Goal: Task Accomplishment & Management: Manage account settings

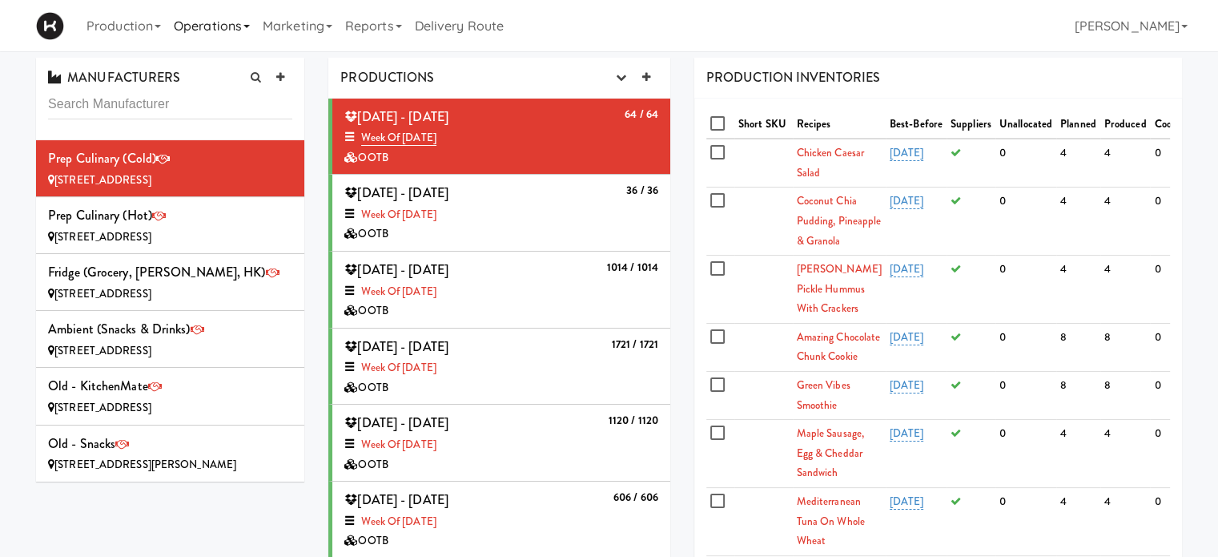
click at [240, 28] on link "Operations" at bounding box center [211, 25] width 89 height 51
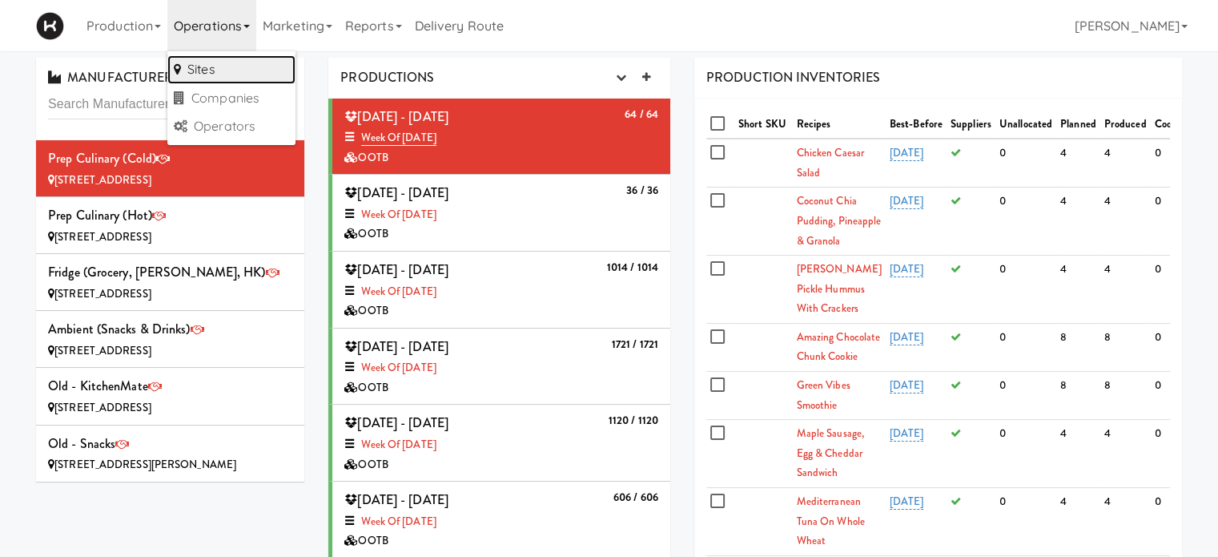
click at [208, 63] on link "Sites" at bounding box center [231, 69] width 128 height 29
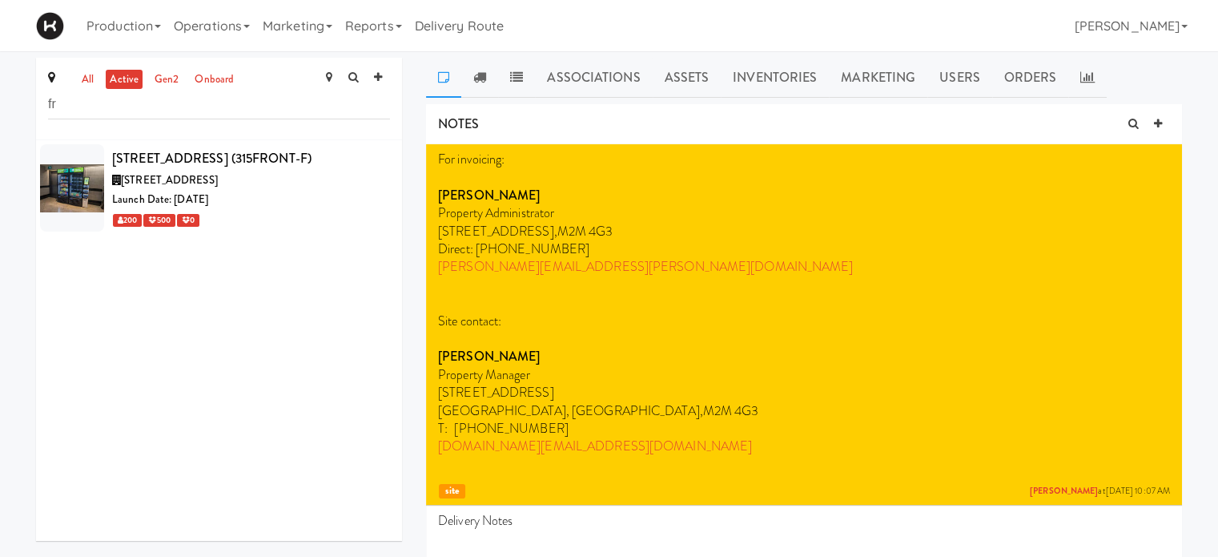
type input "f"
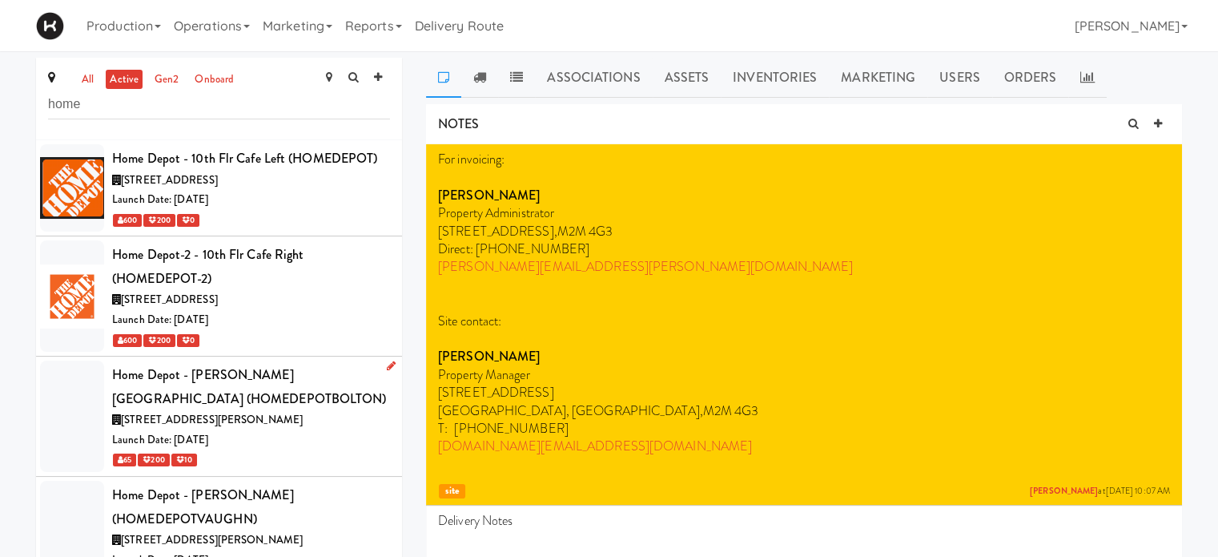
type input "home"
click at [327, 425] on div "[STREET_ADDRESS][PERSON_NAME]" at bounding box center [251, 420] width 278 height 20
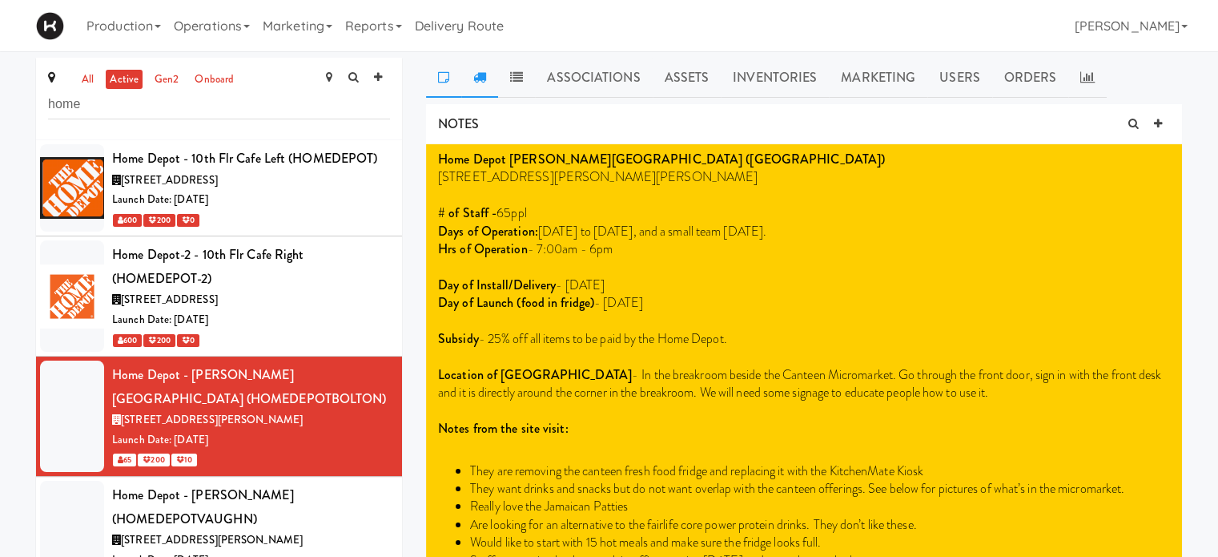
click at [478, 84] on link at bounding box center [479, 78] width 37 height 40
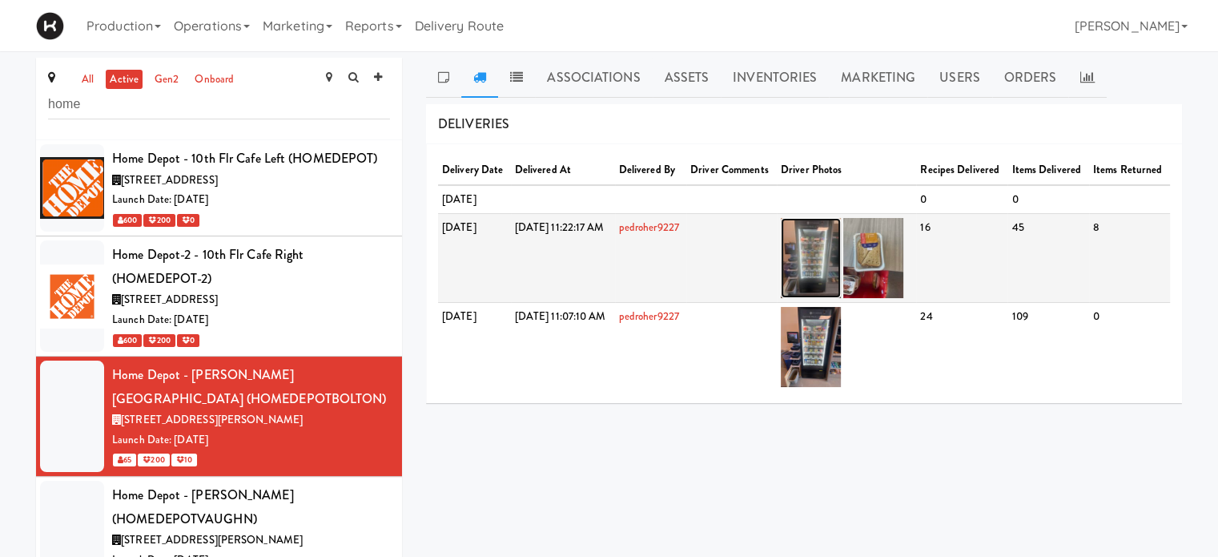
click at [841, 294] on img at bounding box center [811, 258] width 60 height 80
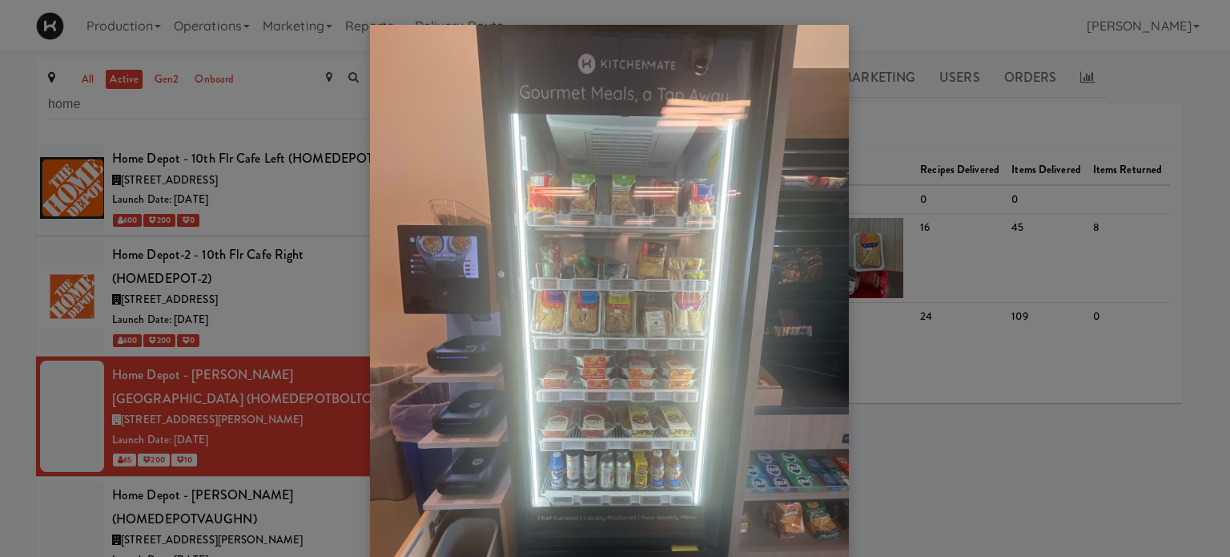
click at [916, 308] on div at bounding box center [615, 278] width 1230 height 557
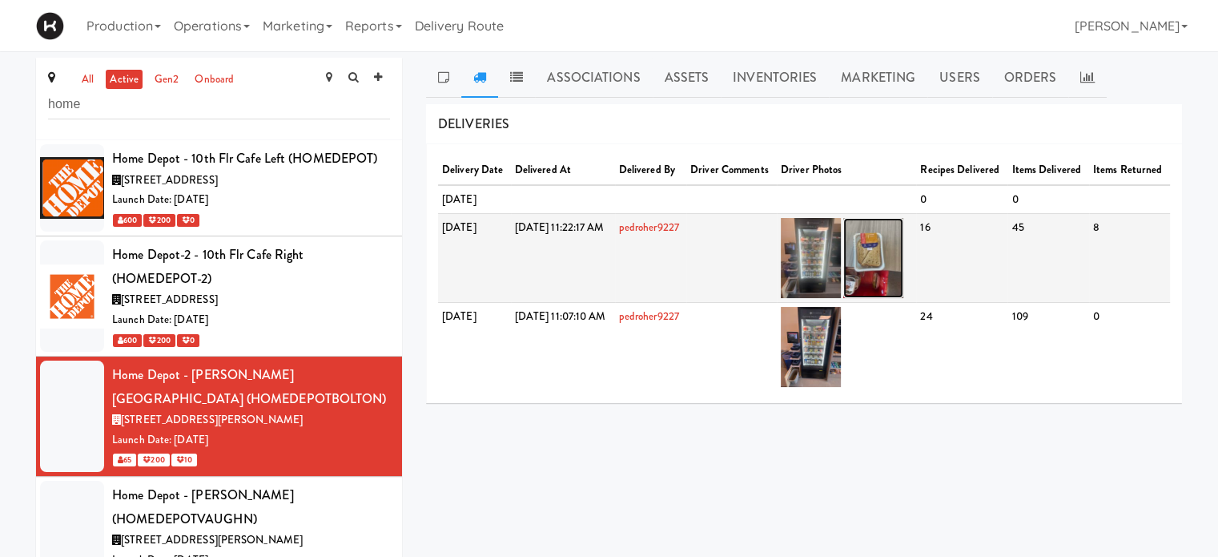
click at [903, 298] on img at bounding box center [873, 258] width 60 height 80
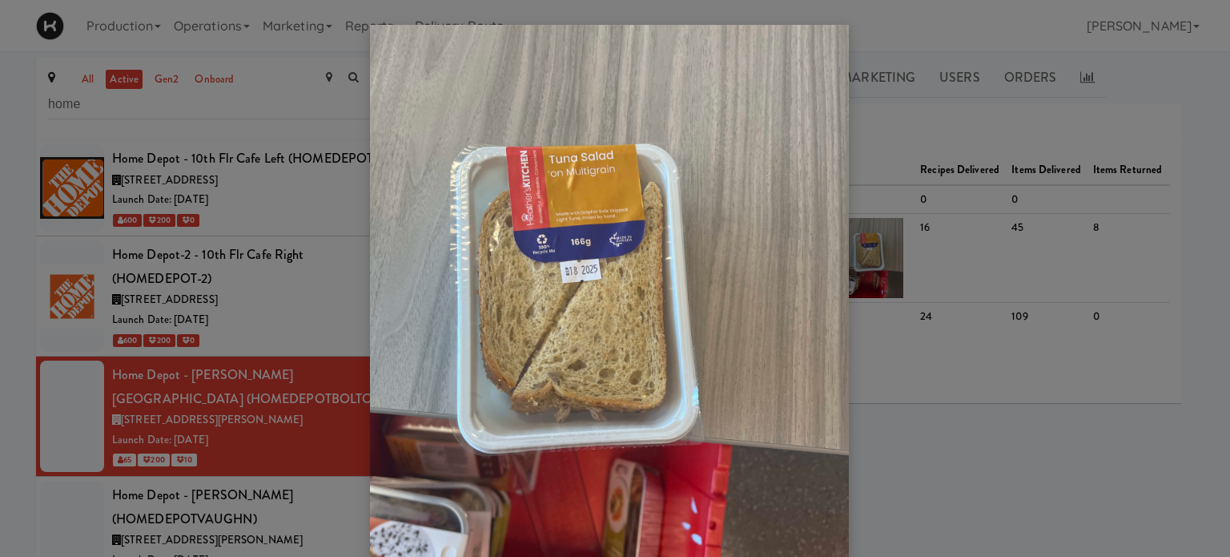
click at [1186, 228] on div at bounding box center [615, 278] width 1230 height 557
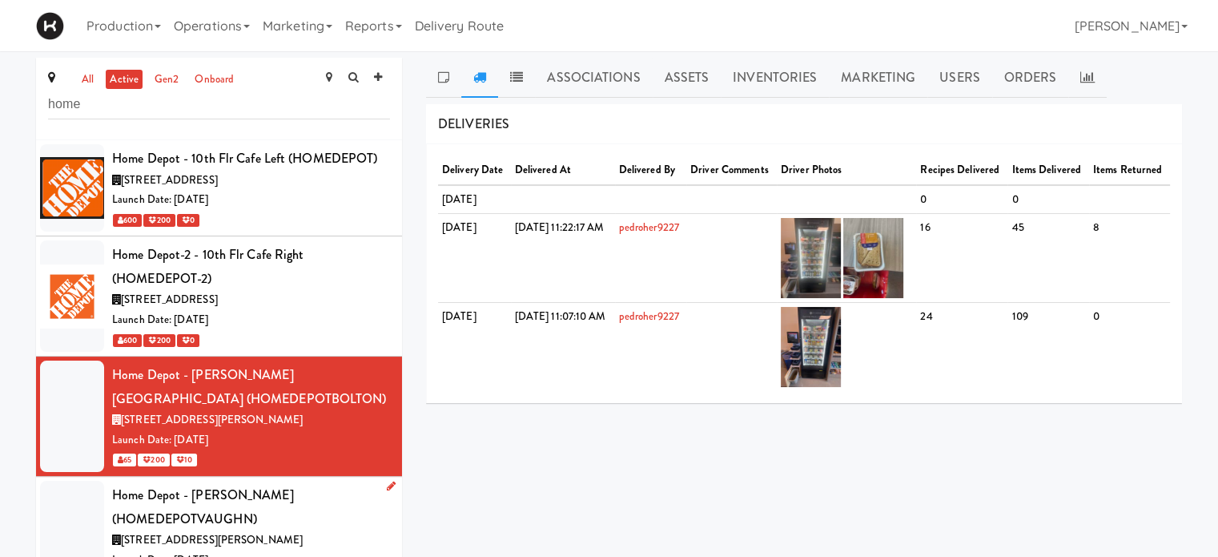
click at [338, 502] on div "Home Depot - [PERSON_NAME] (HOMEDEPOTVAUGHN)" at bounding box center [251, 506] width 278 height 47
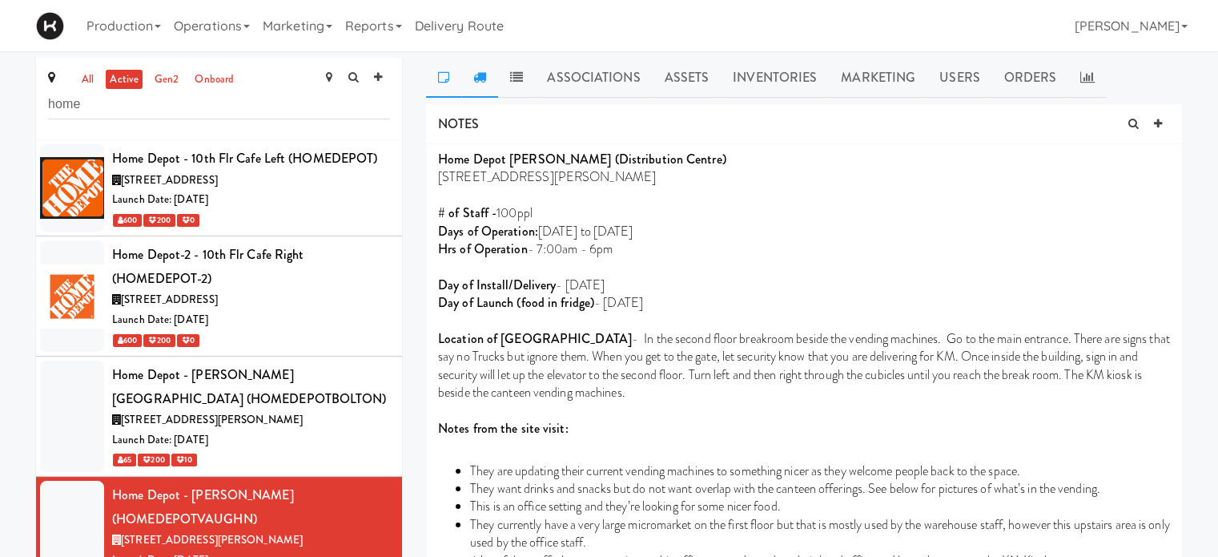
click at [466, 77] on link at bounding box center [479, 78] width 37 height 40
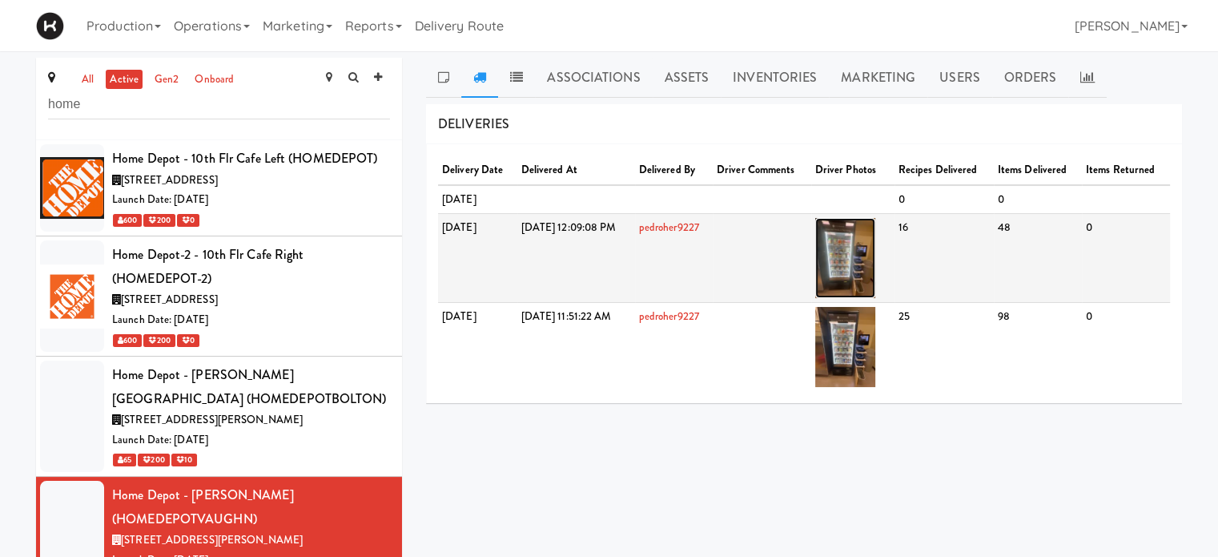
click at [875, 249] on img at bounding box center [845, 258] width 60 height 80
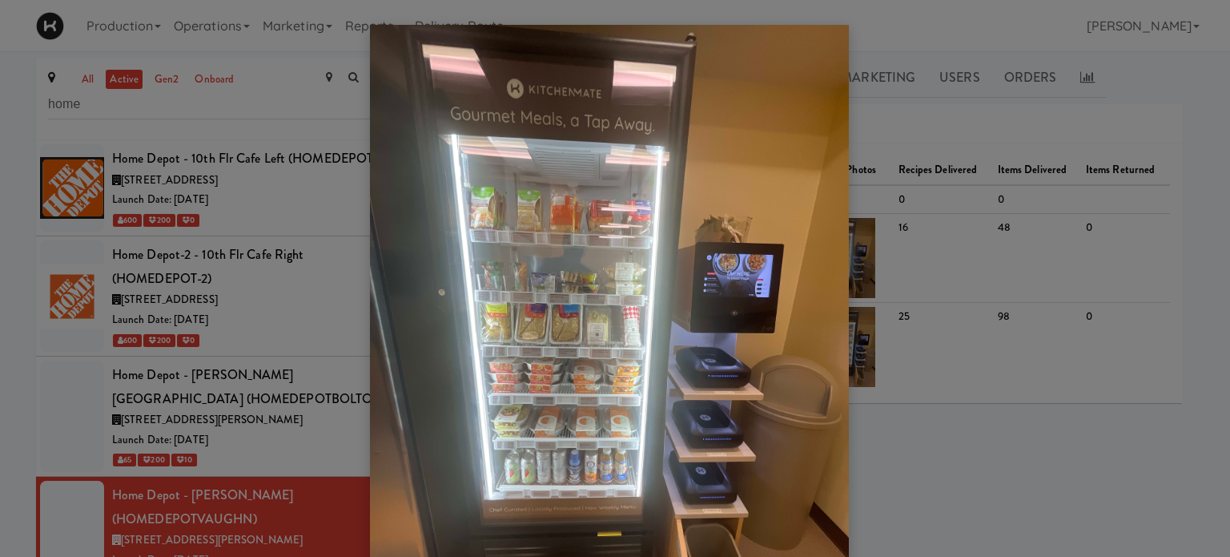
click at [1212, 100] on div at bounding box center [615, 278] width 1230 height 557
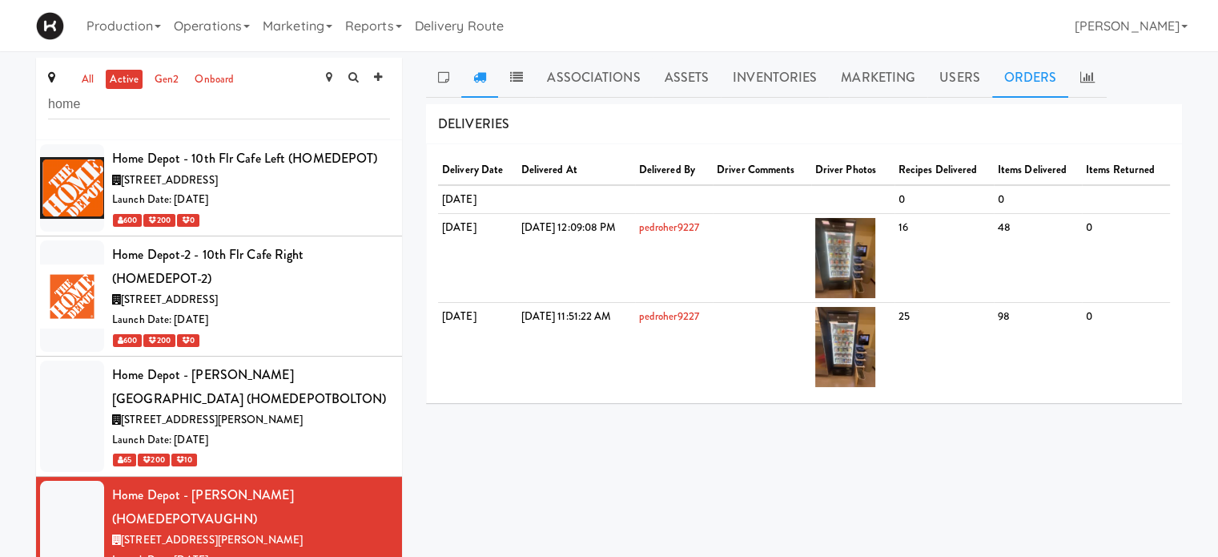
click at [1051, 79] on link "Orders" at bounding box center [1030, 78] width 77 height 40
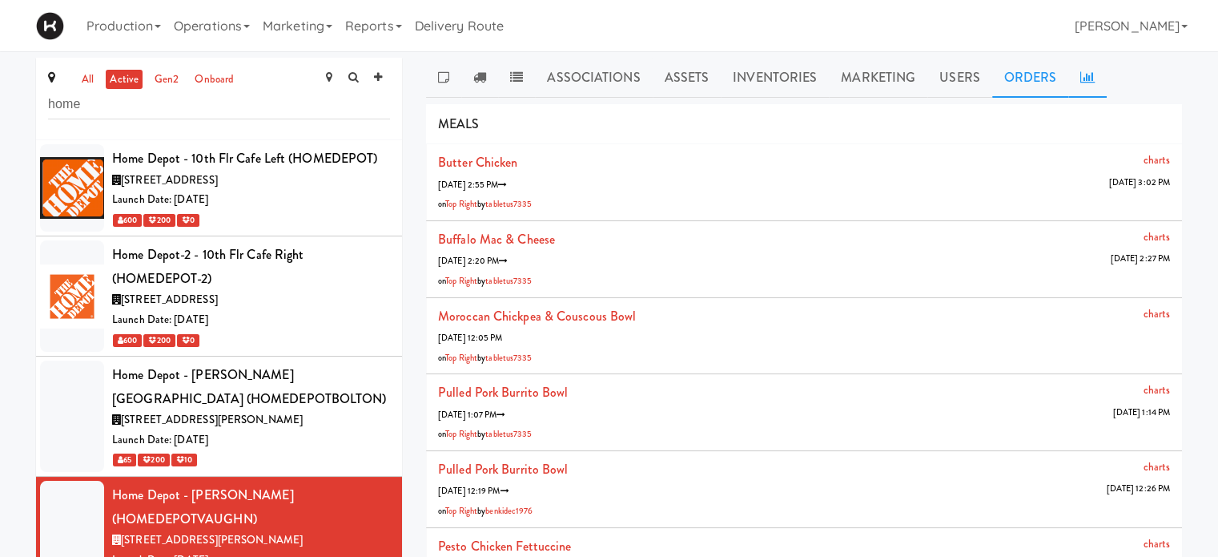
click at [1081, 80] on icon at bounding box center [1087, 76] width 14 height 13
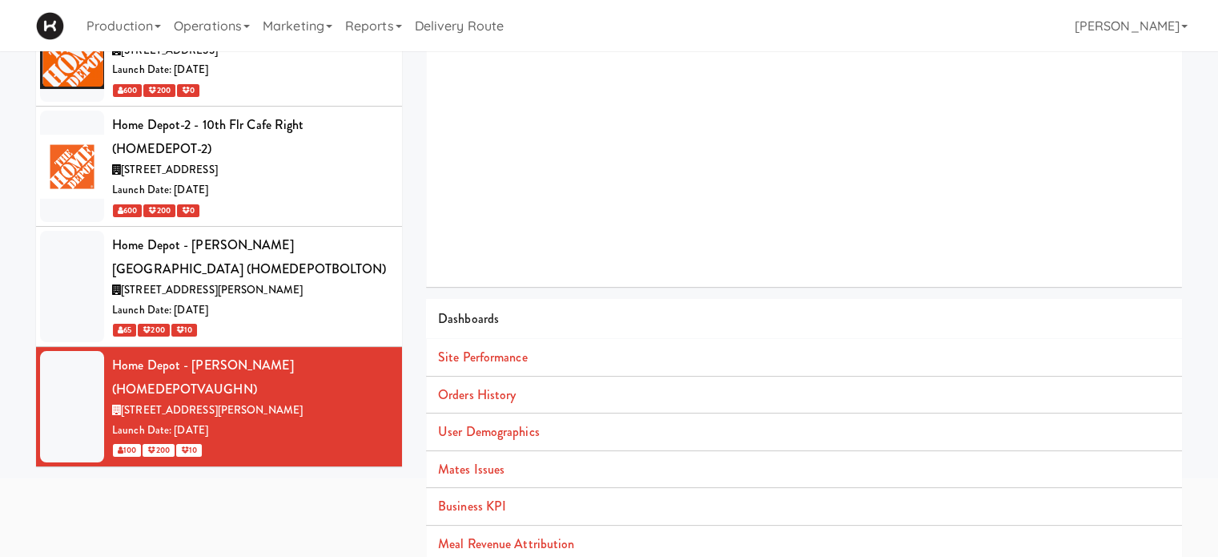
scroll to position [146, 0]
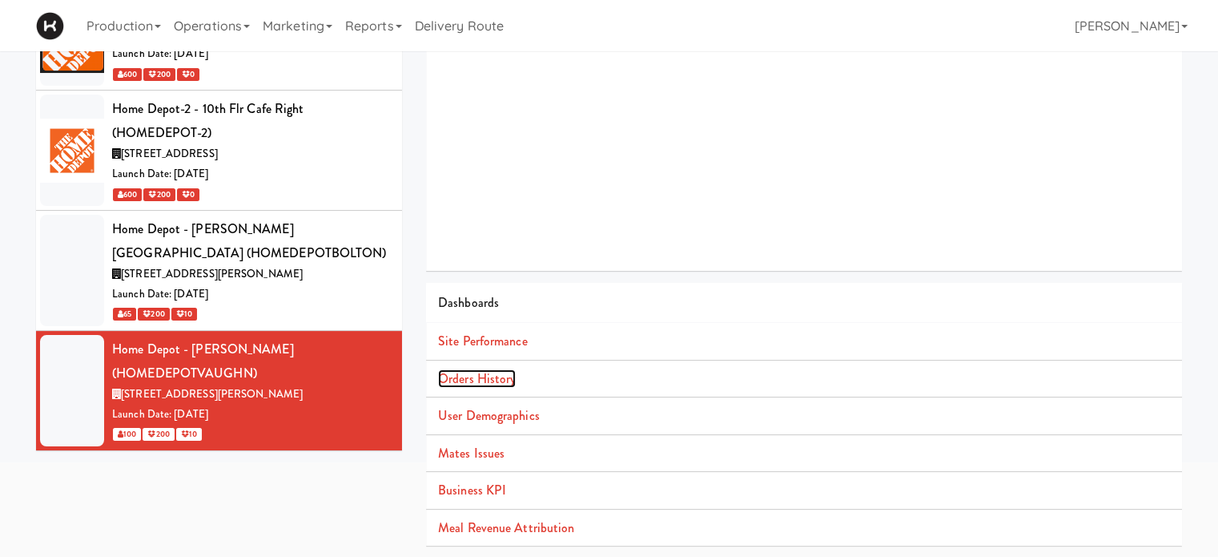
click at [476, 376] on link "Orders History" at bounding box center [477, 378] width 78 height 18
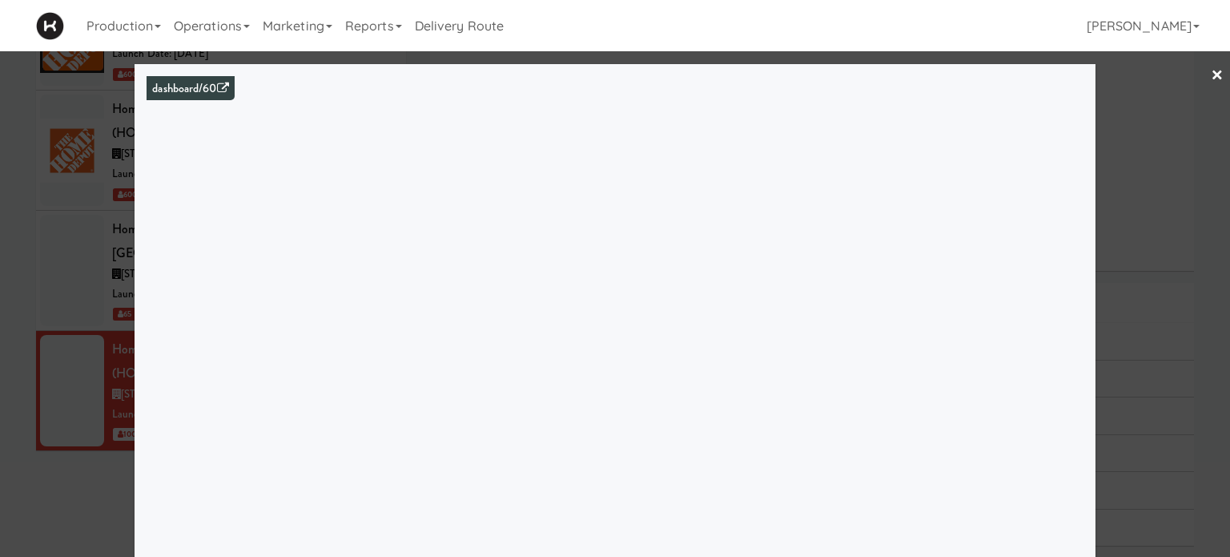
click at [1211, 72] on link "×" at bounding box center [1217, 76] width 13 height 50
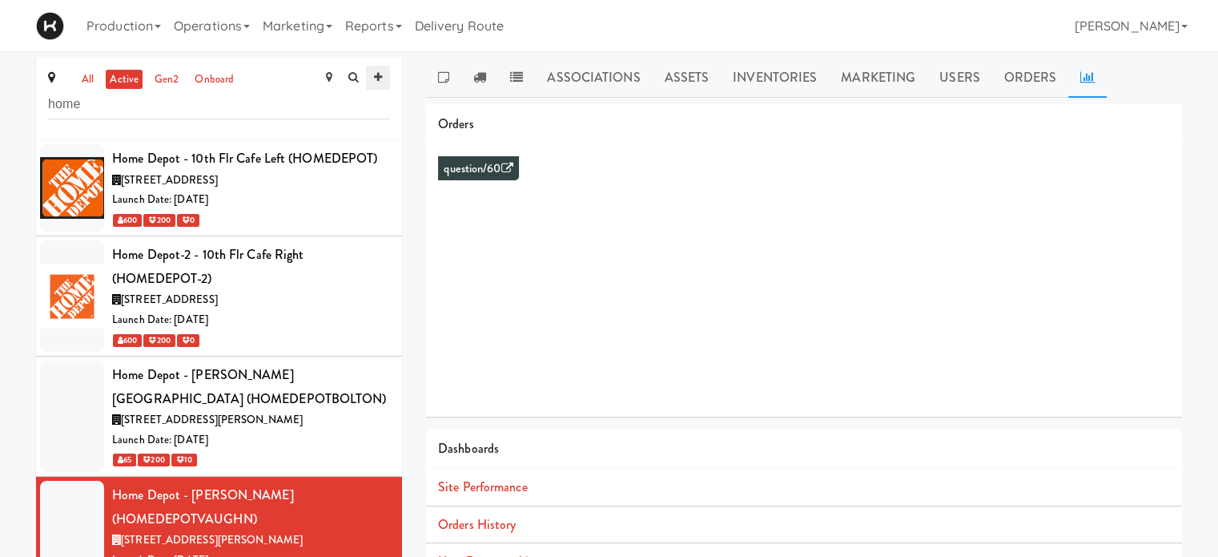
click at [380, 78] on icon at bounding box center [378, 77] width 8 height 10
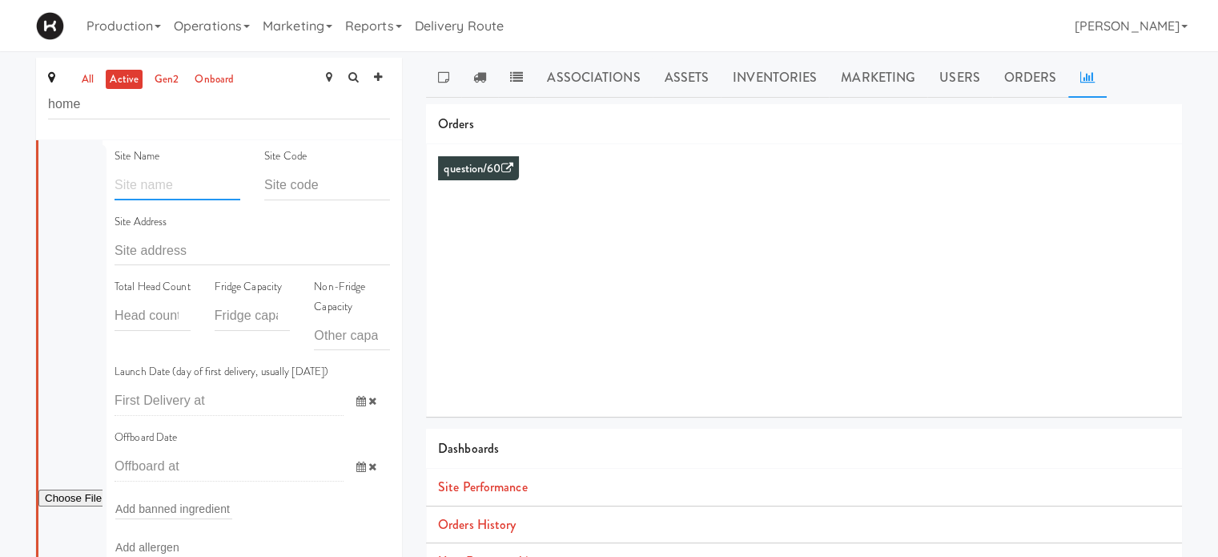
click at [168, 180] on input "text" at bounding box center [178, 186] width 126 height 30
type input "[STREET_ADDRESS]"
click at [320, 189] on input "text" at bounding box center [327, 186] width 126 height 30
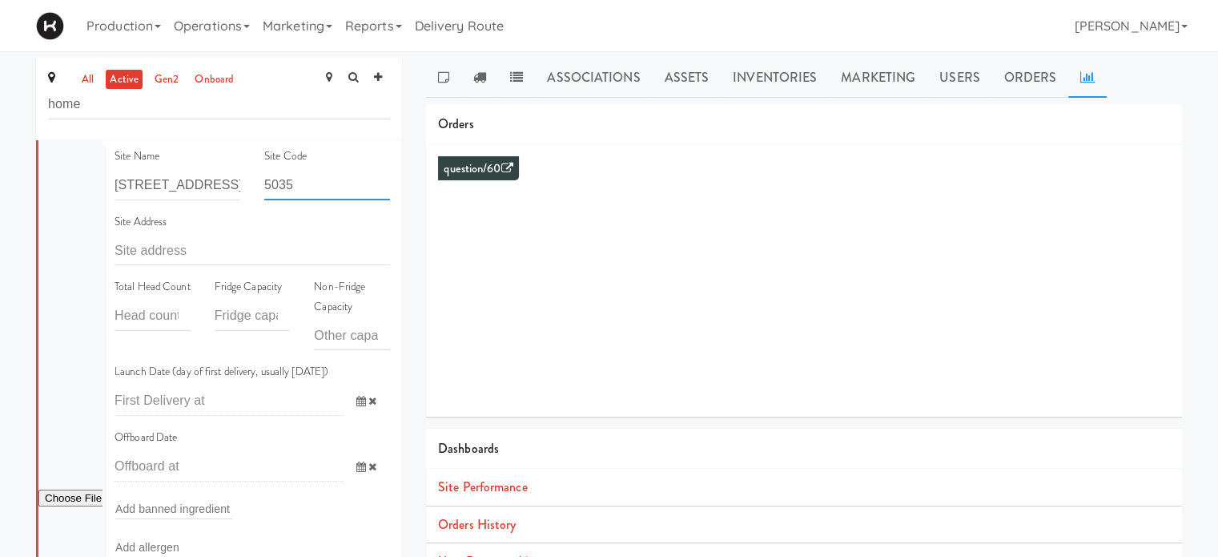
type input "5035"
click at [224, 245] on input "text" at bounding box center [252, 250] width 275 height 30
type input "0"
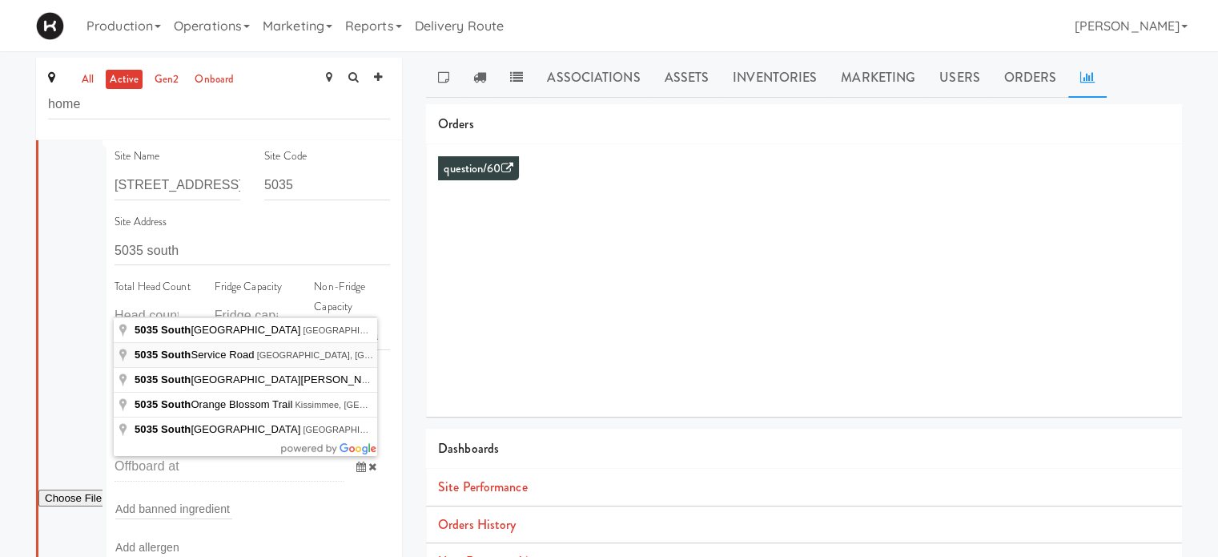
type input "[STREET_ADDRESS]"
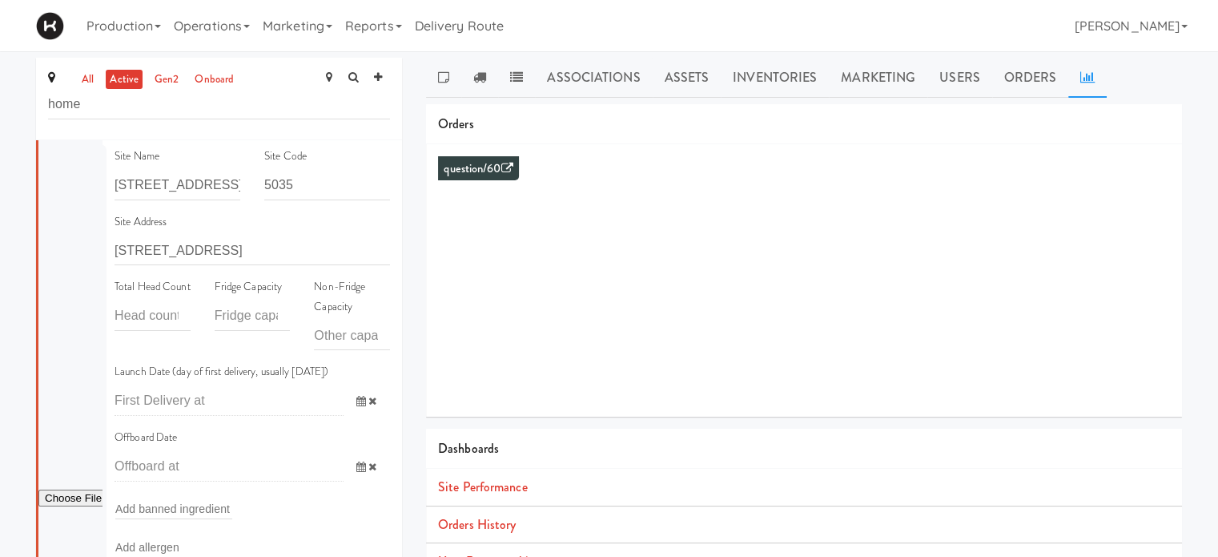
click at [121, 297] on label "Total Head Count" at bounding box center [153, 287] width 76 height 20
click at [128, 297] on label "Total Head Count" at bounding box center [153, 287] width 76 height 20
click at [147, 331] on input "number" at bounding box center [153, 316] width 76 height 30
type input "500"
click at [236, 320] on input "number" at bounding box center [253, 316] width 76 height 30
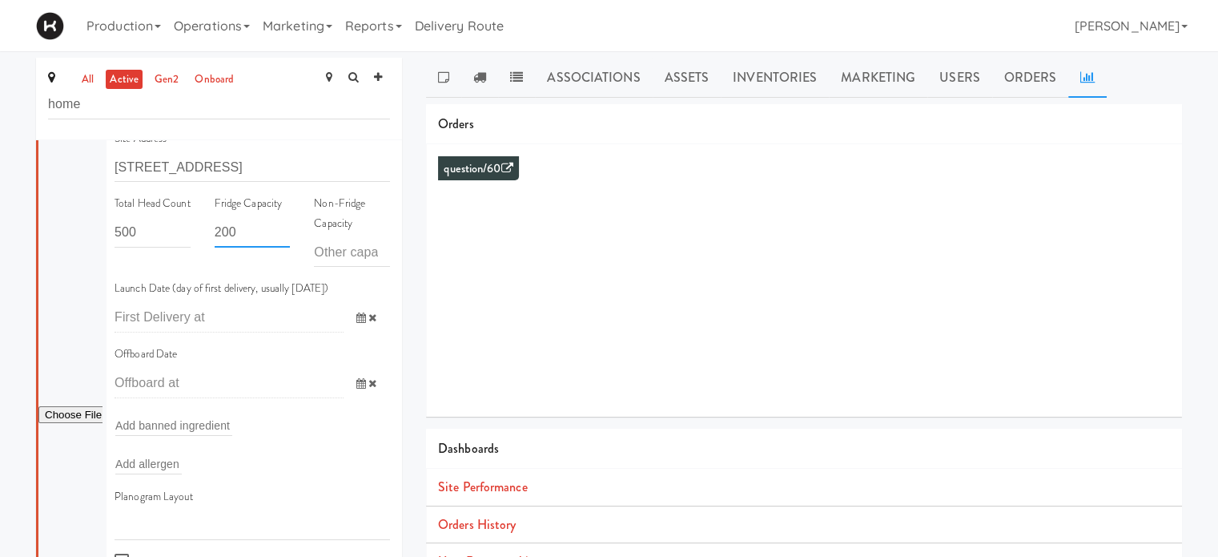
scroll to position [85, 0]
type input "200"
click at [356, 314] on icon at bounding box center [361, 316] width 10 height 10
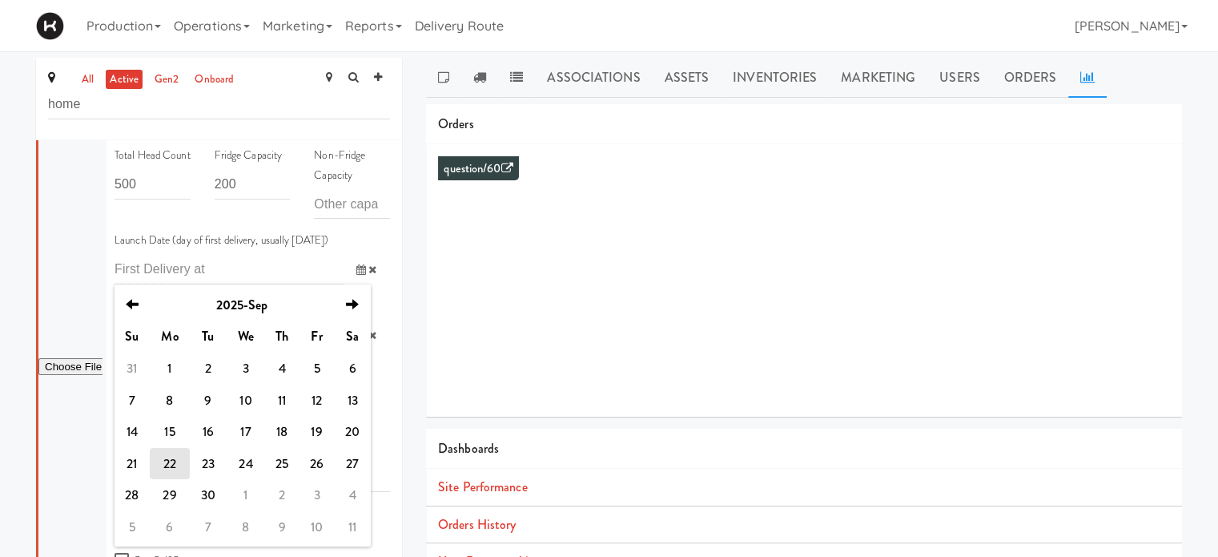
scroll to position [140, 0]
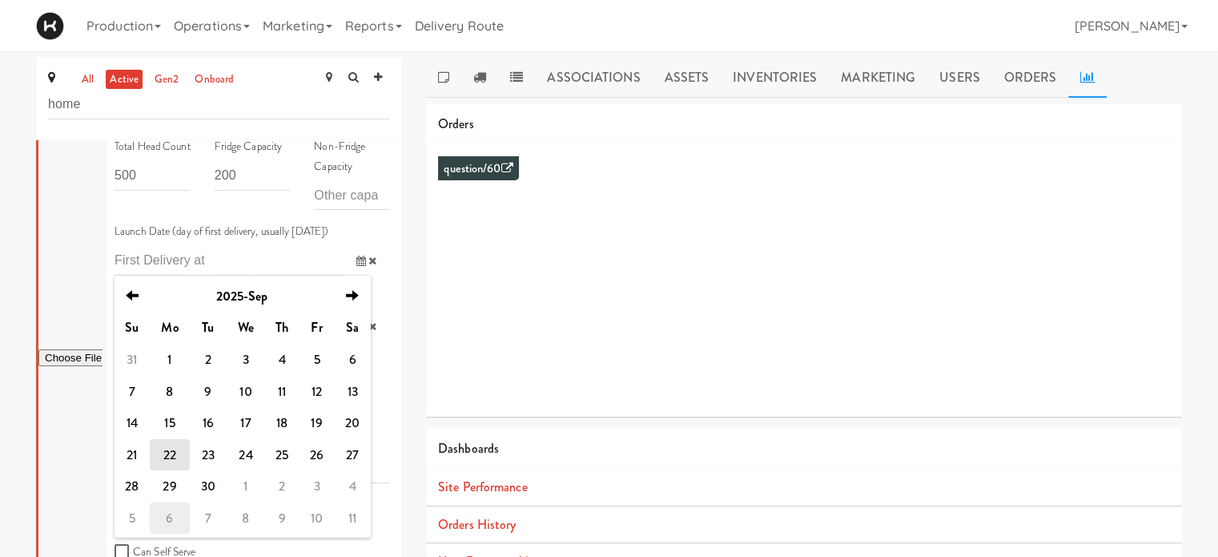
click at [170, 519] on td "6" at bounding box center [170, 518] width 40 height 32
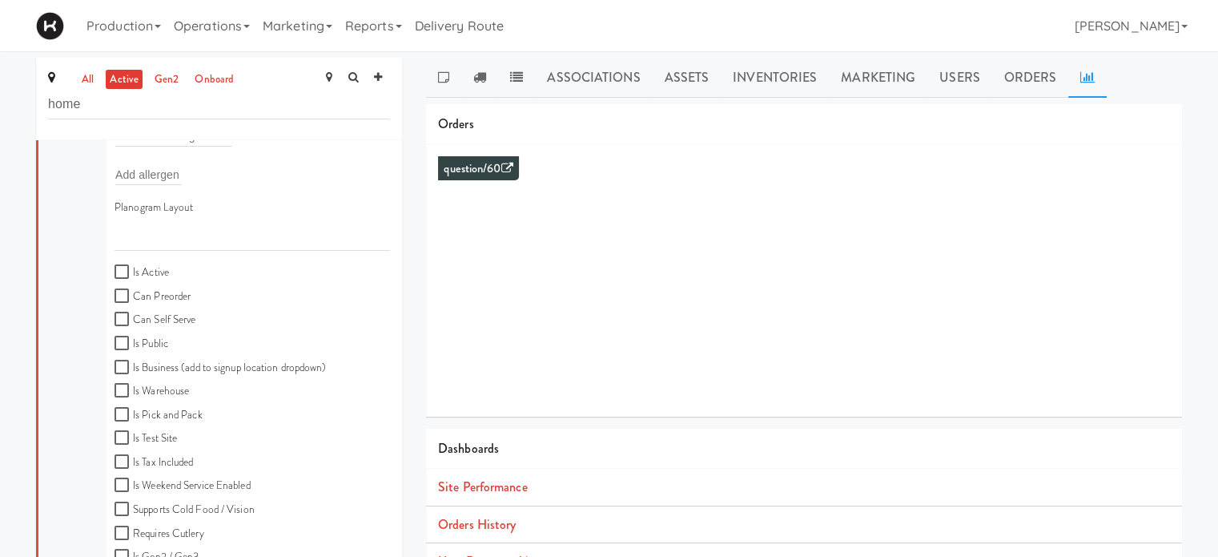
scroll to position [394, 0]
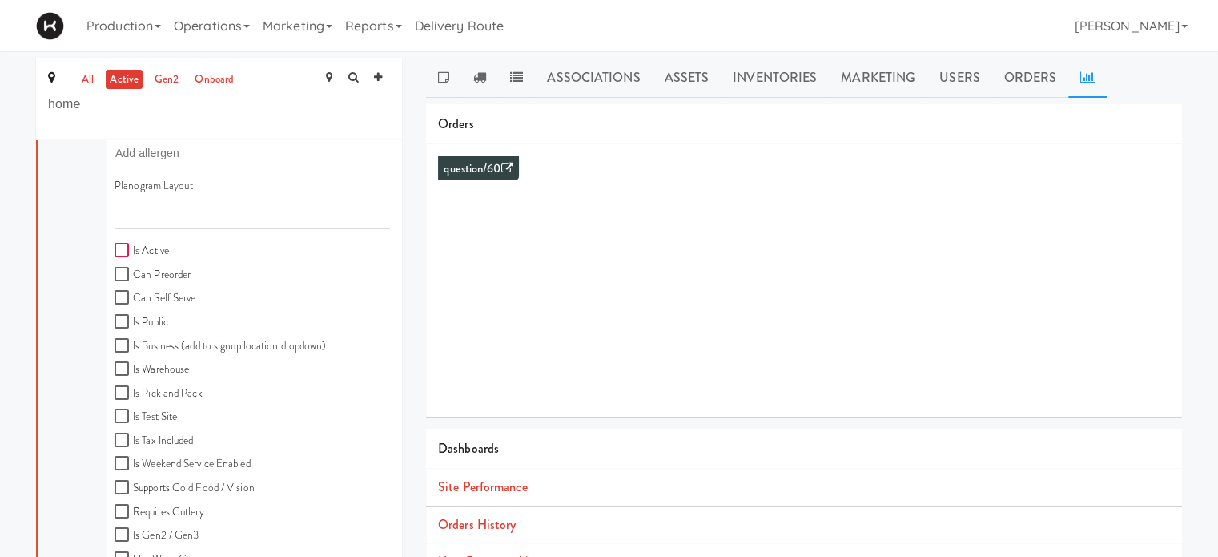
click at [124, 251] on input "Is Active" at bounding box center [124, 250] width 18 height 13
checkbox input "true"
click at [124, 299] on input "Can Self Serve" at bounding box center [124, 297] width 18 height 13
checkbox input "true"
click at [123, 320] on input "Is Public" at bounding box center [124, 322] width 18 height 13
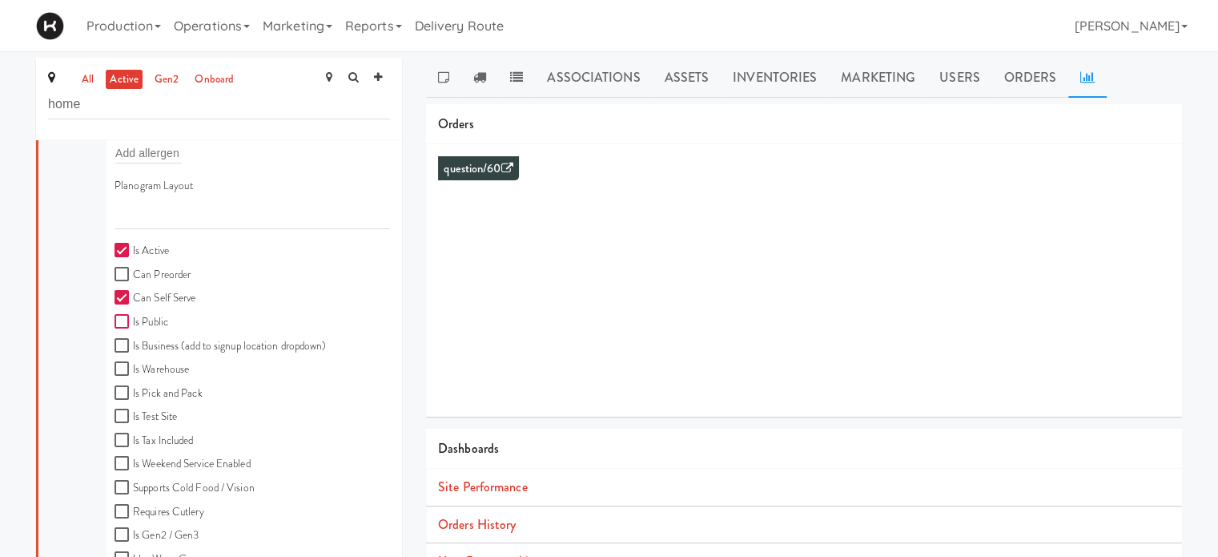
checkbox input "true"
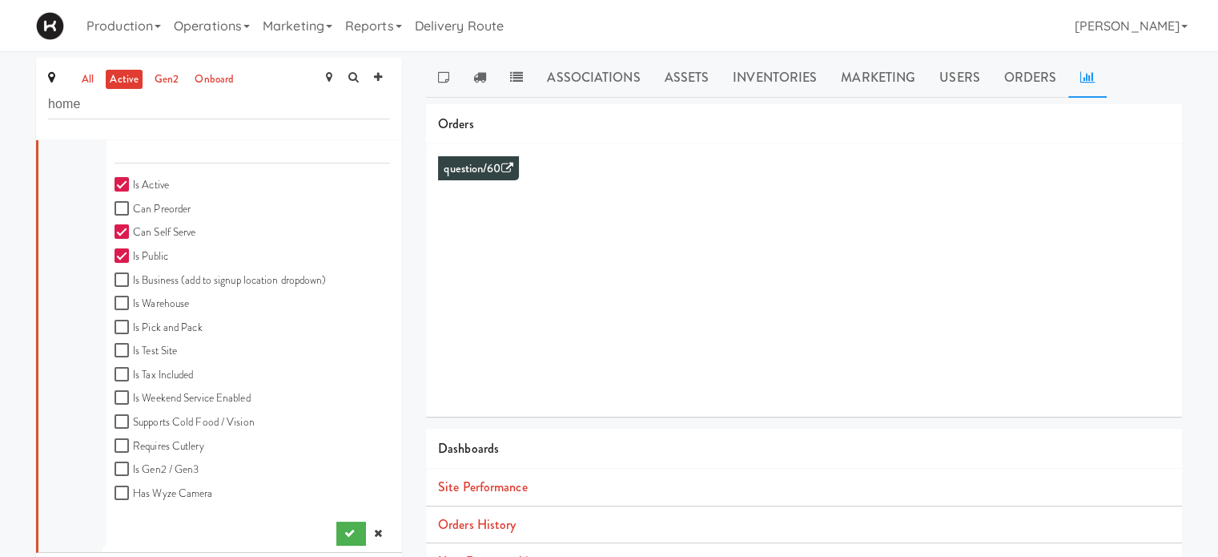
scroll to position [468, 0]
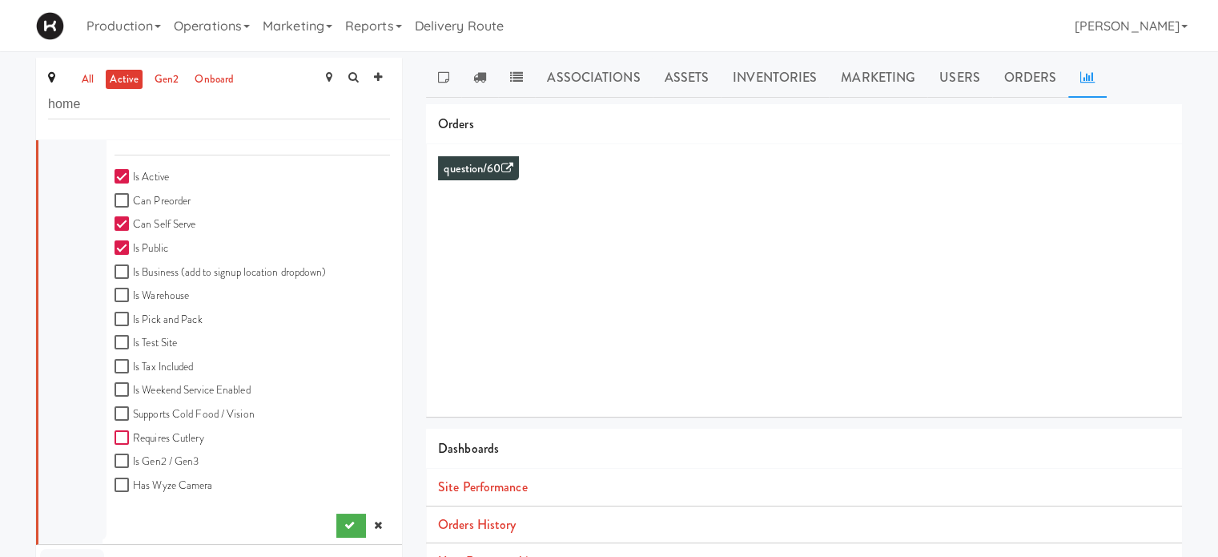
click at [119, 435] on input "Requires Cutlery" at bounding box center [124, 438] width 18 height 13
checkbox input "true"
click at [123, 464] on input "Is Gen2 / Gen3" at bounding box center [124, 461] width 18 height 13
checkbox input "true"
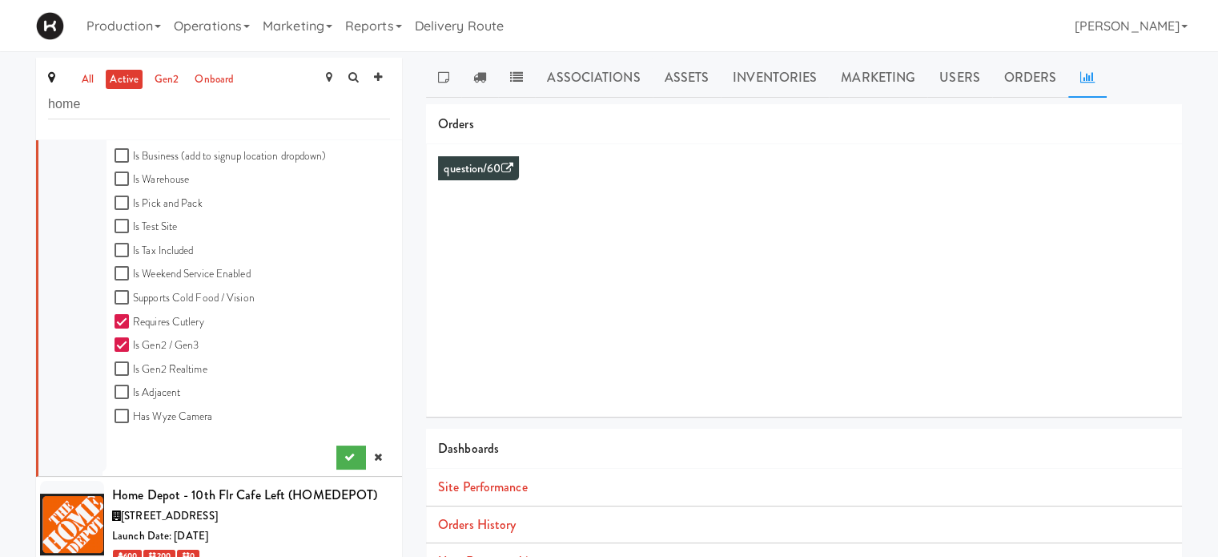
scroll to position [596, 0]
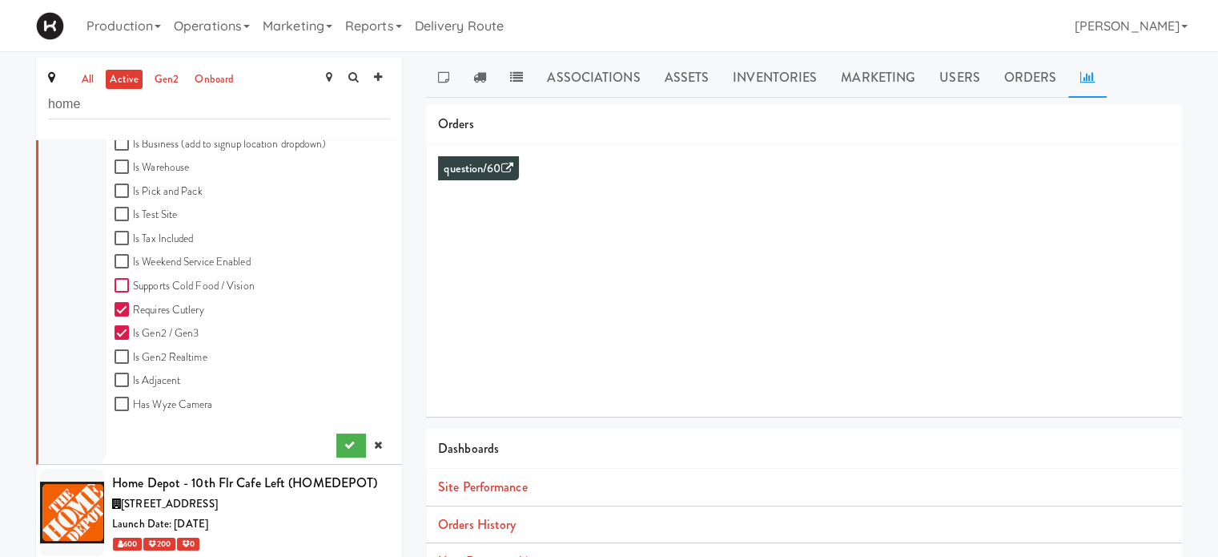
click at [120, 284] on input "Supports Cold Food / Vision" at bounding box center [124, 285] width 18 height 13
checkbox input "false"
click at [344, 446] on icon "submit" at bounding box center [349, 445] width 10 height 10
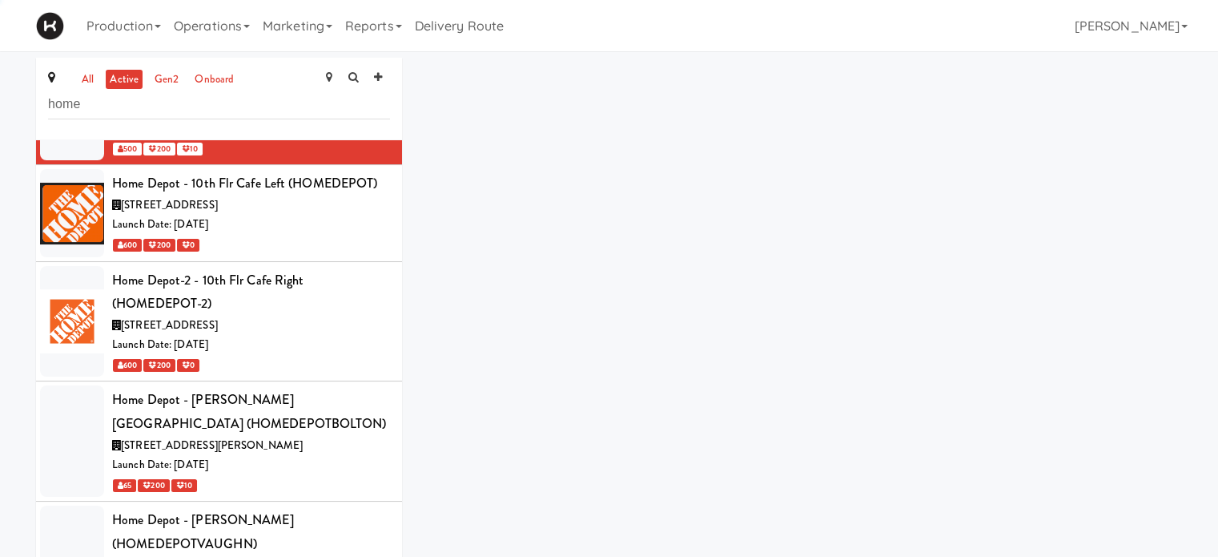
scroll to position [70, 0]
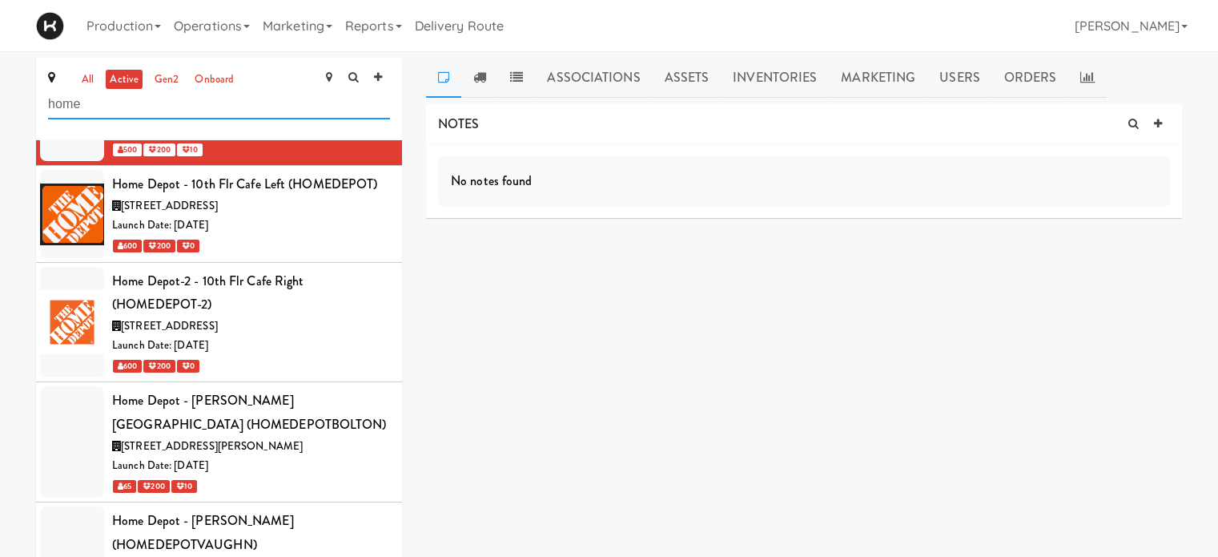
drag, startPoint x: 182, startPoint y: 111, endPoint x: 0, endPoint y: 120, distance: 182.0
click at [0, 120] on div "all active gen2 onboard home [STREET_ADDRESS] Date: [DATE] 500 200 10 Home Depo…" at bounding box center [609, 345] width 1218 height 575
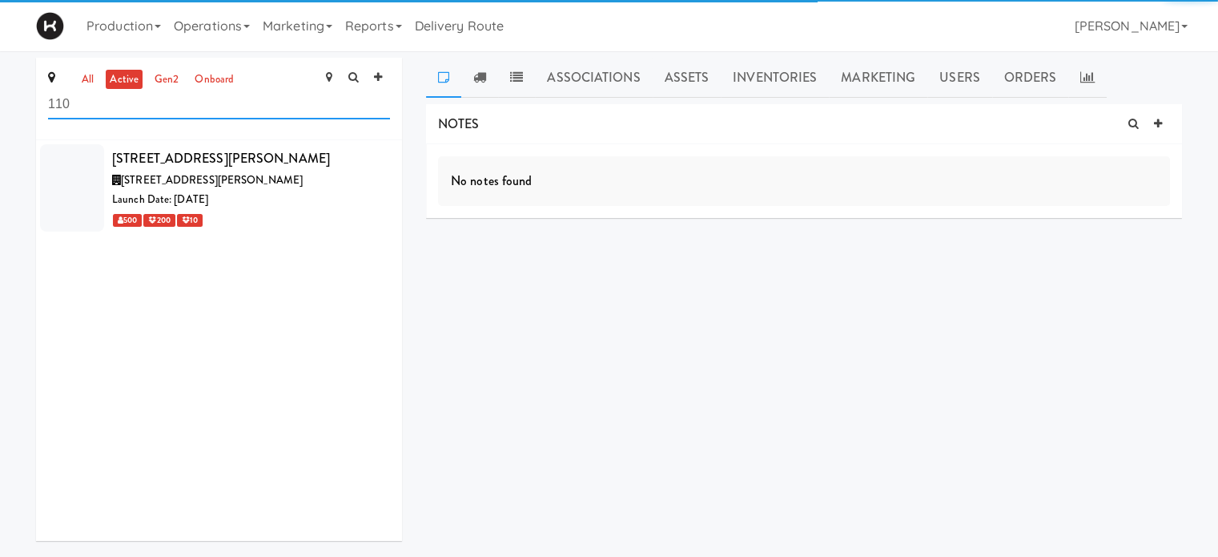
scroll to position [0, 0]
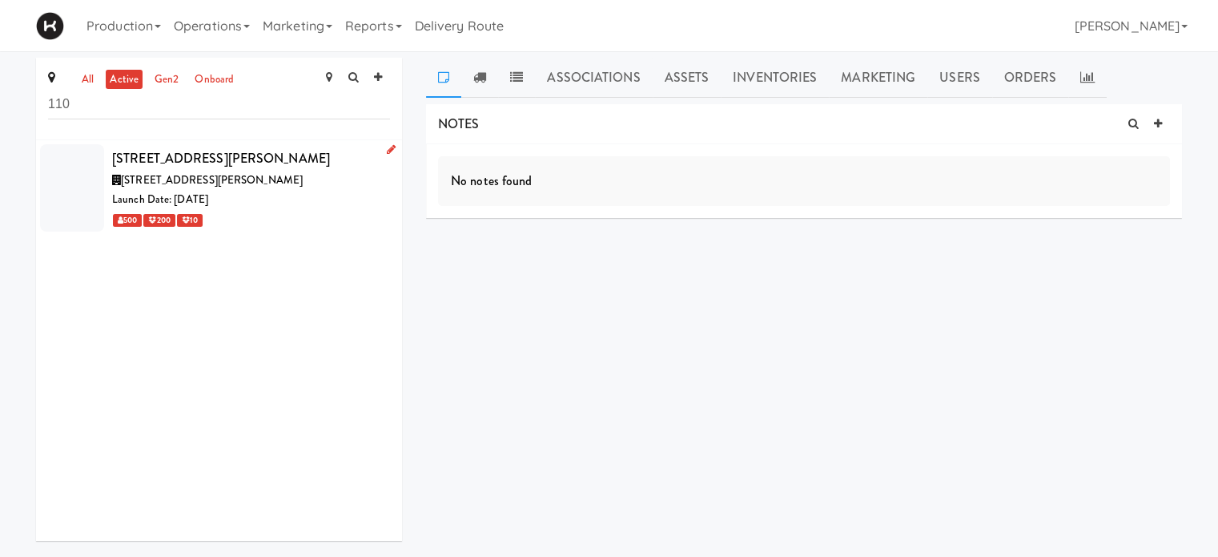
click at [380, 152] on link at bounding box center [387, 150] width 15 height 20
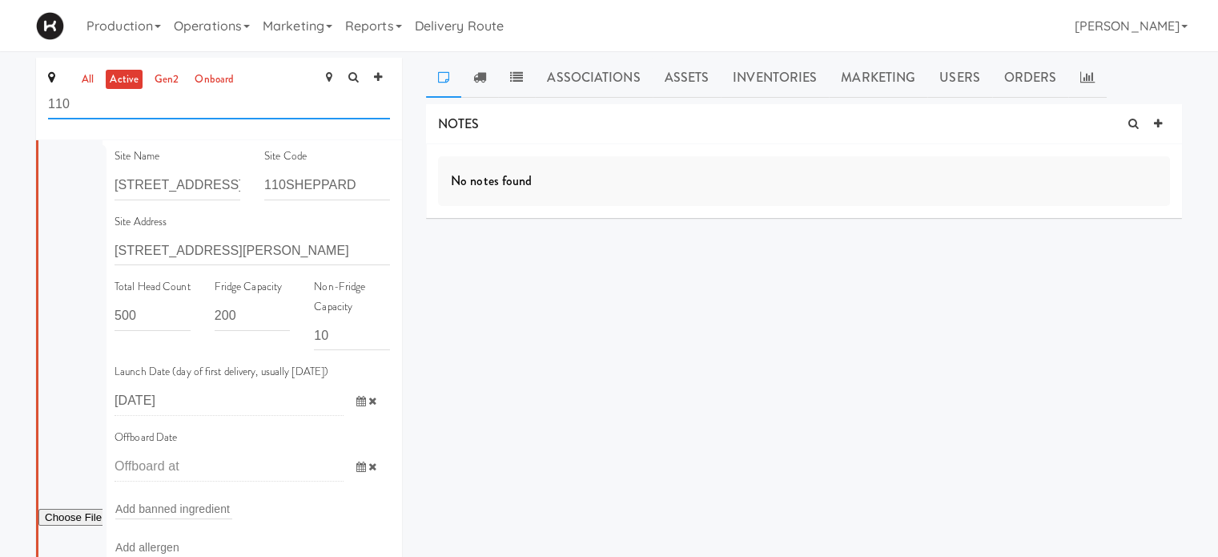
click at [105, 109] on input "110" at bounding box center [219, 105] width 342 height 30
type input "1"
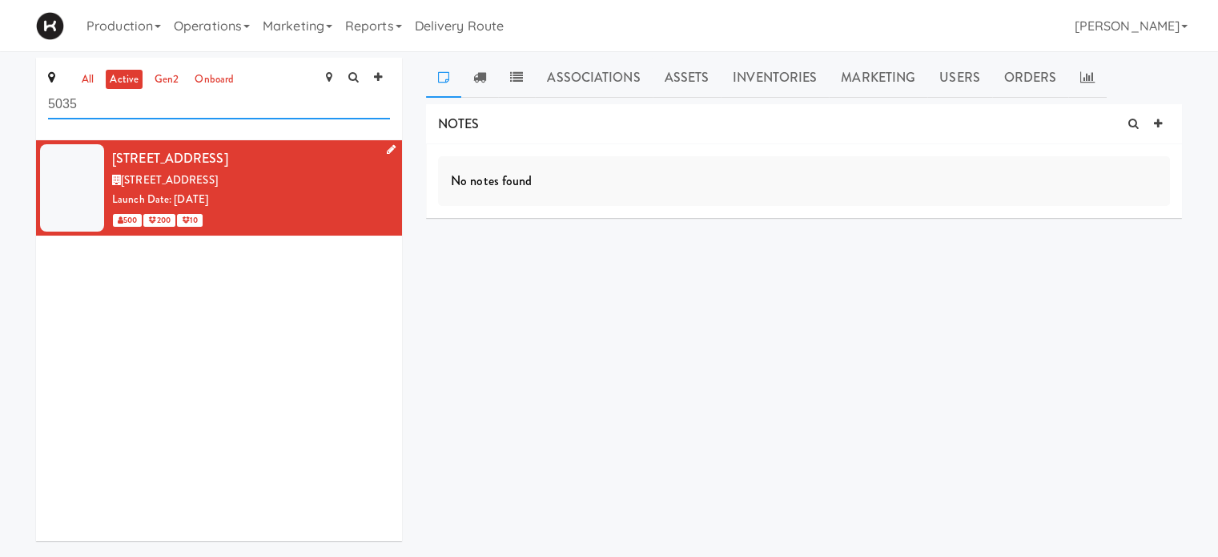
type input "5035"
click at [387, 150] on icon at bounding box center [391, 149] width 9 height 10
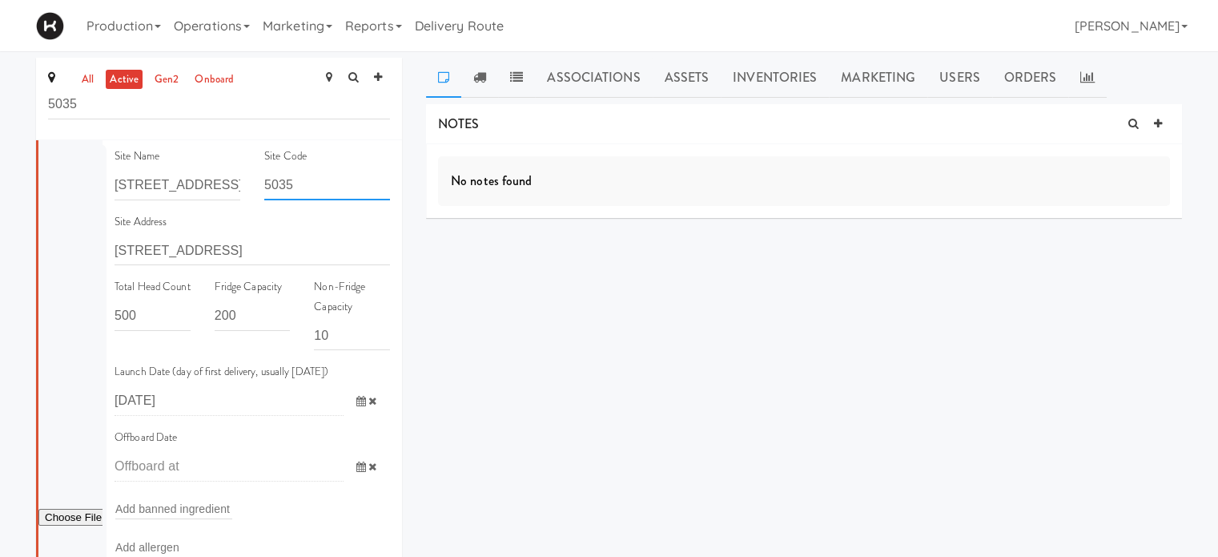
click at [295, 193] on input "5035" at bounding box center [327, 186] width 126 height 30
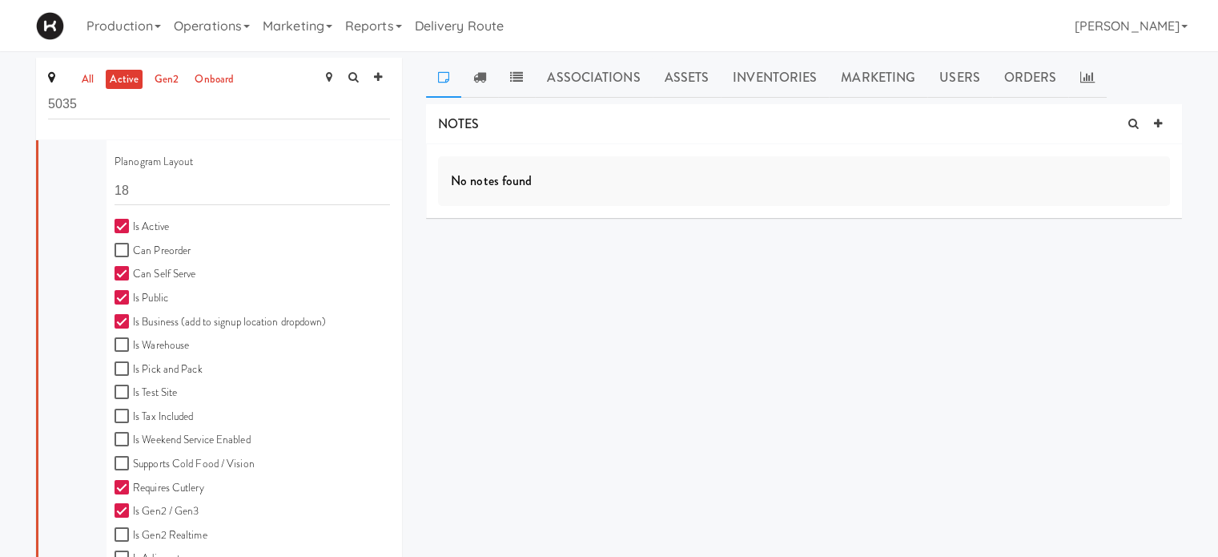
scroll to position [416, 0]
type input "5035SOUTH"
click at [123, 436] on input "Is Weekend Service Enabled" at bounding box center [124, 441] width 18 height 13
checkbox input "true"
click at [123, 467] on input "Supports Cold Food / Vision" at bounding box center [124, 465] width 18 height 13
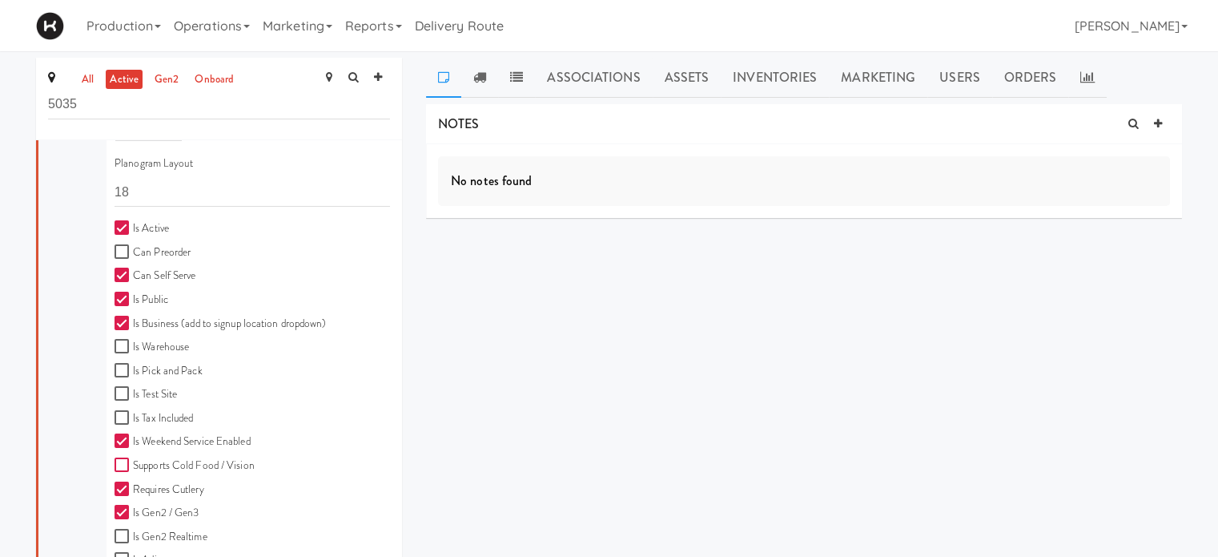
checkbox input "true"
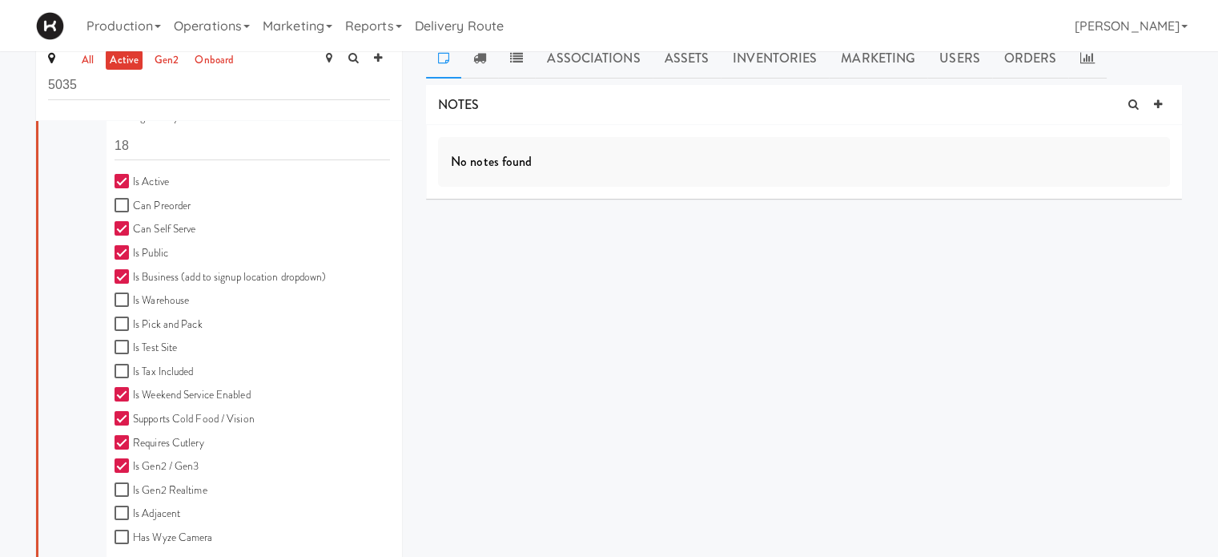
scroll to position [75, 0]
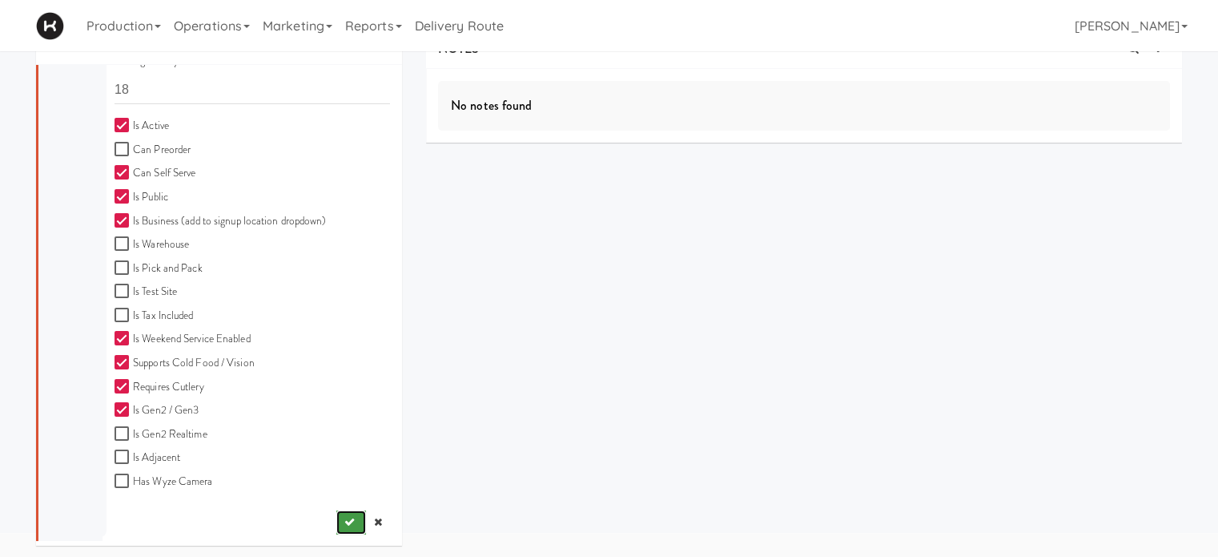
click at [344, 519] on icon "submit" at bounding box center [349, 522] width 10 height 10
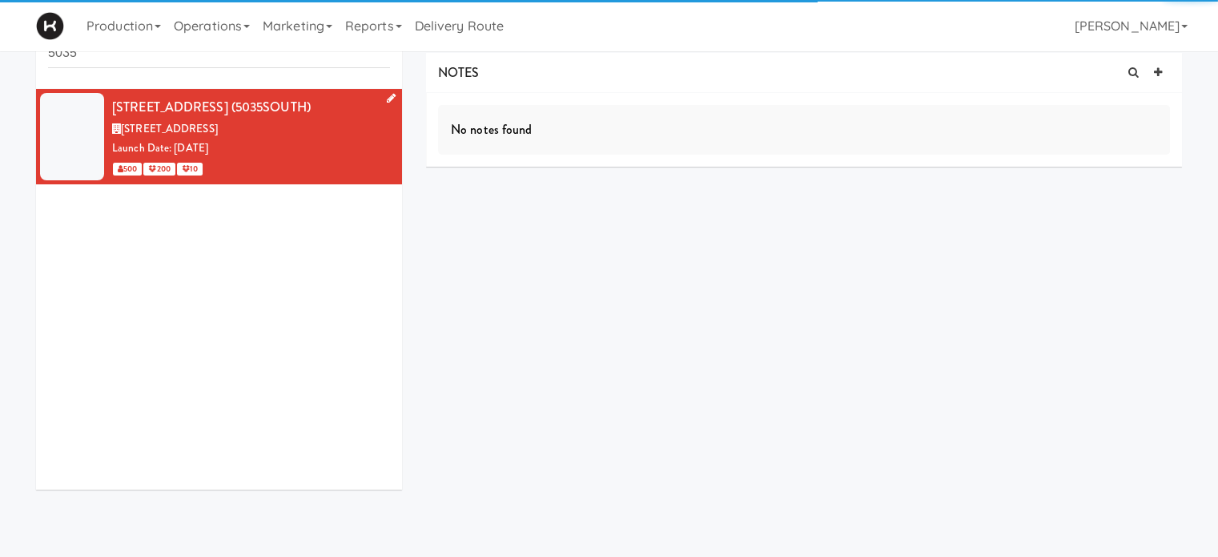
scroll to position [51, 0]
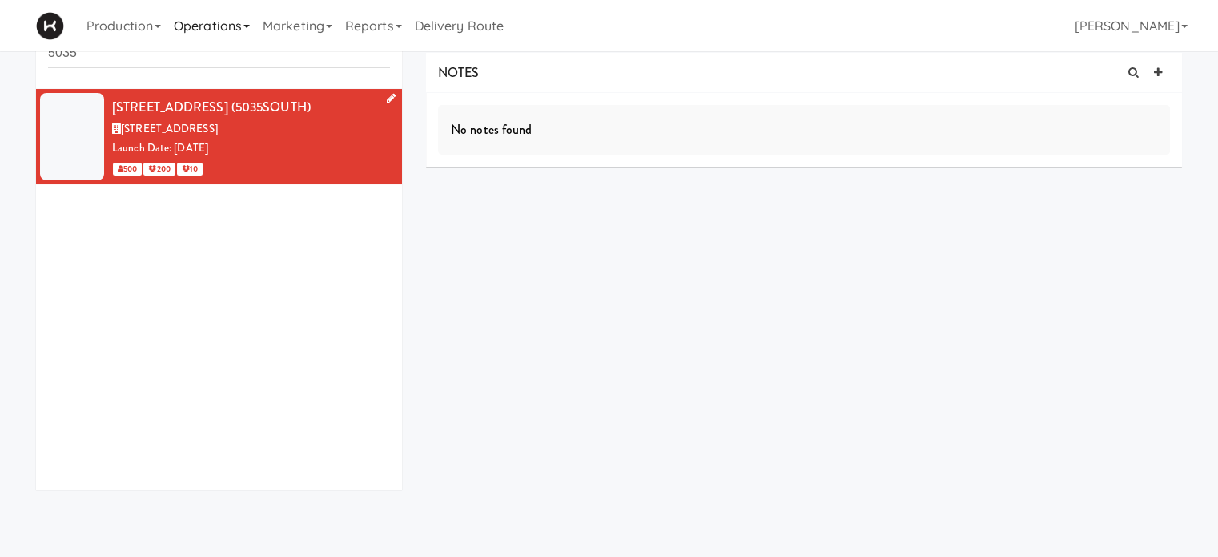
click at [231, 23] on link "Operations" at bounding box center [211, 25] width 89 height 51
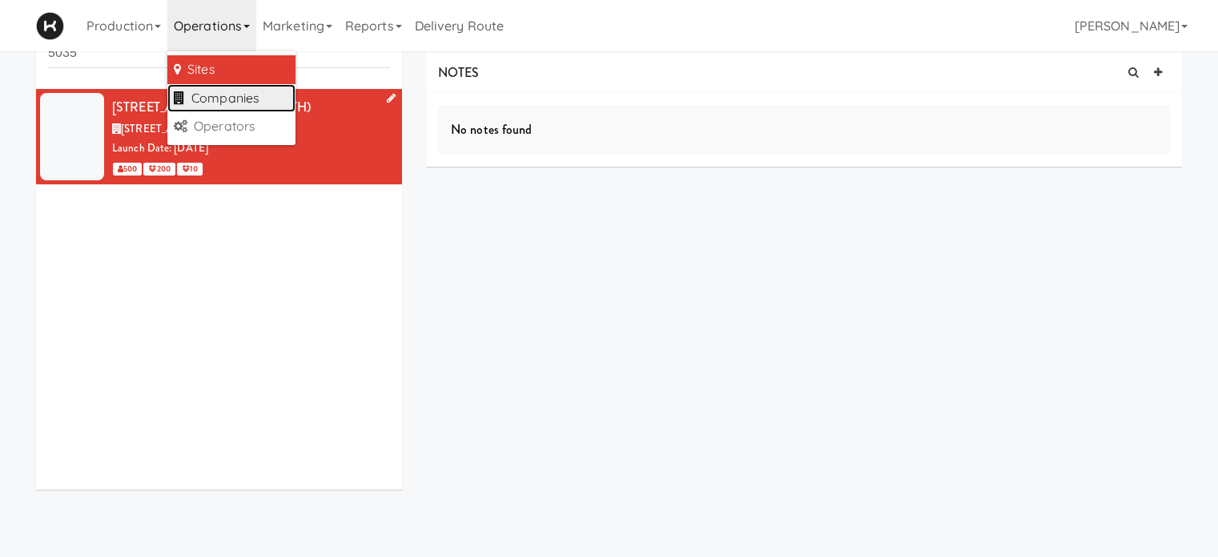
click at [245, 105] on link "Companies" at bounding box center [231, 98] width 128 height 29
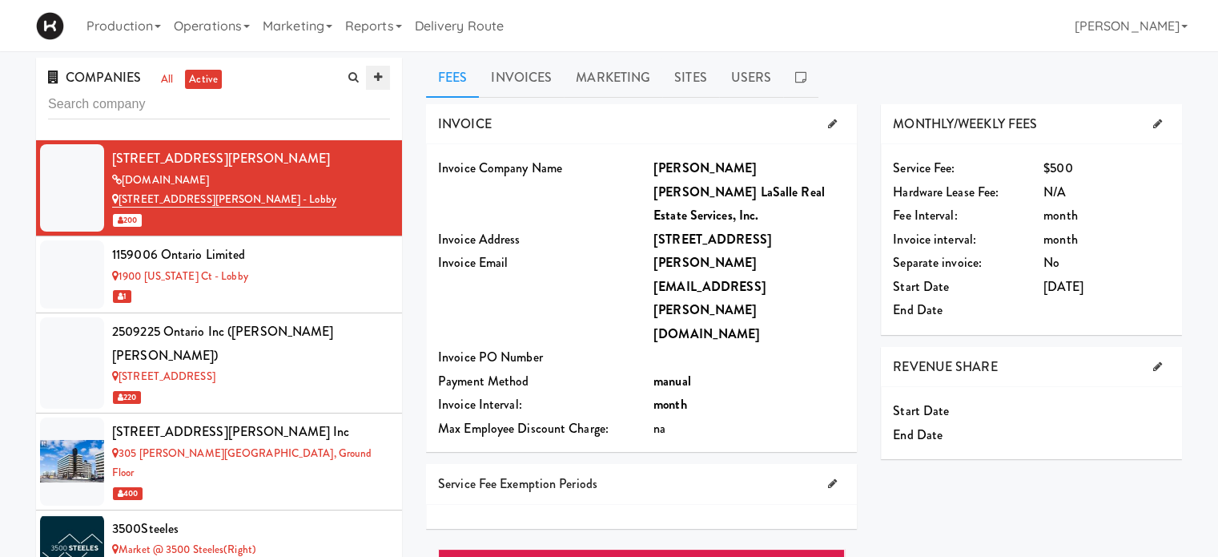
click at [377, 76] on icon at bounding box center [378, 77] width 8 height 10
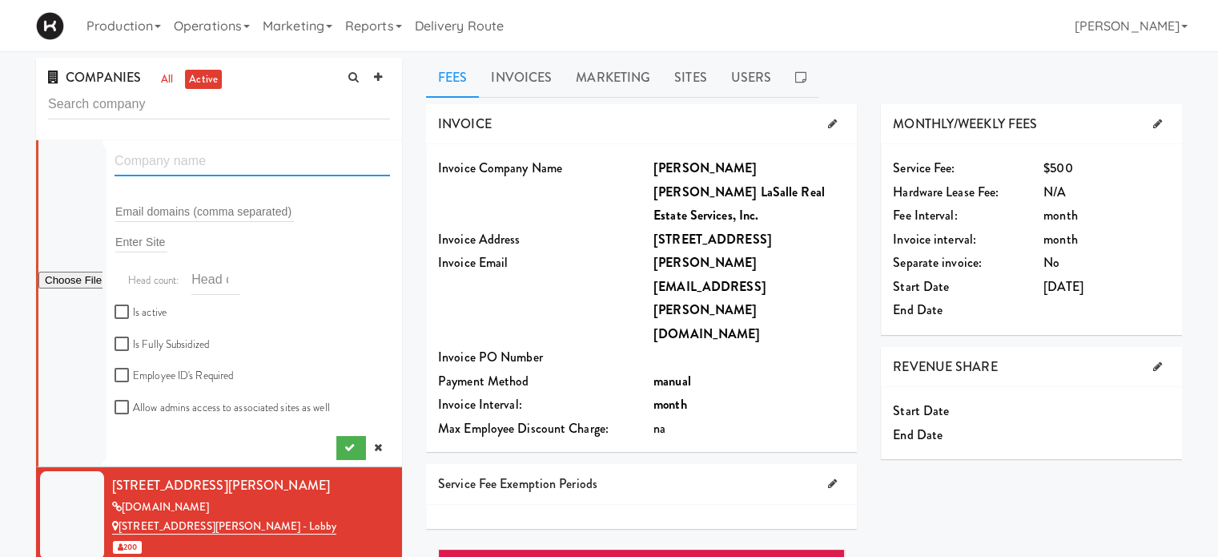
click at [235, 164] on input "text" at bounding box center [252, 162] width 275 height 30
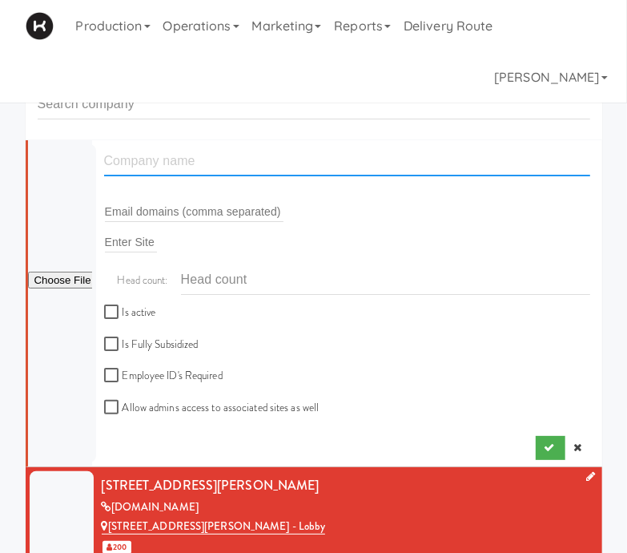
click at [218, 169] on input "text" at bounding box center [347, 162] width 486 height 30
type input "Manulife Canadian Property Portfolio"
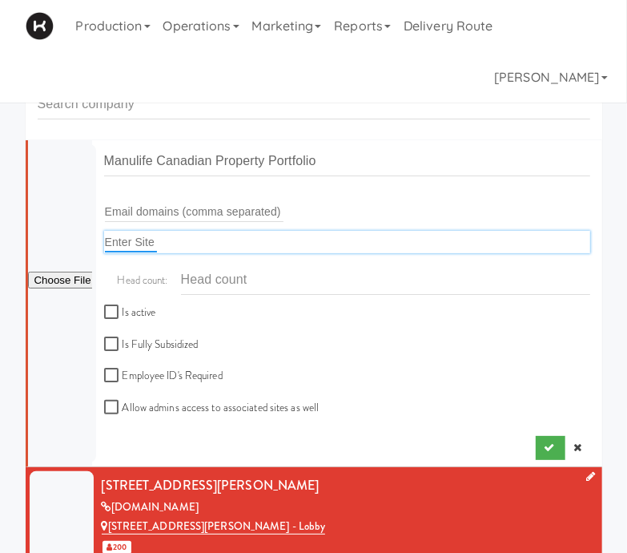
click at [134, 243] on input "text" at bounding box center [131, 241] width 52 height 21
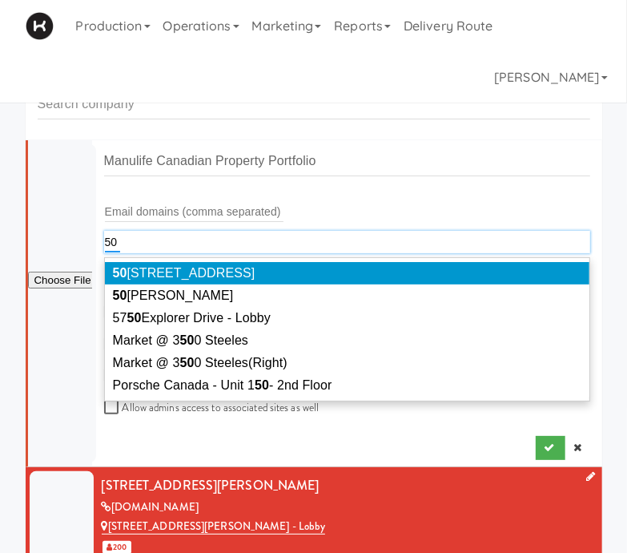
type input "50"
click at [162, 267] on span "[STREET_ADDRESS]" at bounding box center [184, 273] width 143 height 14
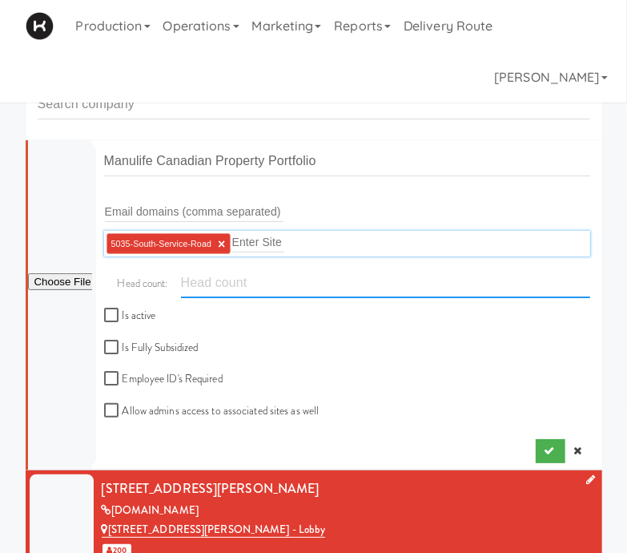
click at [235, 283] on input "number" at bounding box center [385, 283] width 409 height 30
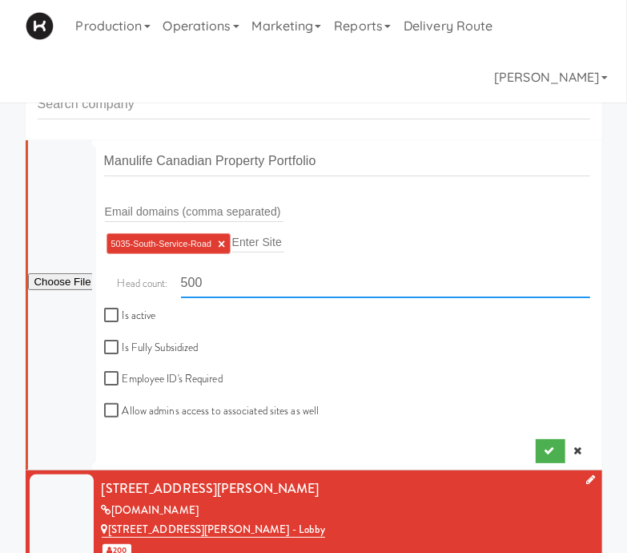
type input "500"
click at [380, 358] on div "Is active Is Fully Subsidized Employee ID's Required Allow admins access to ass…" at bounding box center [347, 363] width 510 height 115
click at [106, 313] on input "Is active" at bounding box center [113, 315] width 18 height 13
checkbox input "true"
click at [544, 445] on icon "submit" at bounding box center [549, 450] width 10 height 10
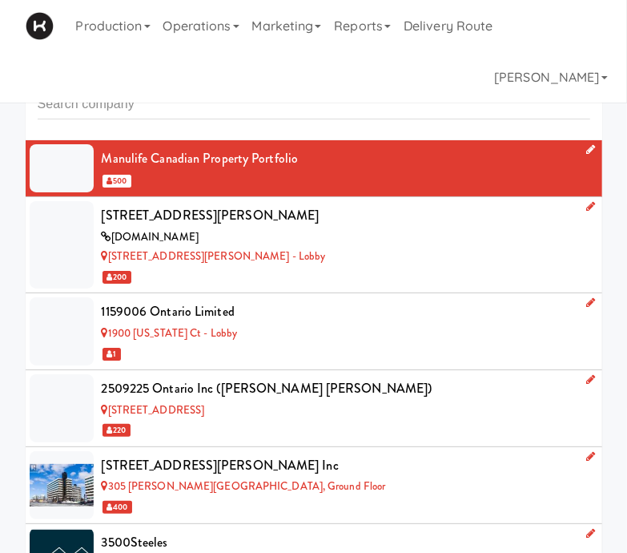
click at [410, 166] on div "Manulife Canadian Property Portfolio" at bounding box center [346, 159] width 488 height 24
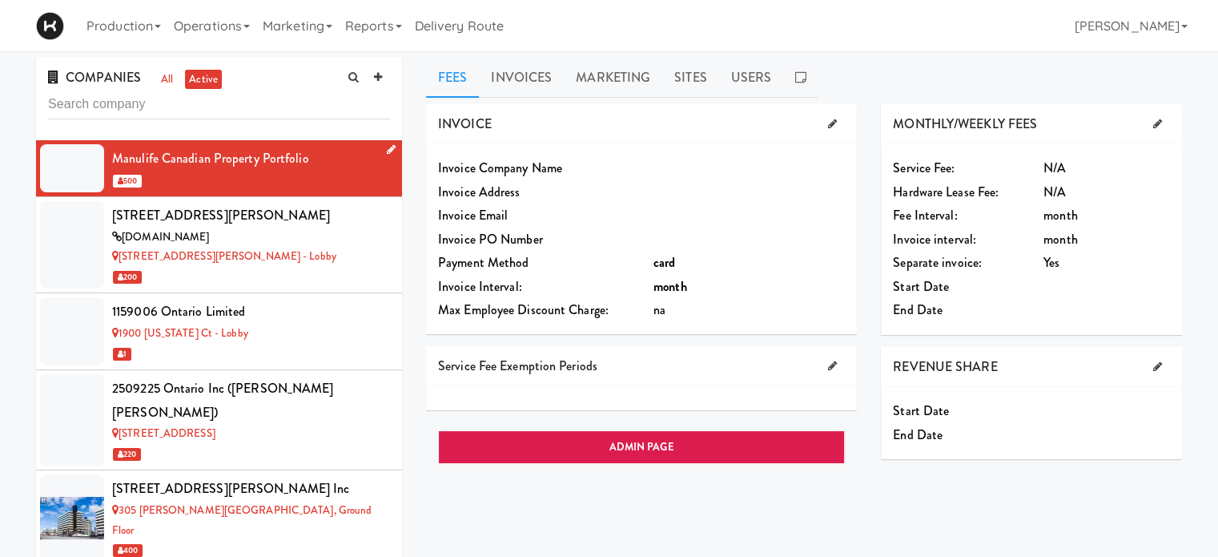
click at [387, 147] on icon at bounding box center [391, 149] width 9 height 10
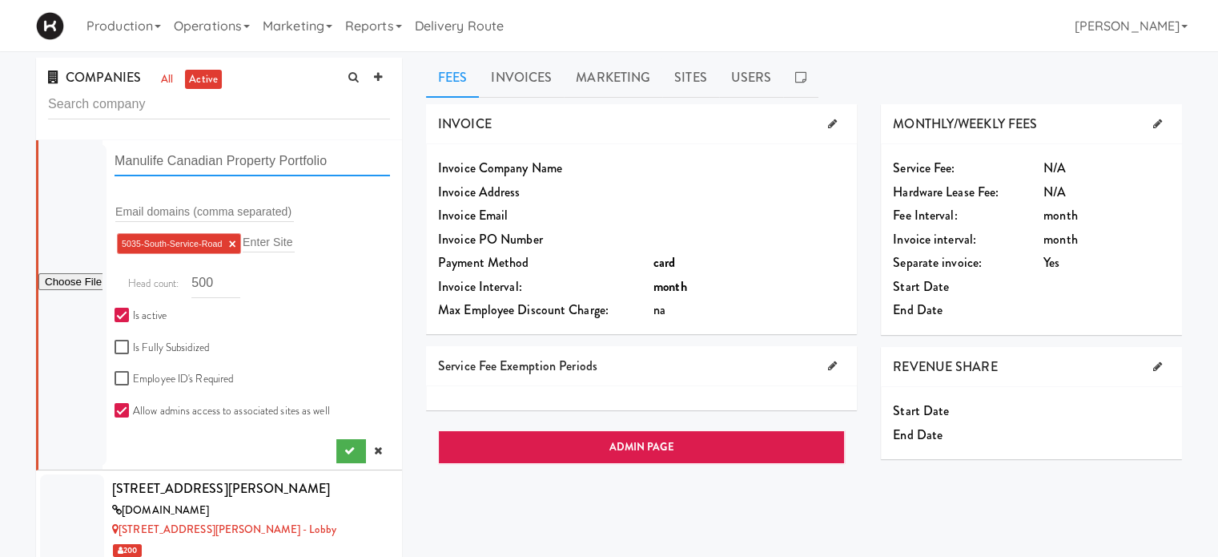
drag, startPoint x: 328, startPoint y: 167, endPoint x: 54, endPoint y: 175, distance: 274.0
click at [115, 175] on form "Manulife Canadian Property Portfolio Email domains (comma separated) 5035-South…" at bounding box center [252, 290] width 275 height 286
type input "[STREET_ADDRESS] ([PERSON_NAME] [PERSON_NAME] Lasalle Inc.)"
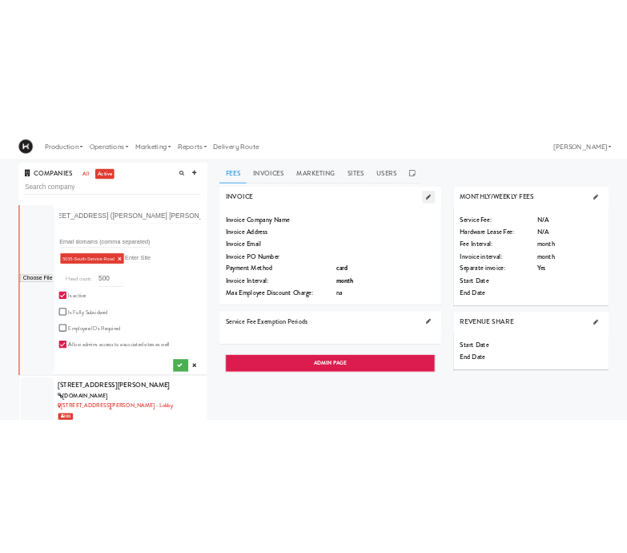
scroll to position [0, 0]
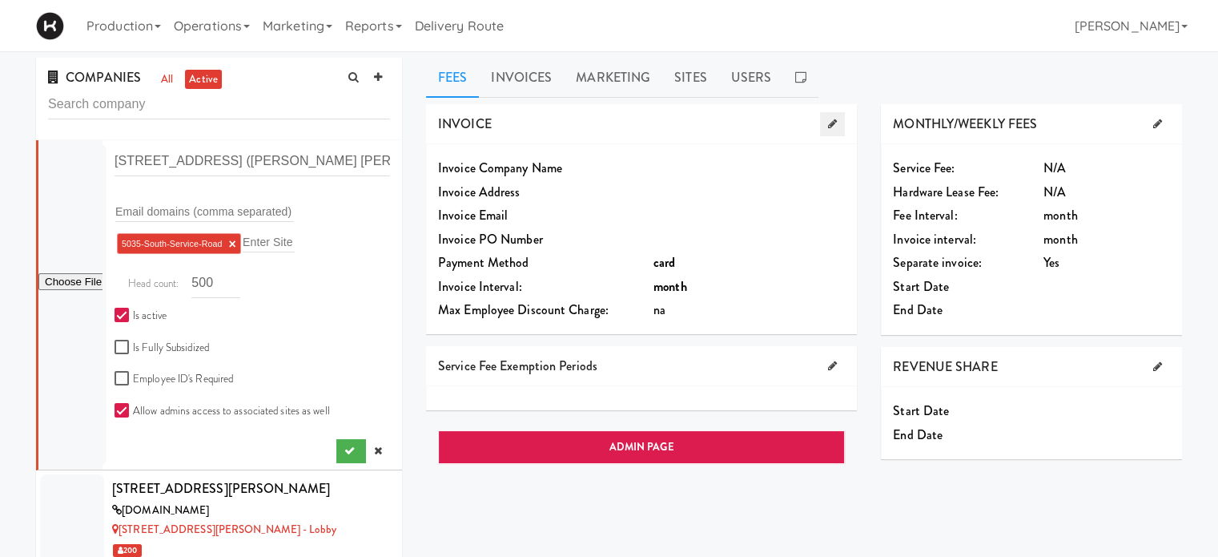
click at [837, 130] on link at bounding box center [832, 124] width 25 height 24
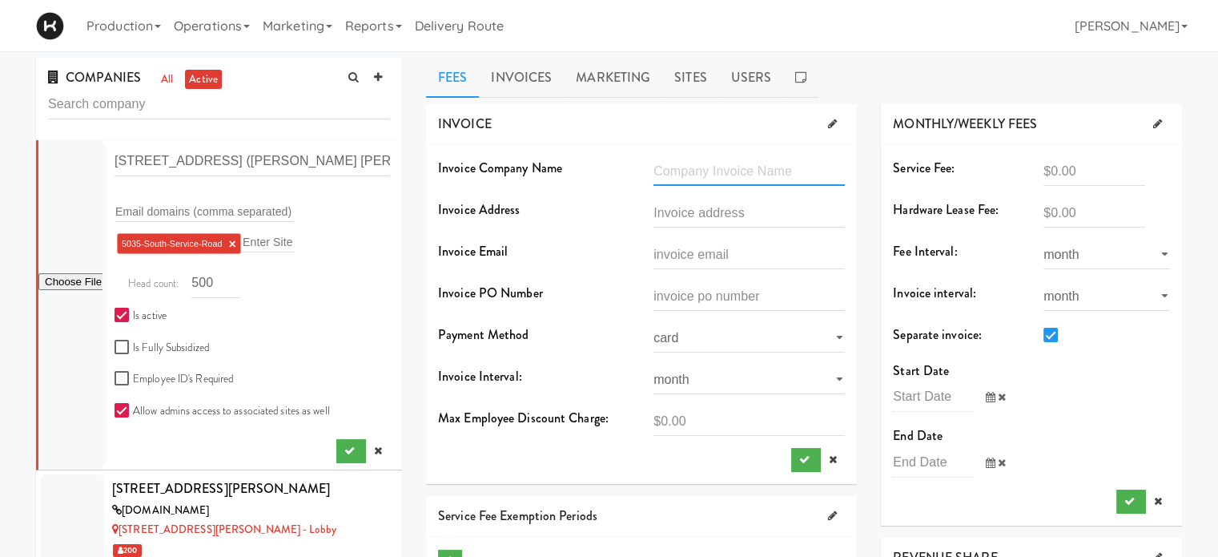
click at [754, 168] on input "text" at bounding box center [748, 171] width 191 height 30
type input "C"
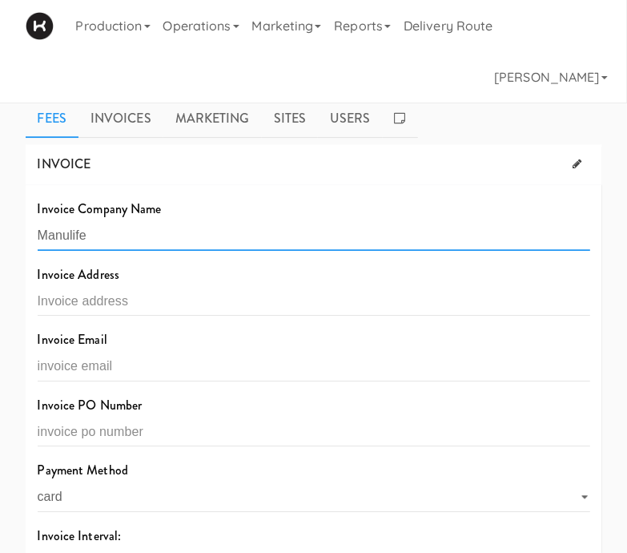
scroll to position [11373, 0]
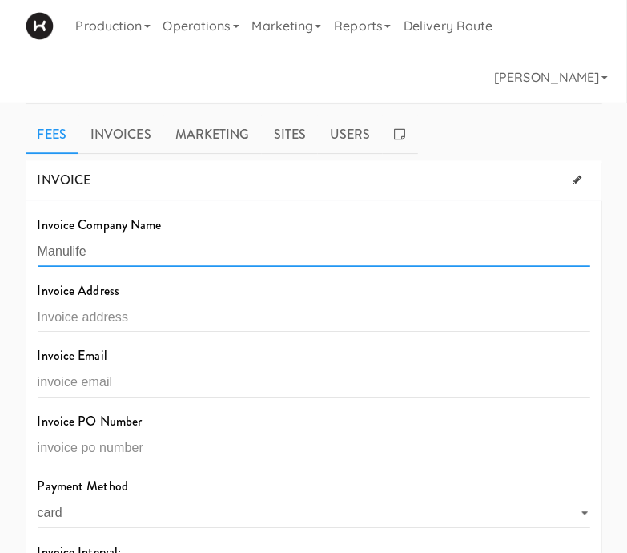
click at [125, 237] on input "Manulife" at bounding box center [314, 252] width 553 height 30
type input "Manulife Canadian Property Portfolio"
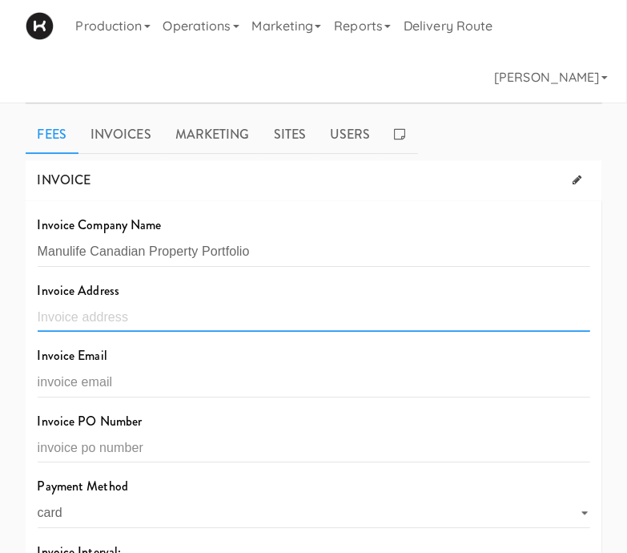
click at [58, 310] on input "text" at bounding box center [314, 317] width 553 height 30
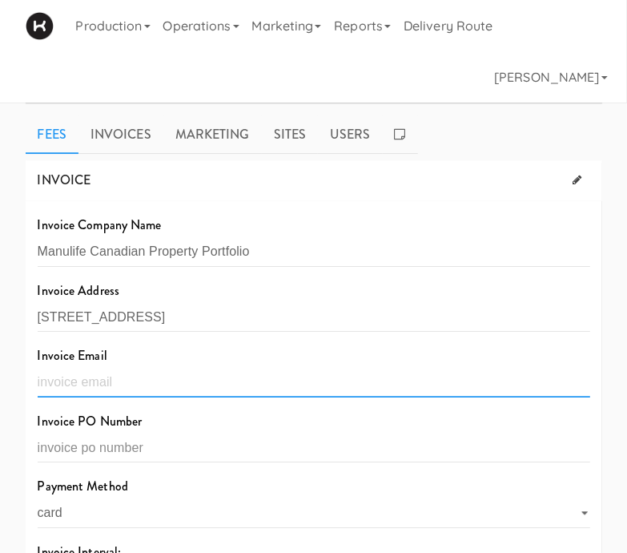
click at [139, 371] on input "text" at bounding box center [314, 383] width 553 height 30
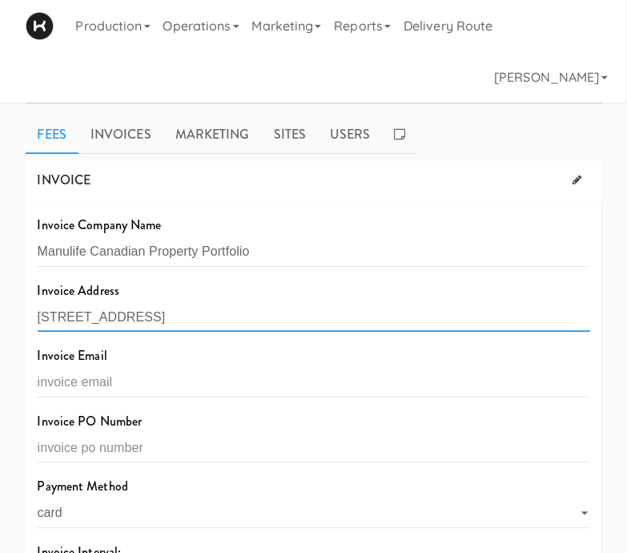
click at [183, 303] on input "[STREET_ADDRESS]" at bounding box center [314, 317] width 553 height 30
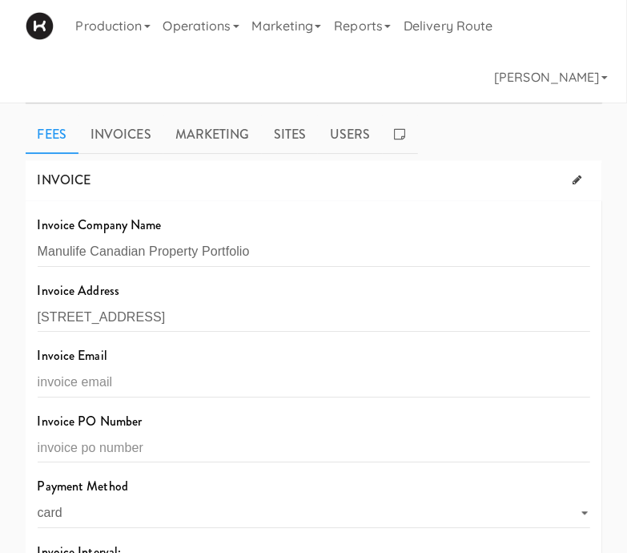
type input "[STREET_ADDRESS]"
click at [263, 388] on div "Invoice Email" at bounding box center [314, 377] width 577 height 66
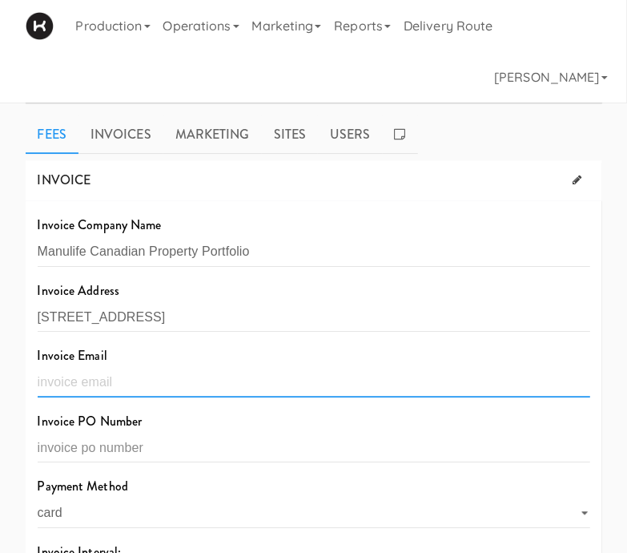
click at [205, 371] on input "text" at bounding box center [314, 383] width 553 height 30
type input "[EMAIL_ADDRESS][DOMAIN_NAME]"
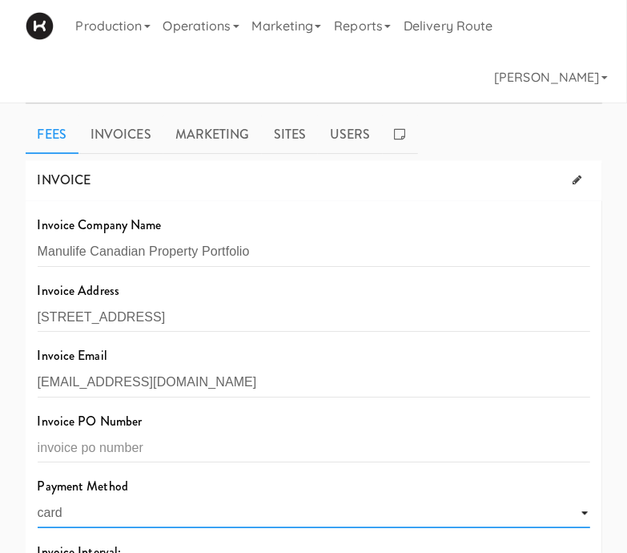
click at [122, 498] on select "card manual" at bounding box center [314, 513] width 553 height 30
click at [581, 498] on select "card manual" at bounding box center [314, 513] width 553 height 30
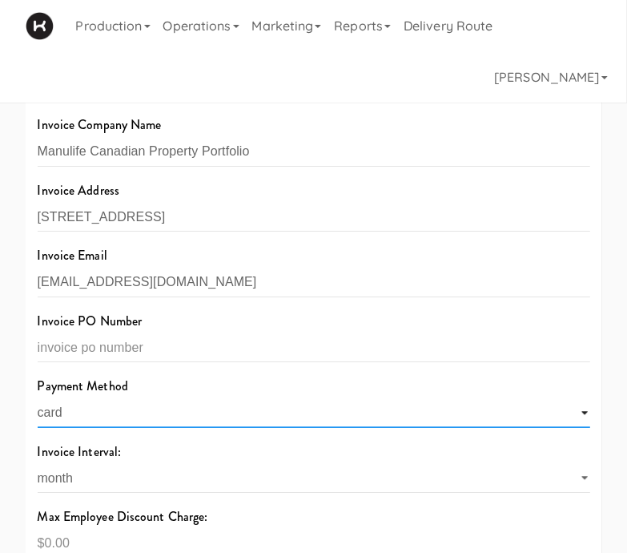
scroll to position [11649, 0]
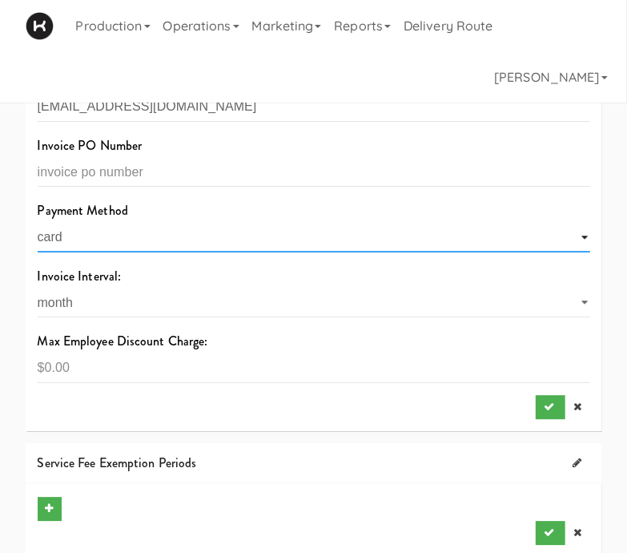
click at [581, 223] on select "card manual" at bounding box center [314, 238] width 553 height 30
select select "string:manual"
click at [38, 223] on select "card manual" at bounding box center [314, 238] width 553 height 30
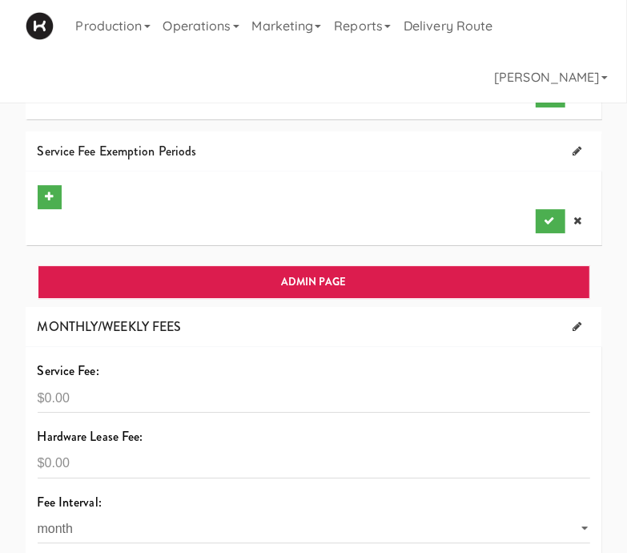
scroll to position [12024, 0]
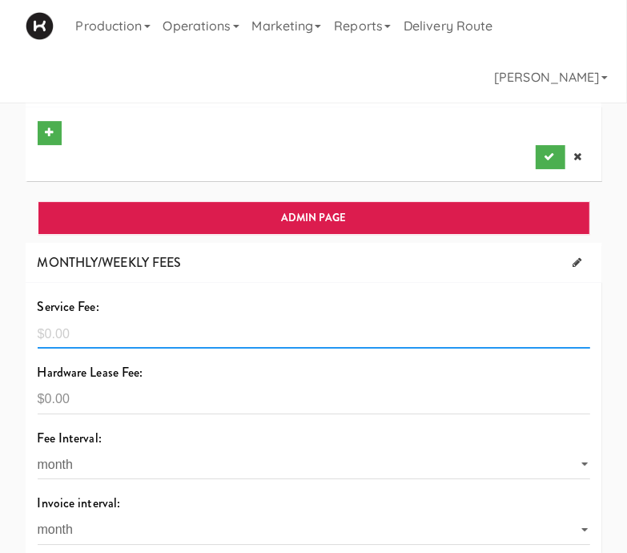
click at [76, 319] on input "number" at bounding box center [314, 334] width 553 height 30
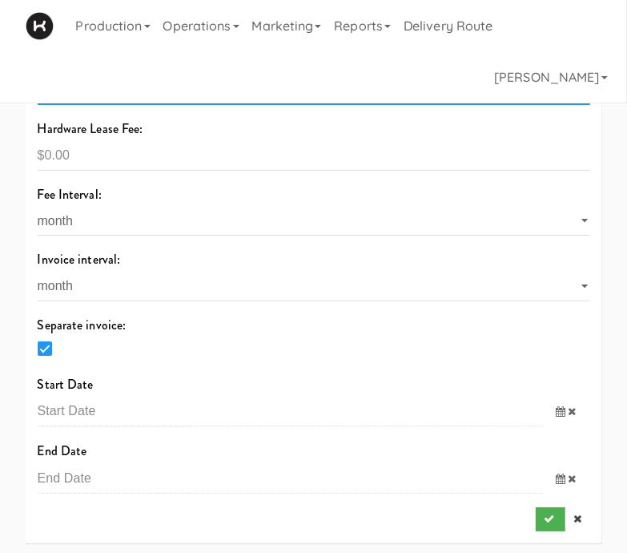
scroll to position [12284, 0]
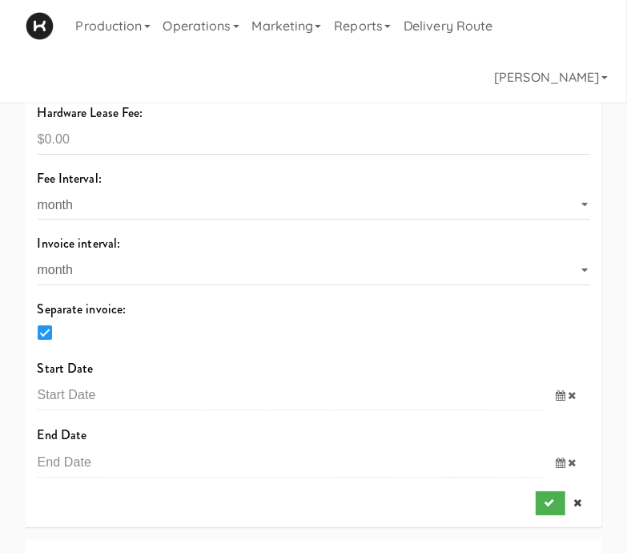
type input "500"
click at [557, 390] on icon at bounding box center [561, 395] width 10 height 10
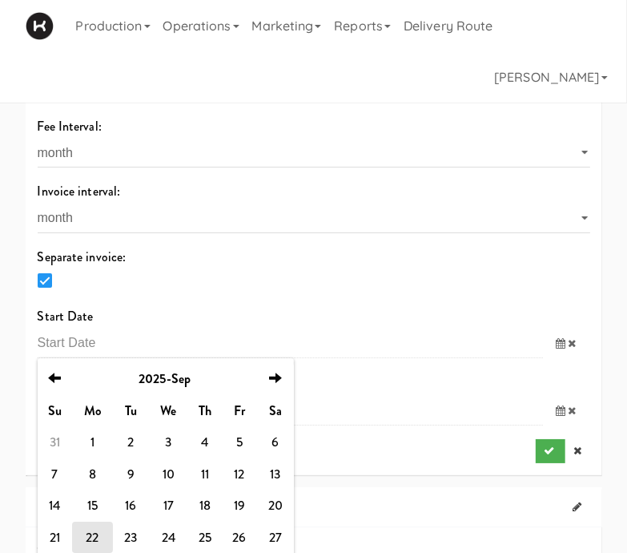
scroll to position [12368, 0]
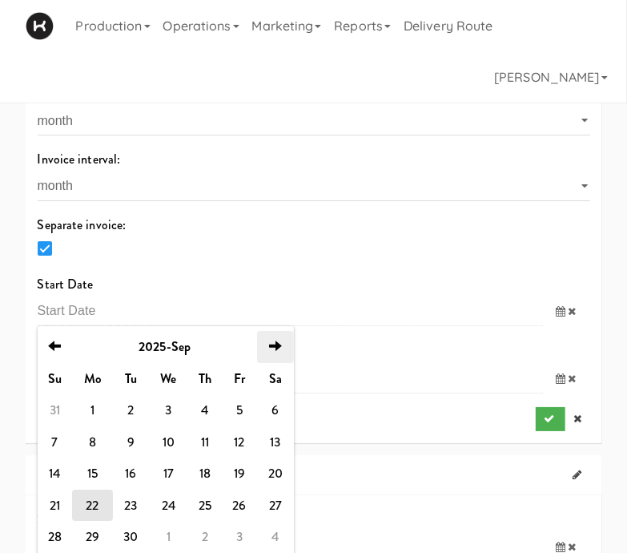
click at [272, 340] on icon "next" at bounding box center [275, 346] width 13 height 13
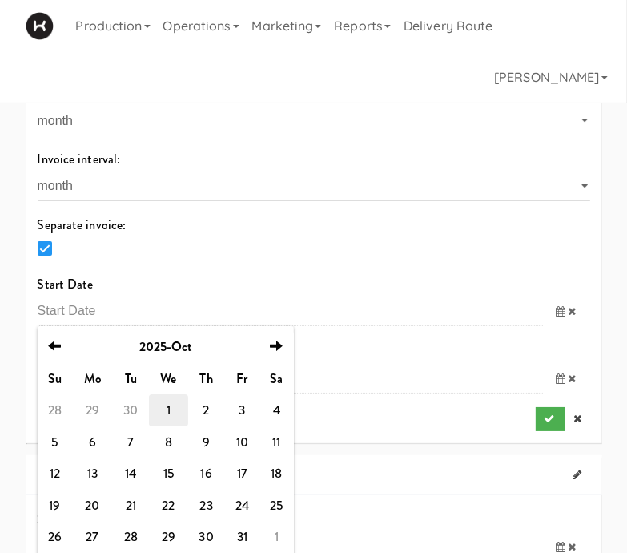
click at [175, 394] on td "1" at bounding box center [168, 410] width 39 height 32
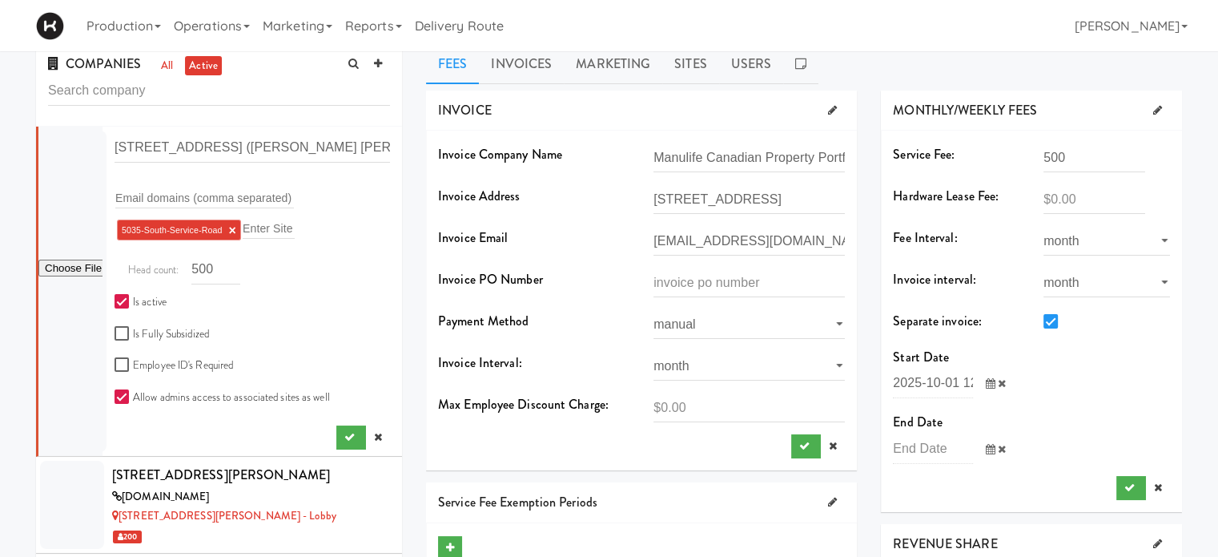
scroll to position [18, 0]
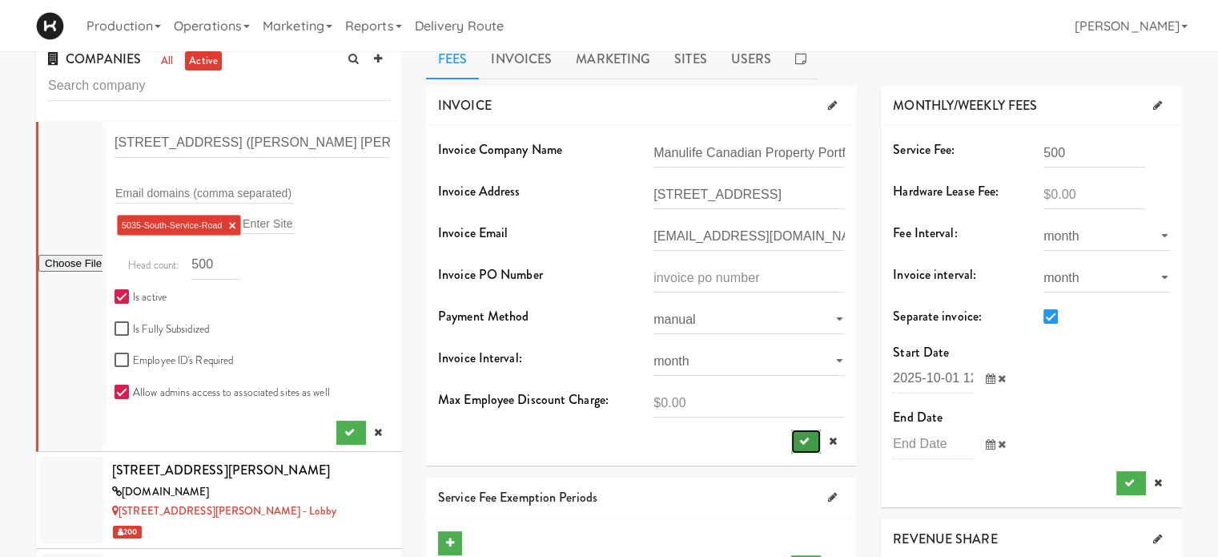
click at [795, 440] on button "submit" at bounding box center [806, 441] width 30 height 24
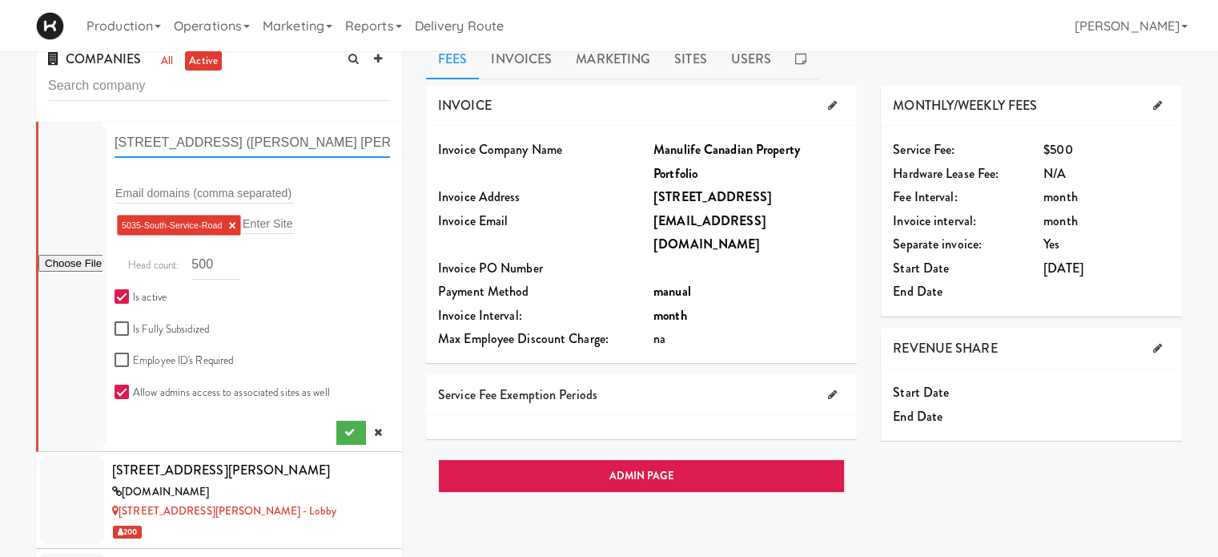
click at [279, 147] on input "[STREET_ADDRESS] ([PERSON_NAME] [PERSON_NAME] Lasalle Inc.)" at bounding box center [252, 143] width 275 height 30
type input "[STREET_ADDRESS]"
click at [308, 526] on div "200" at bounding box center [251, 531] width 278 height 20
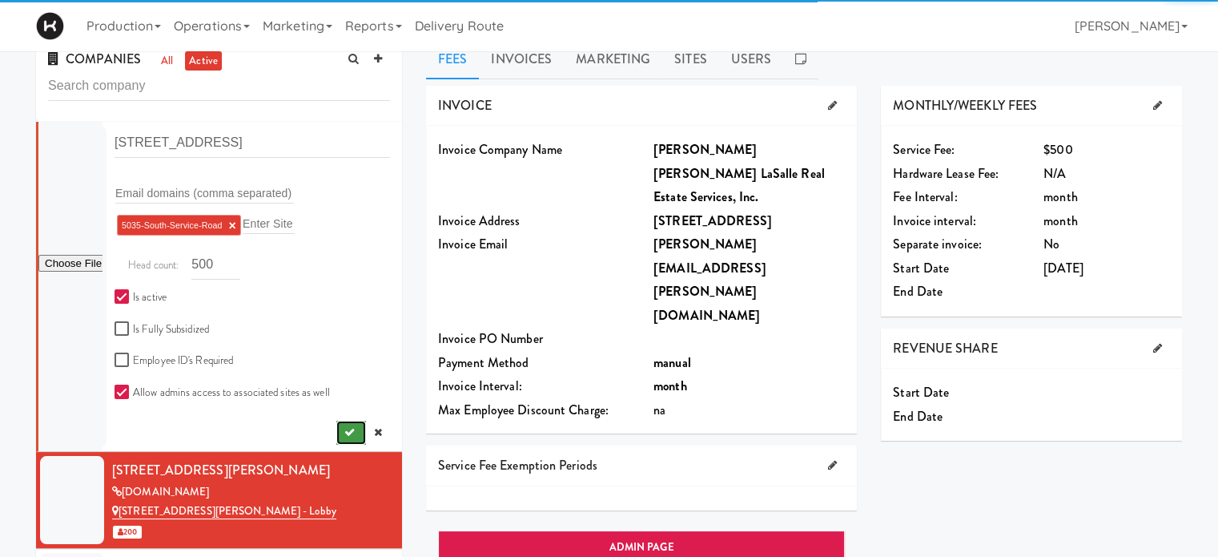
click at [344, 434] on icon "submit" at bounding box center [349, 432] width 10 height 10
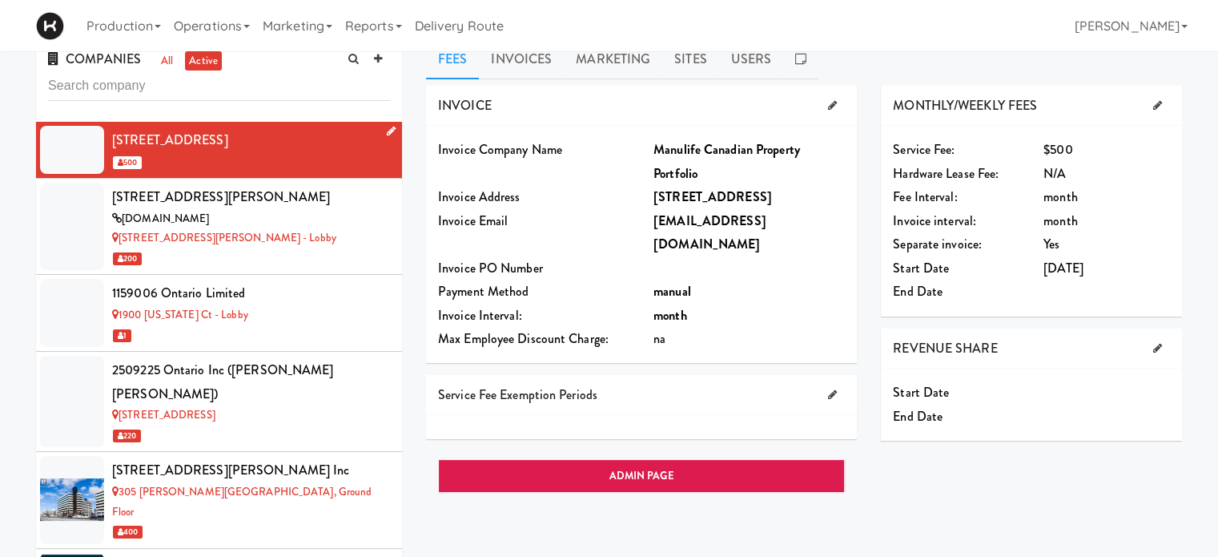
click at [304, 146] on div "[STREET_ADDRESS]" at bounding box center [251, 140] width 278 height 24
click at [387, 128] on icon at bounding box center [391, 131] width 9 height 10
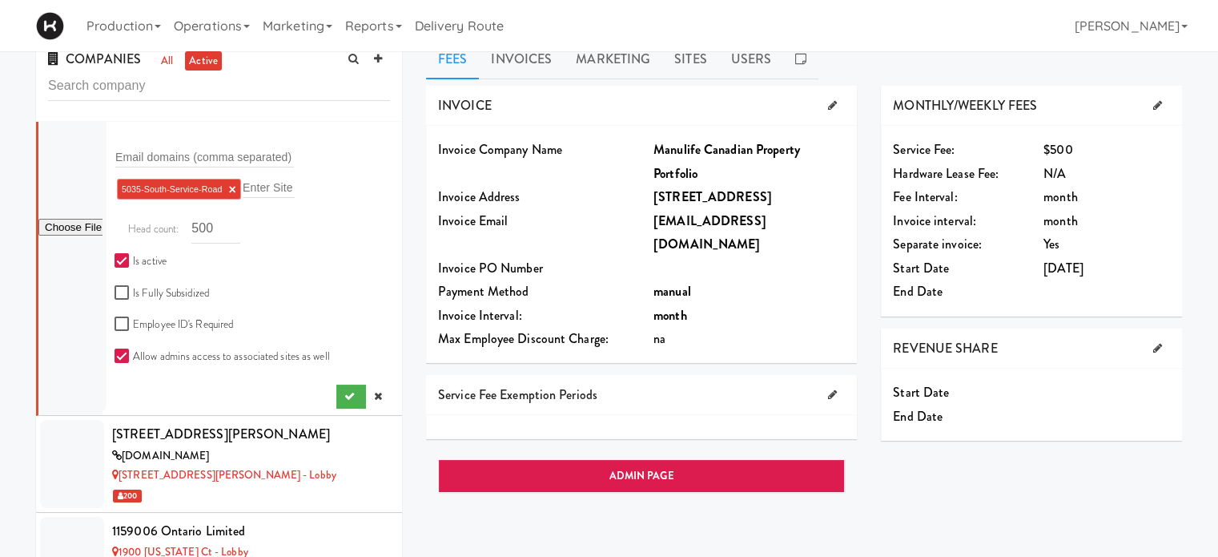
scroll to position [3, 0]
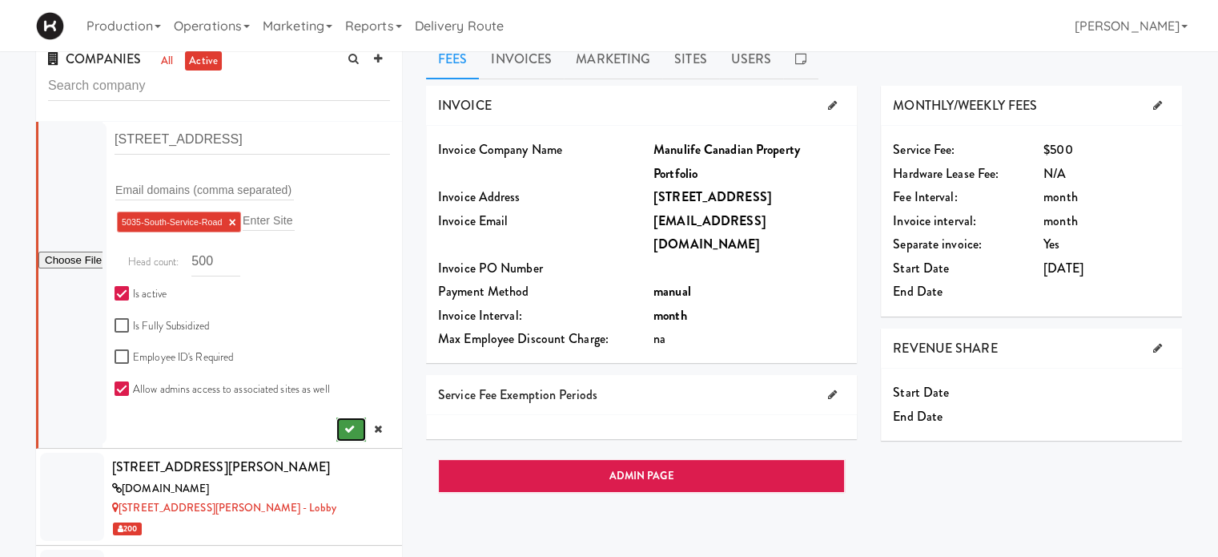
click at [336, 424] on button "submit" at bounding box center [351, 429] width 30 height 24
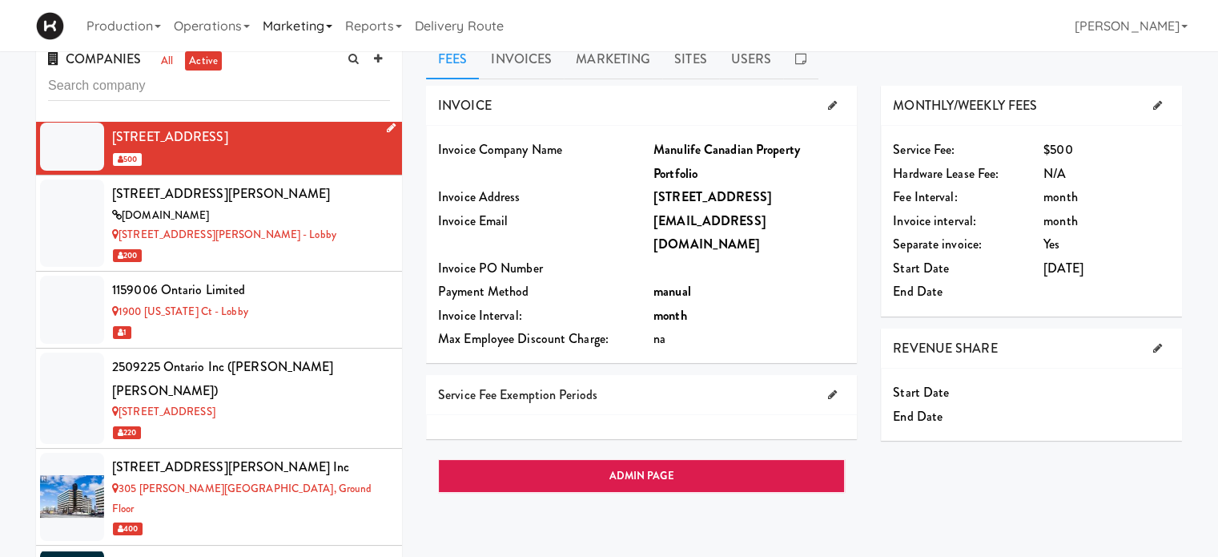
click at [282, 19] on link "Marketing" at bounding box center [297, 25] width 82 height 51
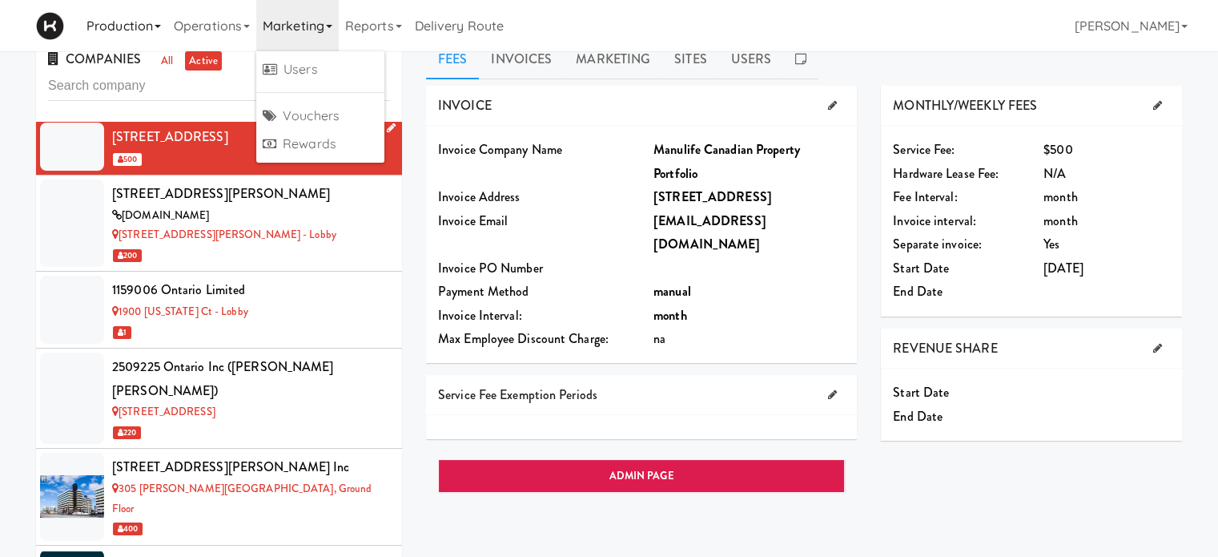
click at [119, 18] on link "Production" at bounding box center [123, 25] width 87 height 51
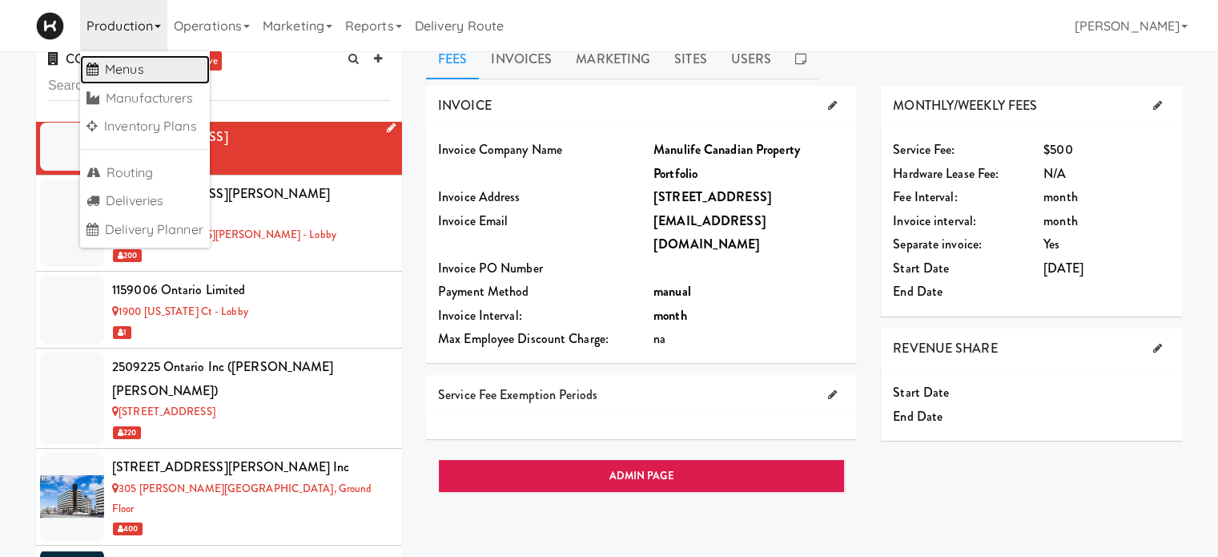
click at [139, 72] on link "Menus" at bounding box center [145, 69] width 130 height 29
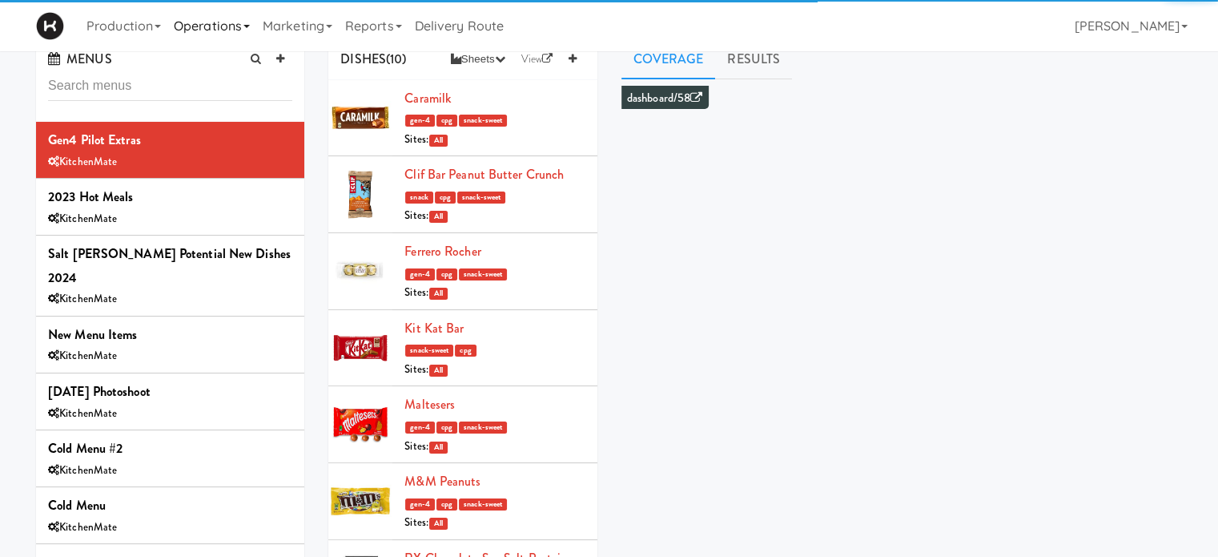
click at [227, 23] on link "Operations" at bounding box center [211, 25] width 89 height 51
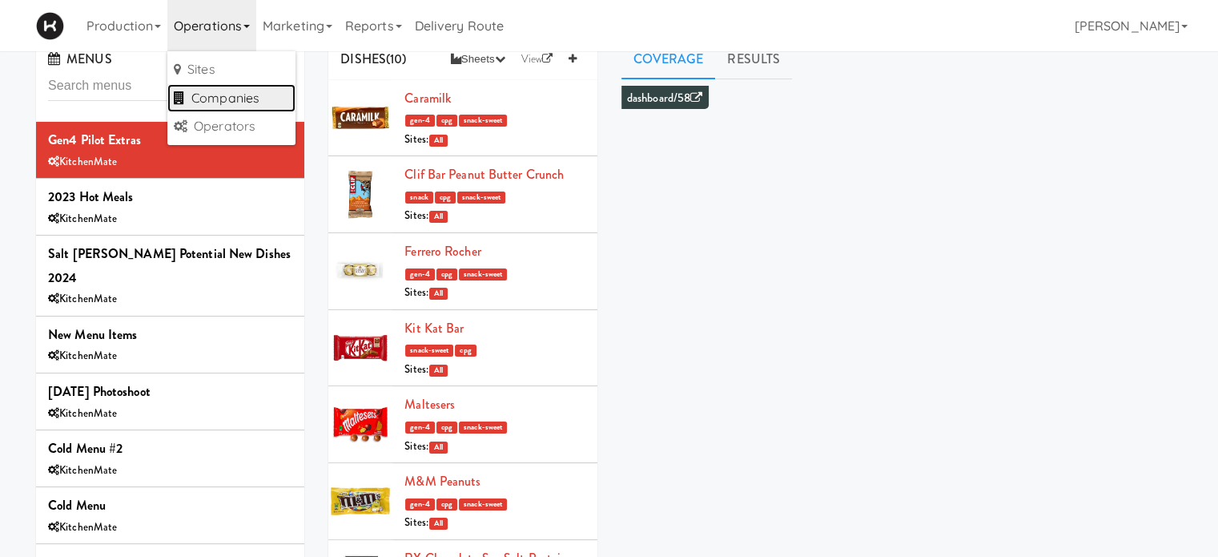
click at [242, 98] on link "Companies" at bounding box center [231, 98] width 128 height 29
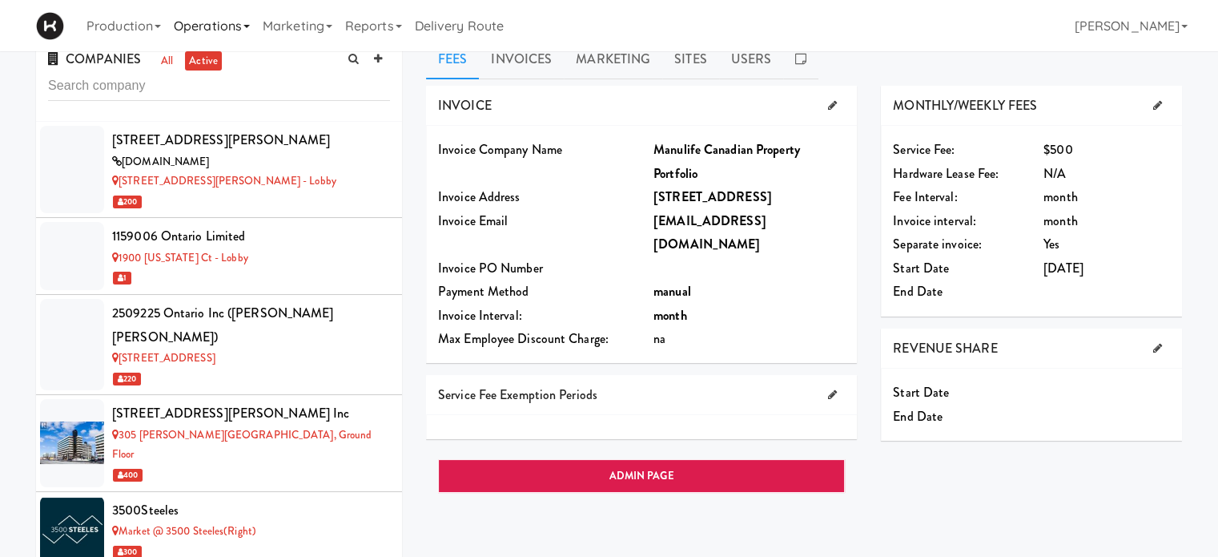
click at [250, 30] on link "Operations" at bounding box center [211, 25] width 89 height 51
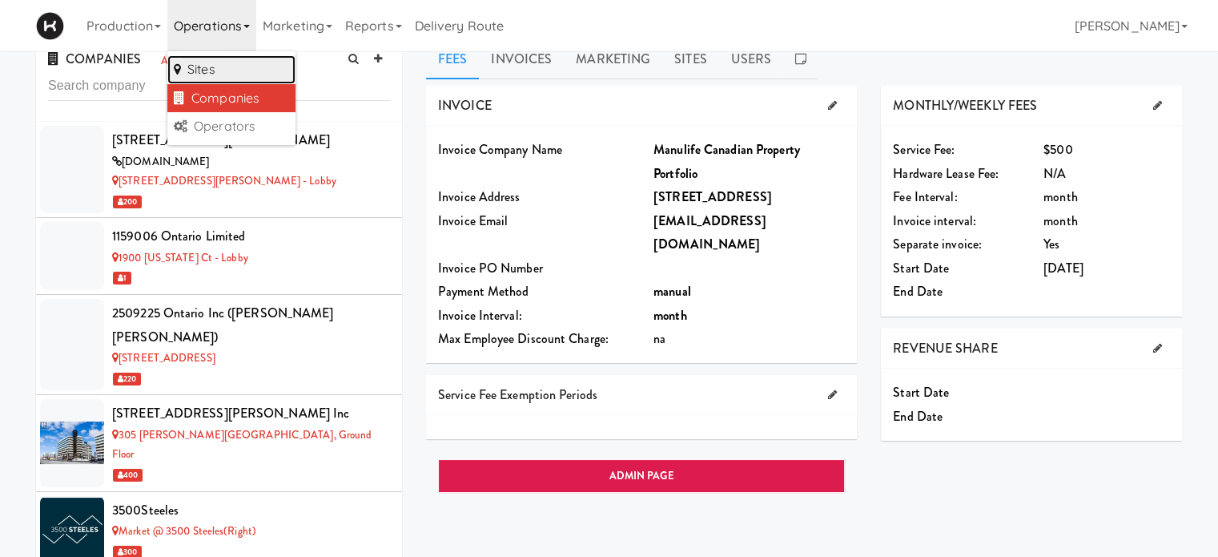
click at [234, 64] on link "Sites" at bounding box center [231, 69] width 128 height 29
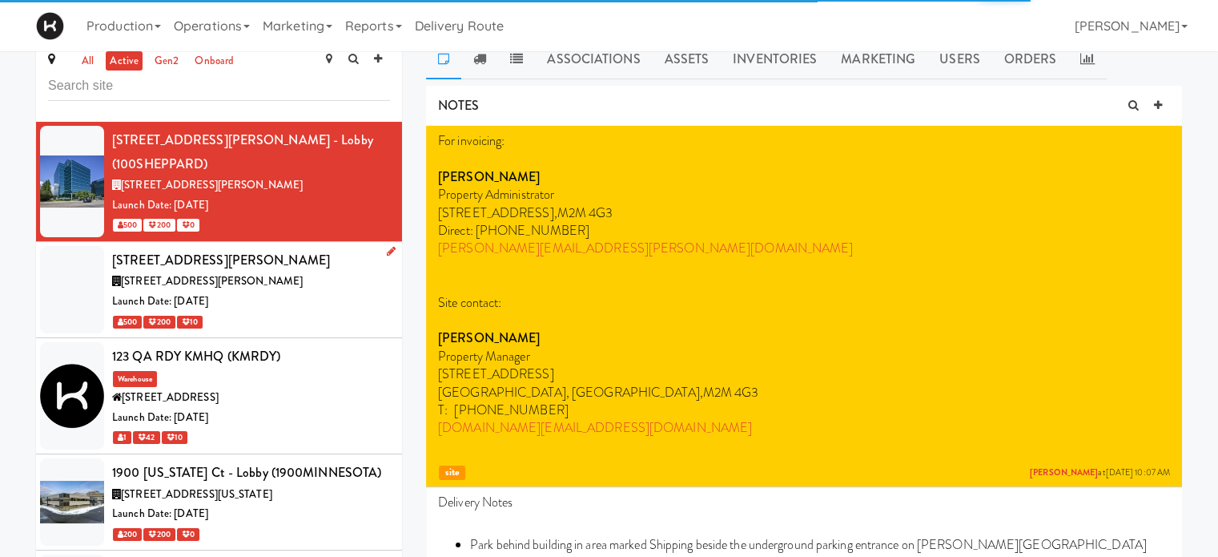
click at [303, 291] on div "Launch Date: [DATE]" at bounding box center [251, 301] width 278 height 20
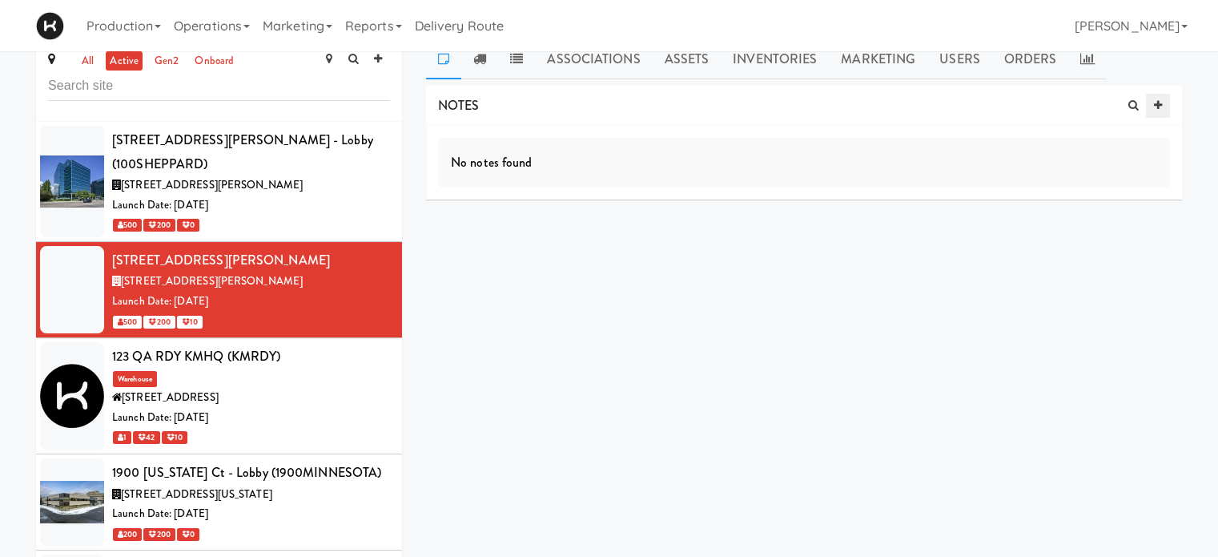
click at [1156, 100] on icon at bounding box center [1158, 105] width 8 height 10
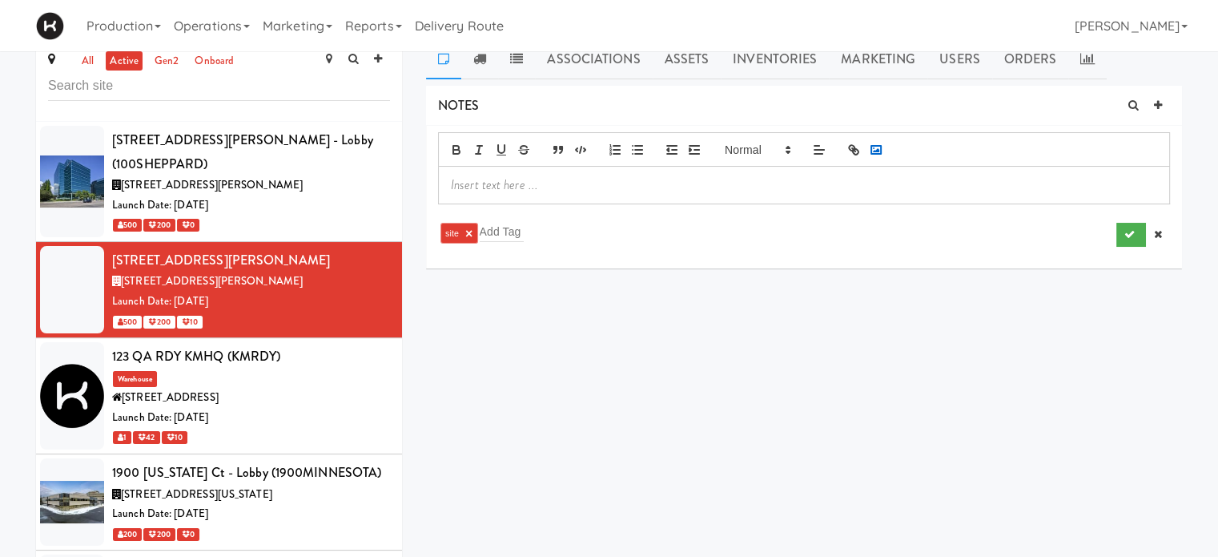
click at [878, 149] on polyline "button" at bounding box center [876, 150] width 6 height 4
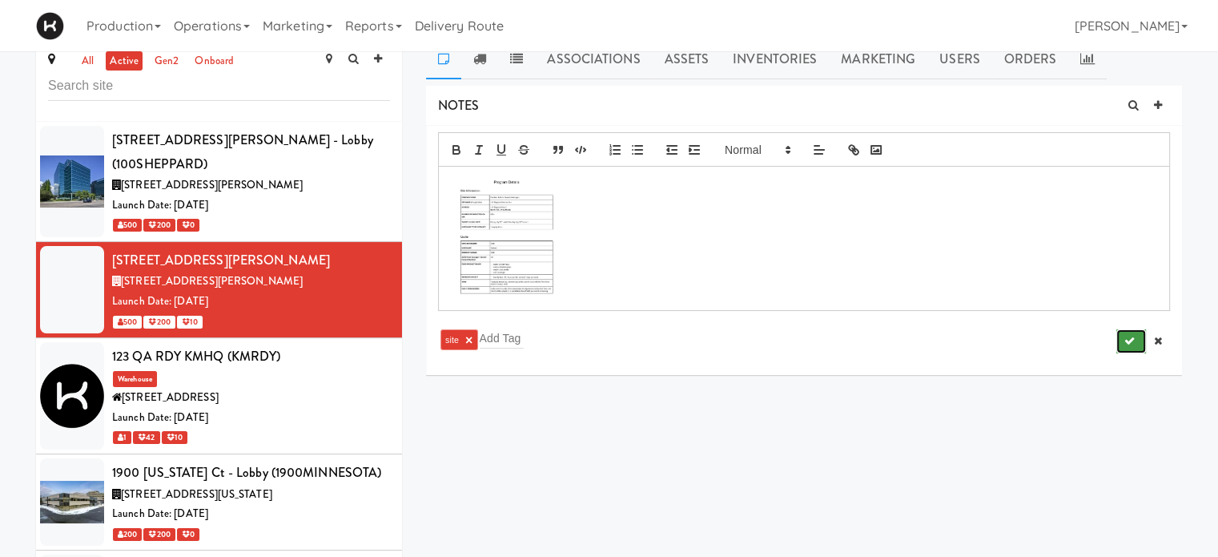
click at [1124, 344] on icon "submit" at bounding box center [1129, 341] width 10 height 10
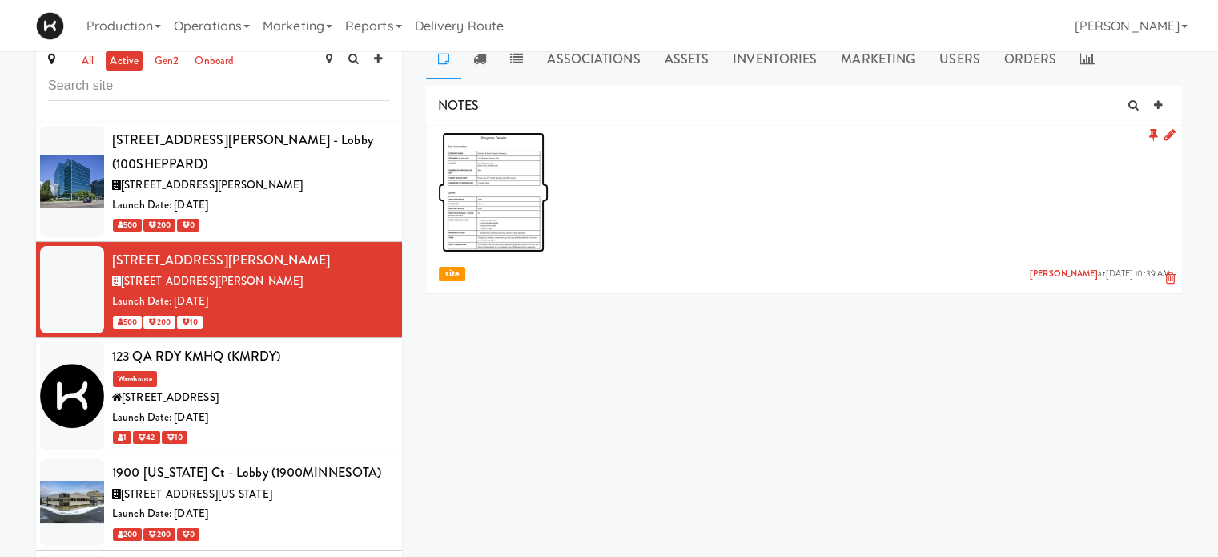
click at [497, 187] on img at bounding box center [493, 192] width 103 height 120
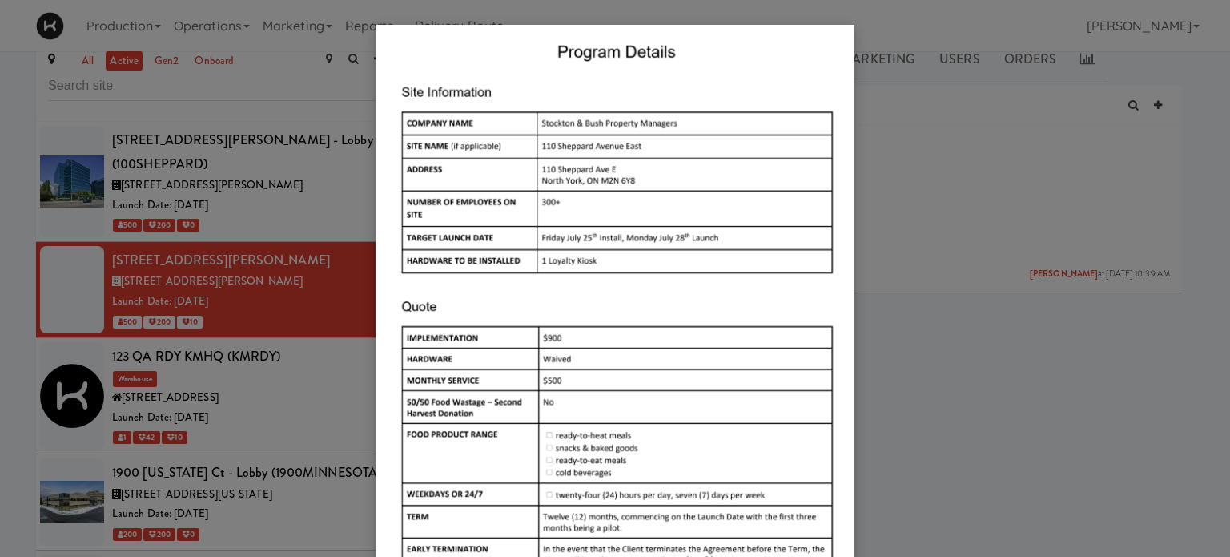
click at [1019, 422] on div at bounding box center [615, 278] width 1230 height 557
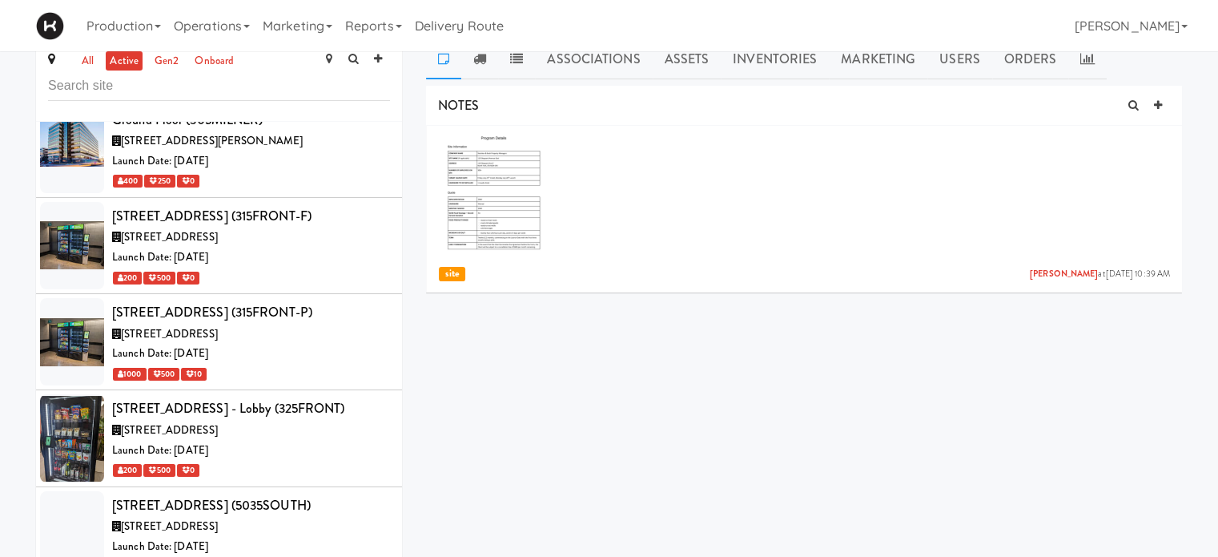
scroll to position [1149, 0]
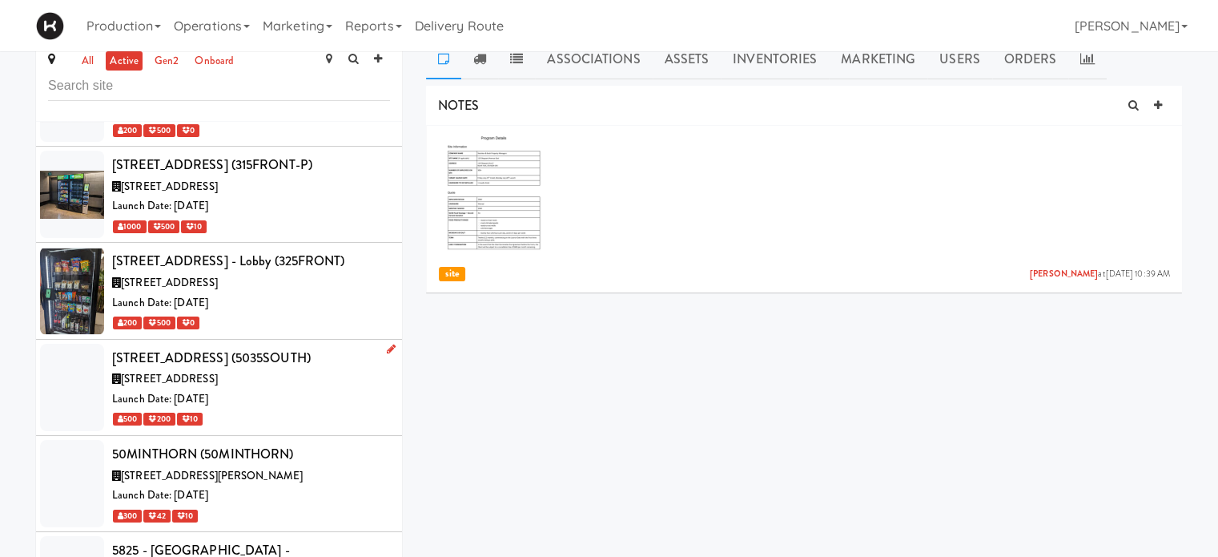
click at [317, 408] on div "500 200 10" at bounding box center [251, 418] width 278 height 20
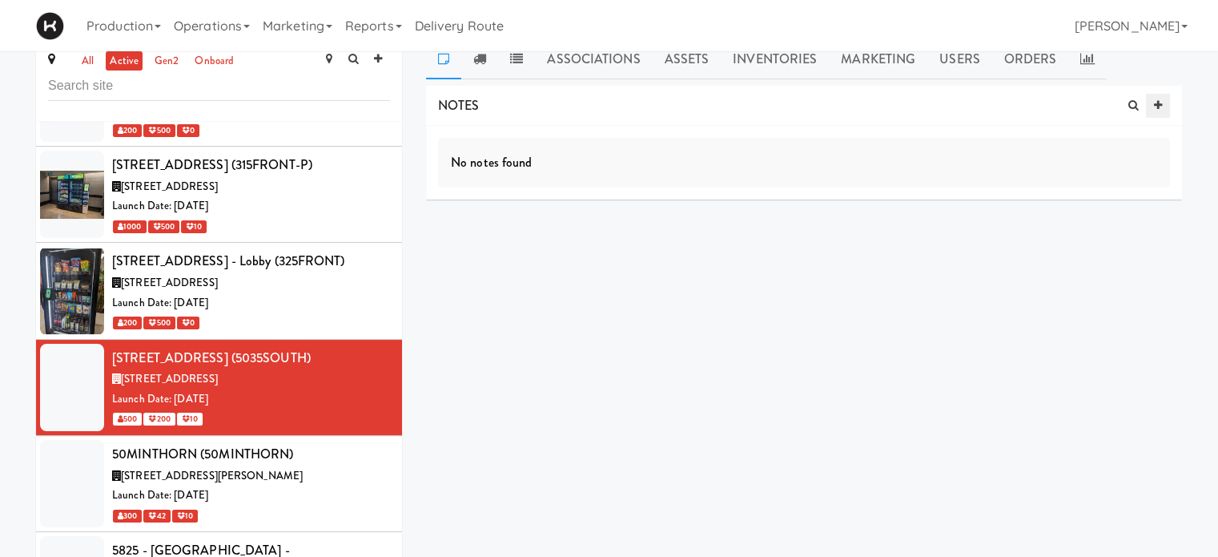
click at [1155, 111] on link at bounding box center [1158, 106] width 24 height 24
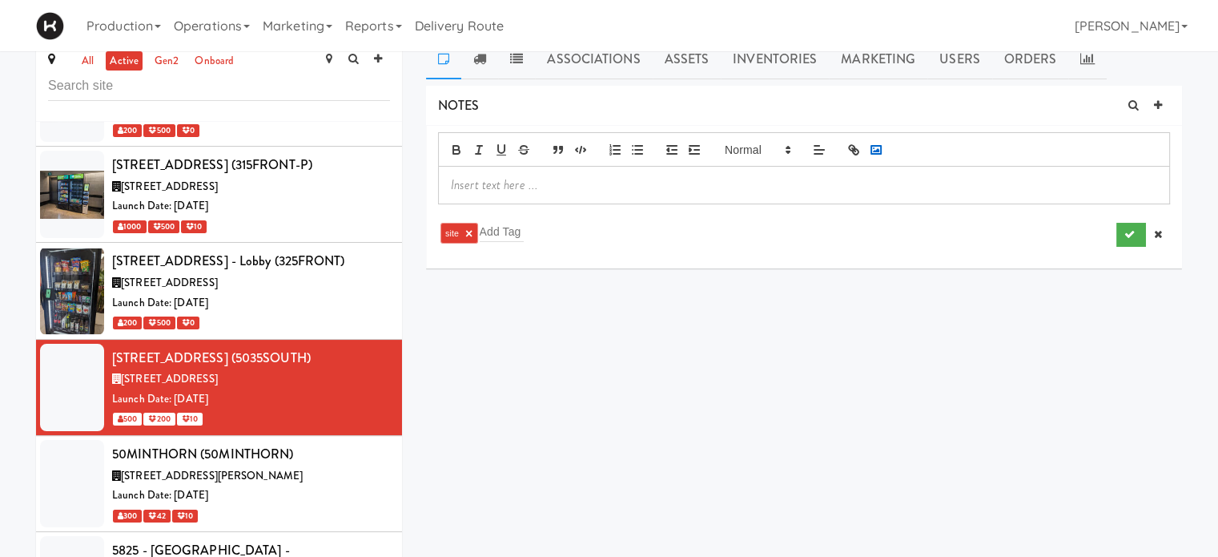
click at [877, 153] on rect "button" at bounding box center [876, 150] width 10 height 8
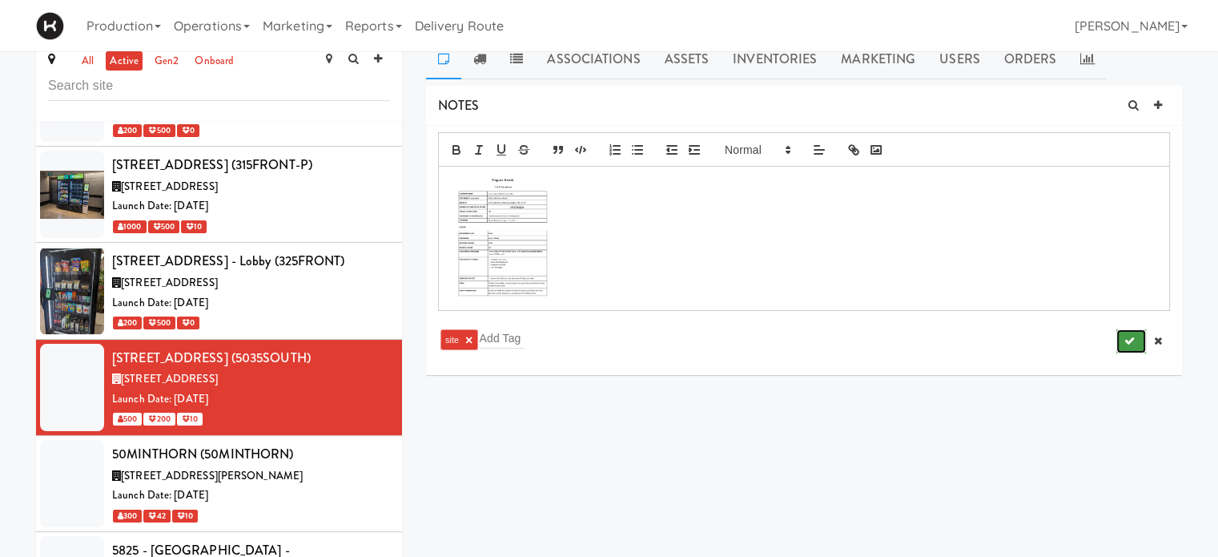
click at [1129, 342] on icon "submit" at bounding box center [1129, 341] width 10 height 10
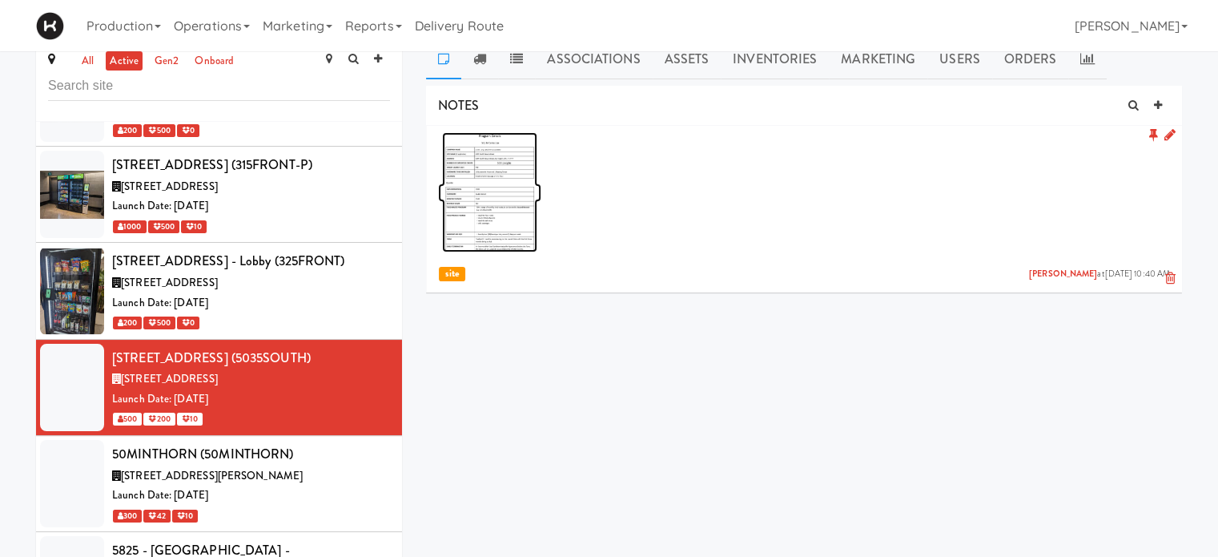
click at [460, 223] on img at bounding box center [489, 192] width 95 height 120
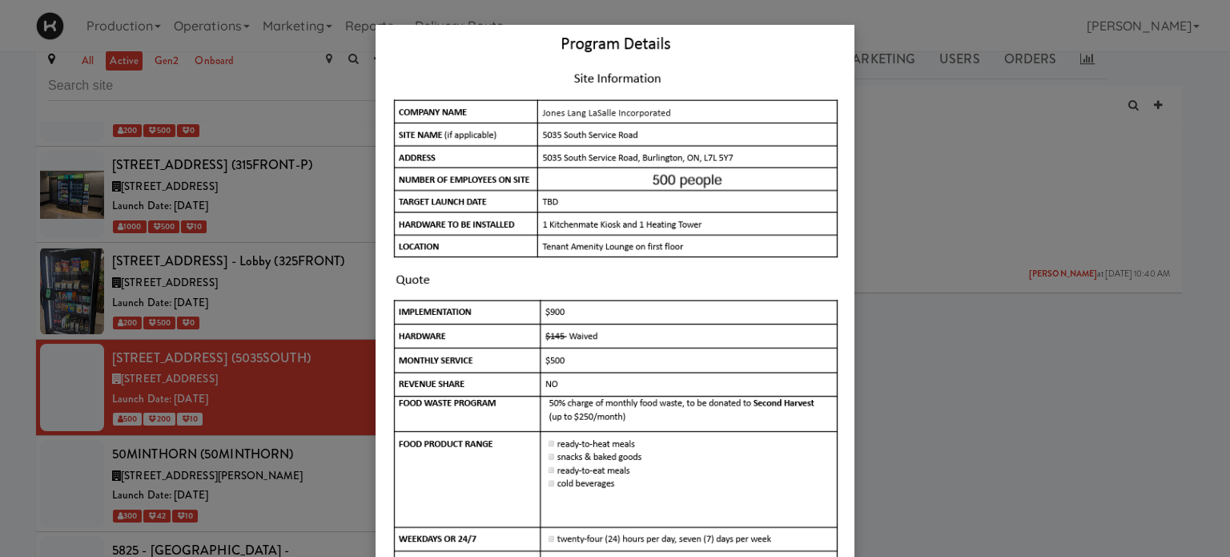
click at [998, 411] on div at bounding box center [615, 278] width 1230 height 557
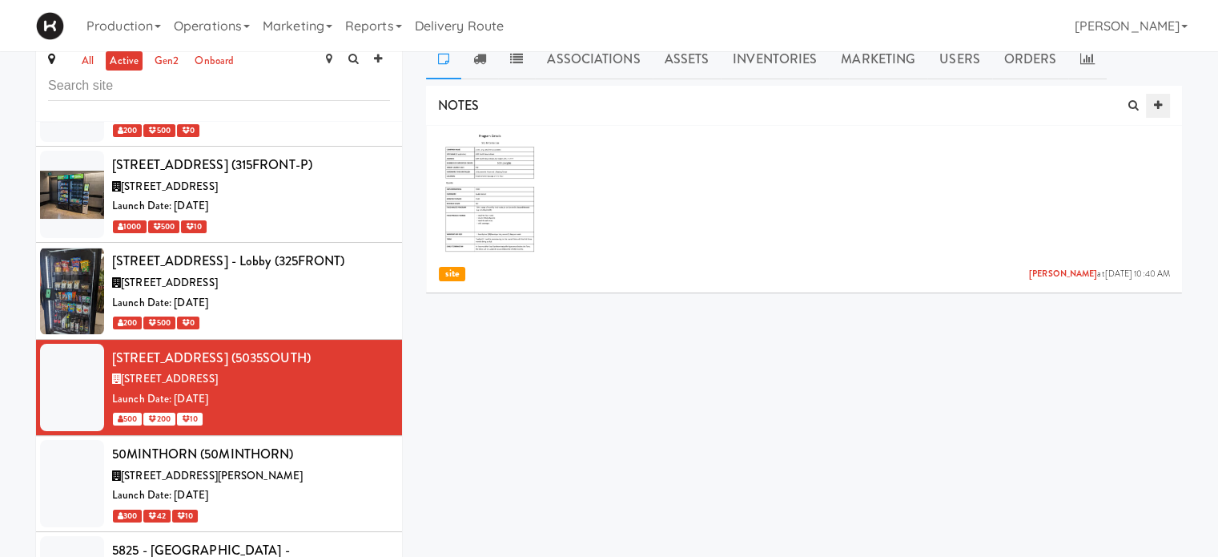
click at [1155, 103] on icon at bounding box center [1158, 105] width 8 height 10
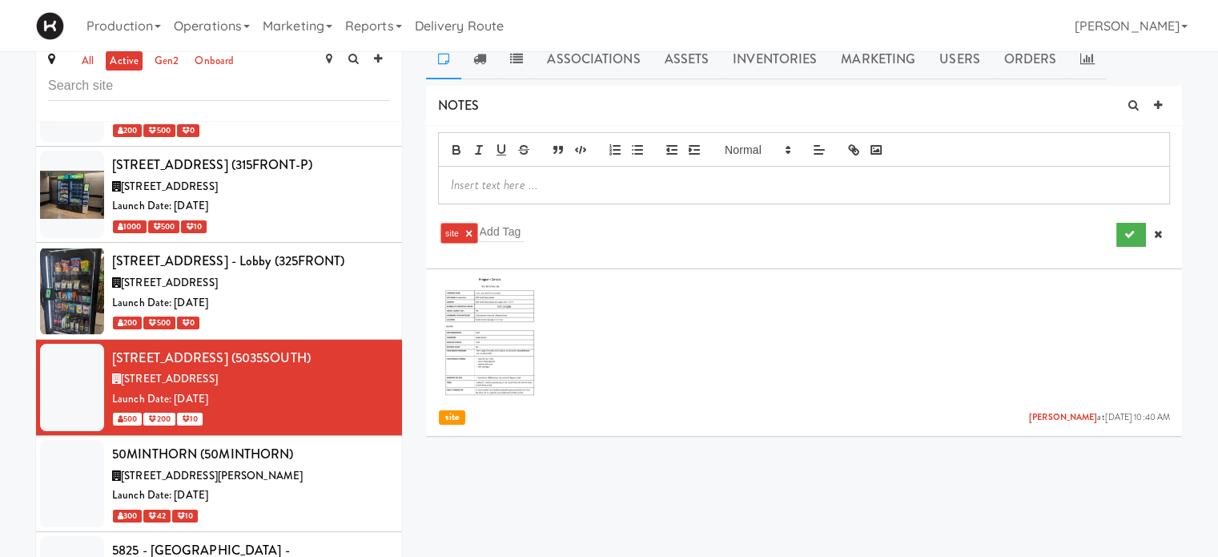
click at [611, 179] on p at bounding box center [804, 185] width 706 height 18
click at [1127, 240] on button "submit" at bounding box center [1131, 235] width 30 height 24
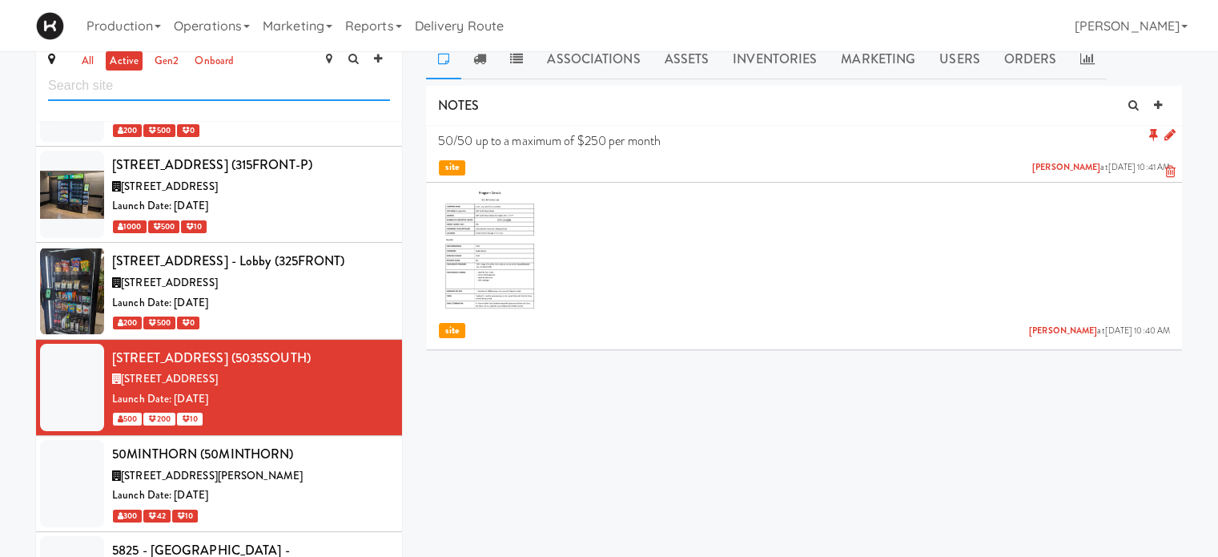
click at [119, 89] on input "text" at bounding box center [219, 86] width 342 height 30
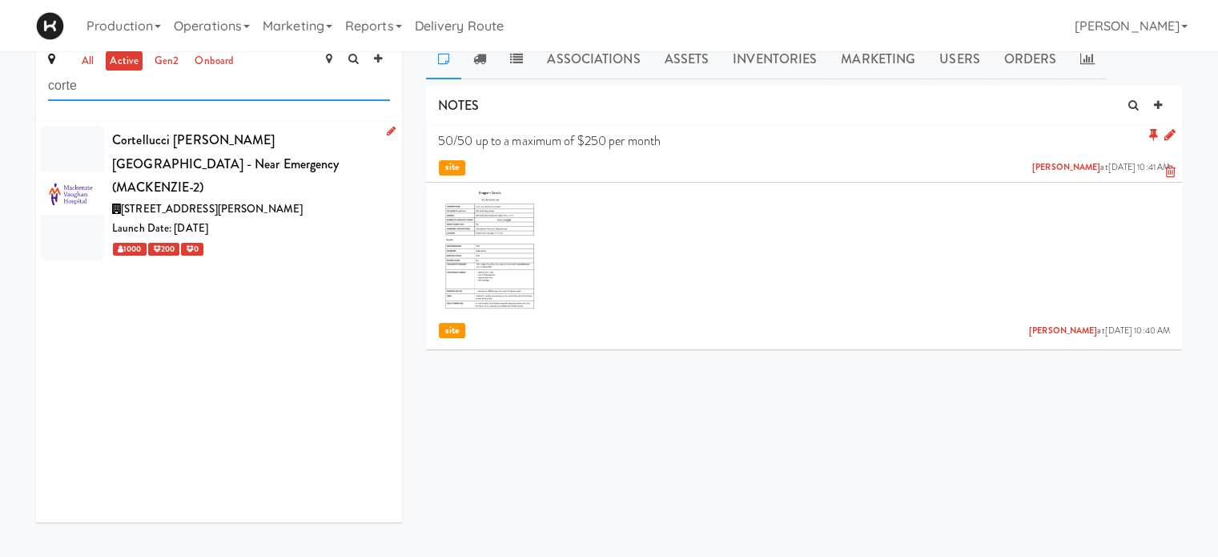
type input "corte"
click at [345, 155] on div "Cortellucci [PERSON_NAME][GEOGRAPHIC_DATA] - near Emergency (MACKENZIE-2)" at bounding box center [251, 163] width 278 height 71
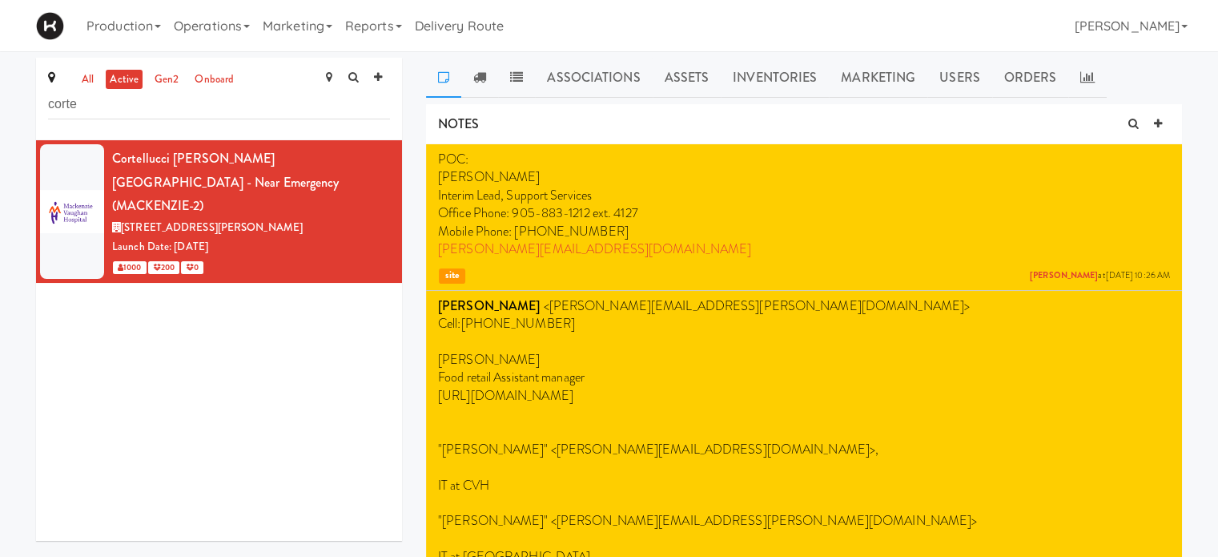
click at [661, 199] on p "Interim Lead, Support Services" at bounding box center [804, 196] width 732 height 18
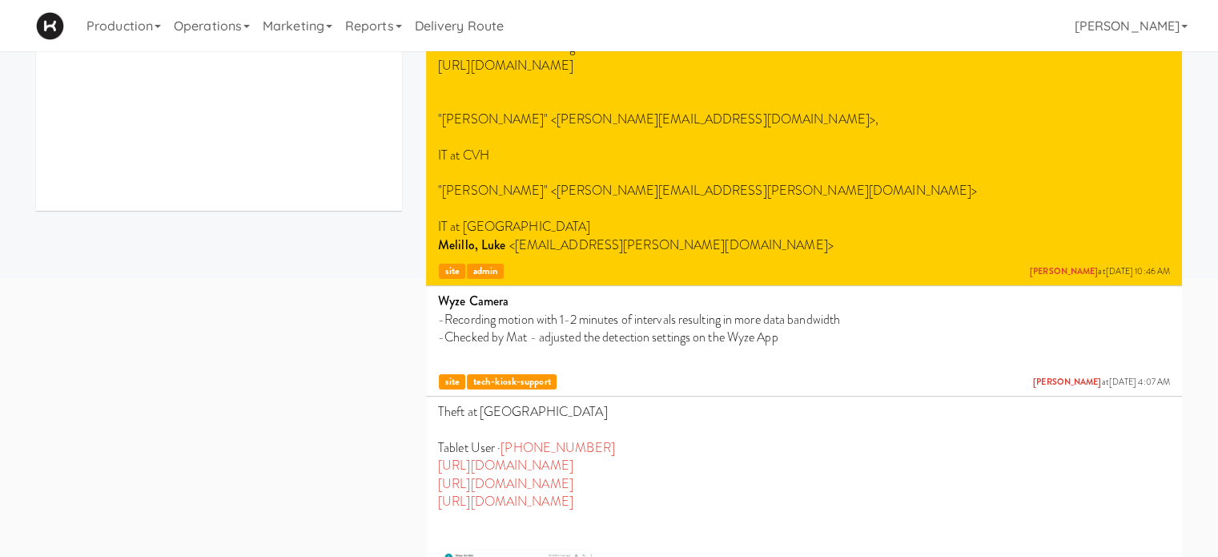
scroll to position [186, 0]
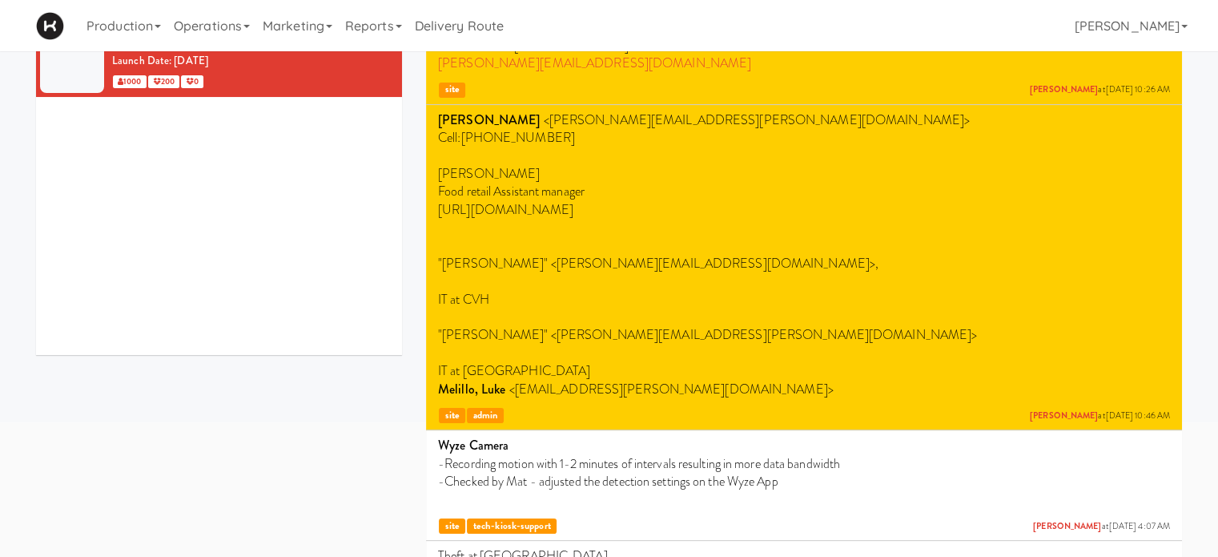
click at [1171, 112] on li "[PERSON_NAME] <[PERSON_NAME][EMAIL_ADDRESS][PERSON_NAME][DOMAIN_NAME]> Cell: [P…" at bounding box center [804, 268] width 756 height 326
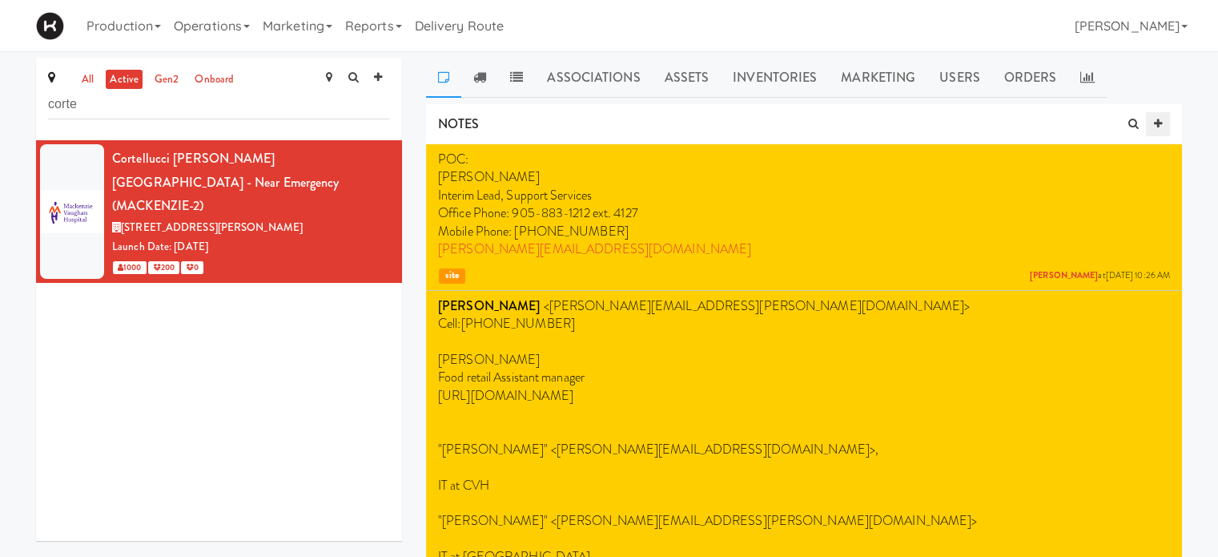
click at [1154, 123] on icon at bounding box center [1158, 124] width 8 height 10
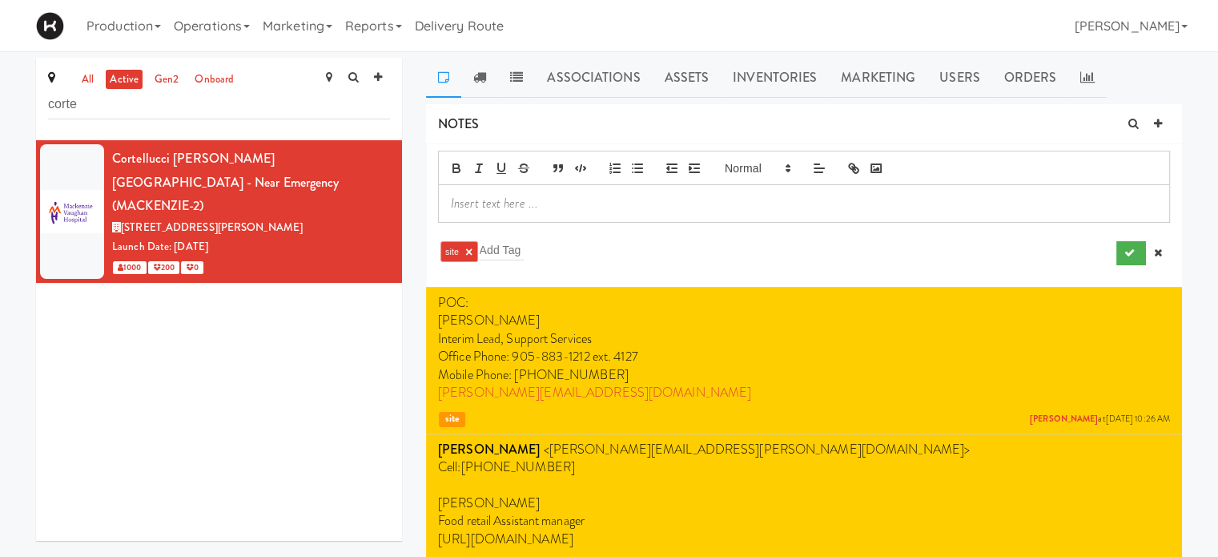
click at [509, 208] on p at bounding box center [804, 204] width 706 height 18
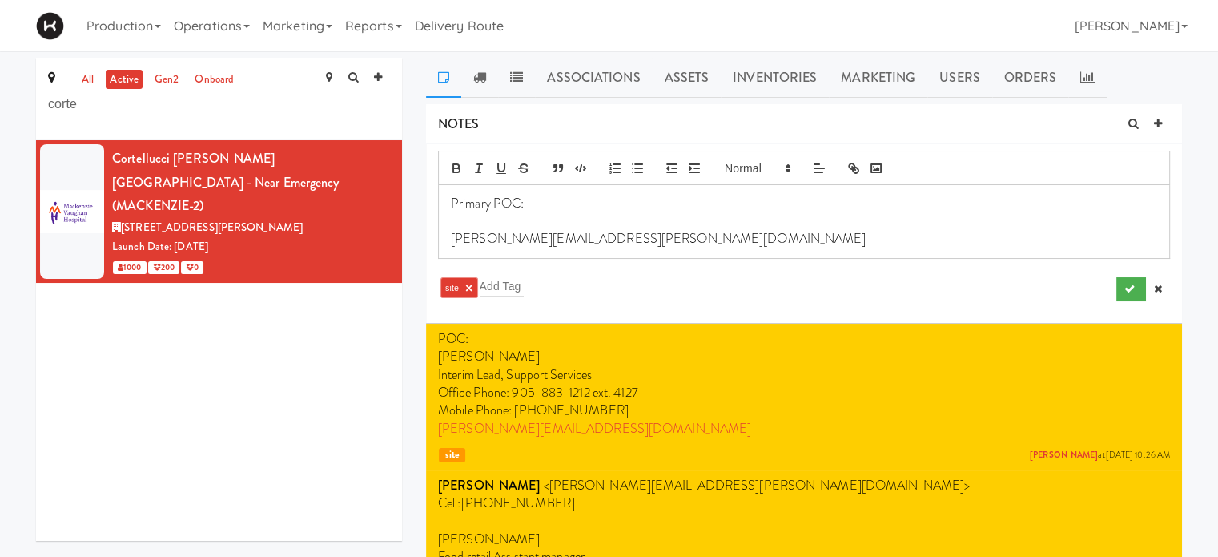
click at [465, 223] on p at bounding box center [804, 221] width 706 height 18
click at [612, 241] on p "[PERSON_NAME][EMAIL_ADDRESS][PERSON_NAME][DOMAIN_NAME]" at bounding box center [804, 239] width 706 height 18
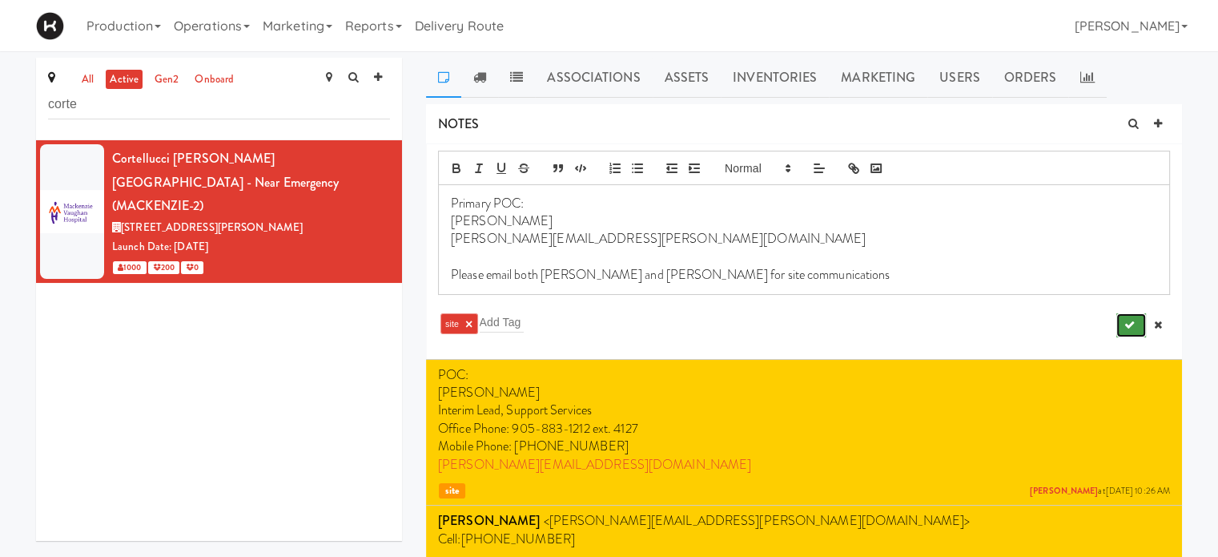
click at [1130, 324] on icon "submit" at bounding box center [1129, 325] width 10 height 10
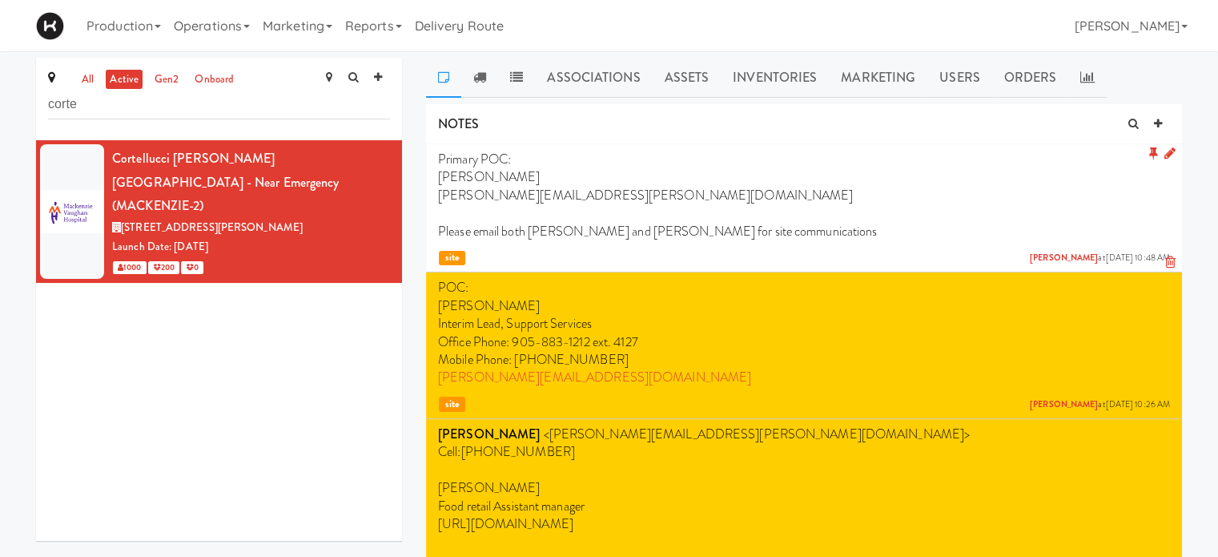
click at [1152, 151] on icon at bounding box center [1153, 154] width 9 height 14
